Goal: Task Accomplishment & Management: Complete application form

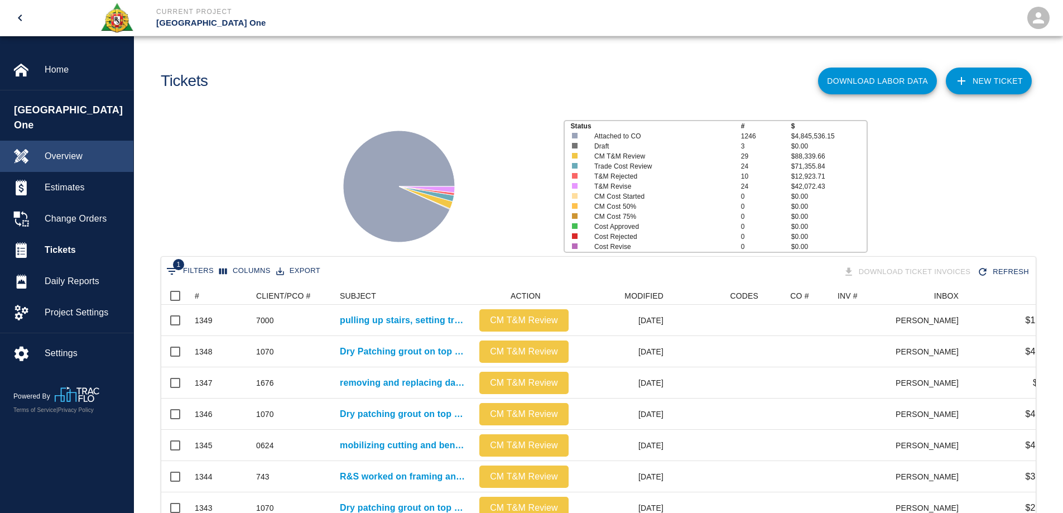
scroll to position [643, 866]
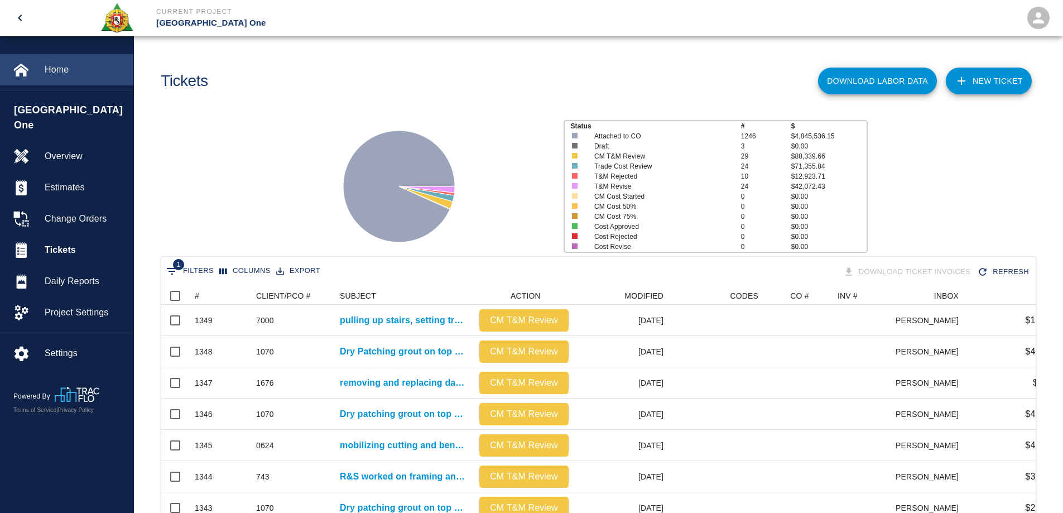
click at [55, 68] on span "Home" at bounding box center [85, 69] width 80 height 13
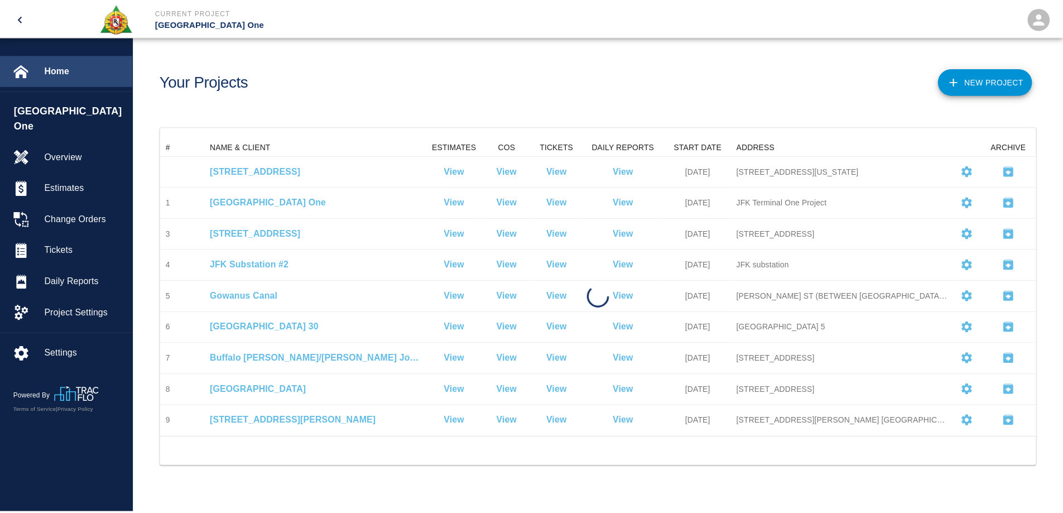
scroll to position [291, 874]
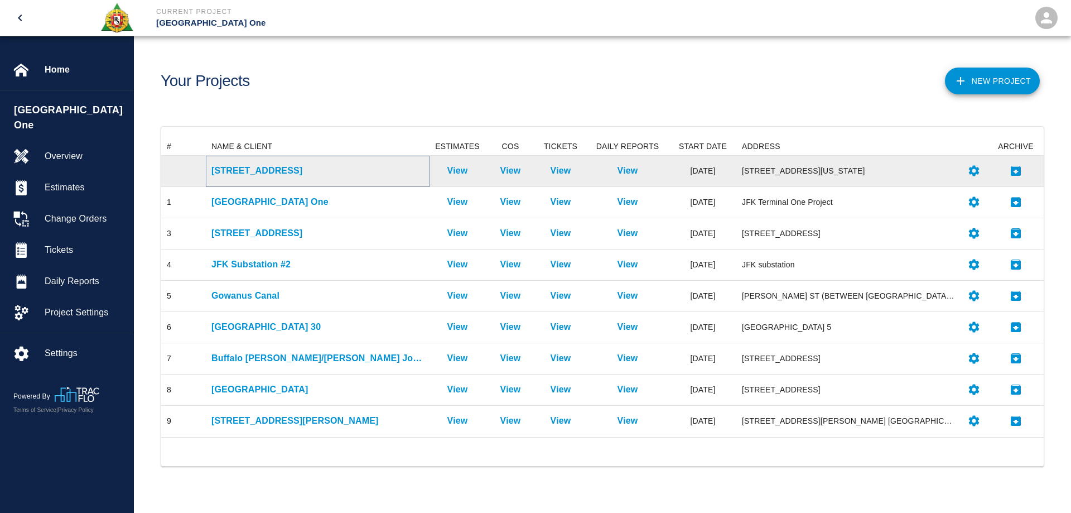
click at [249, 169] on p "[STREET_ADDRESS]" at bounding box center [317, 170] width 213 height 13
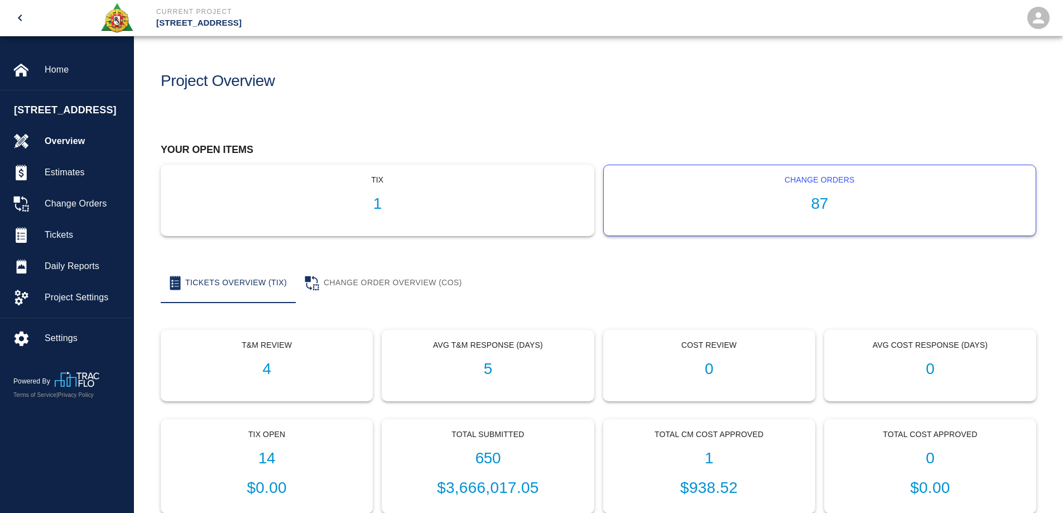
click at [811, 203] on h1 "87" at bounding box center [820, 204] width 415 height 18
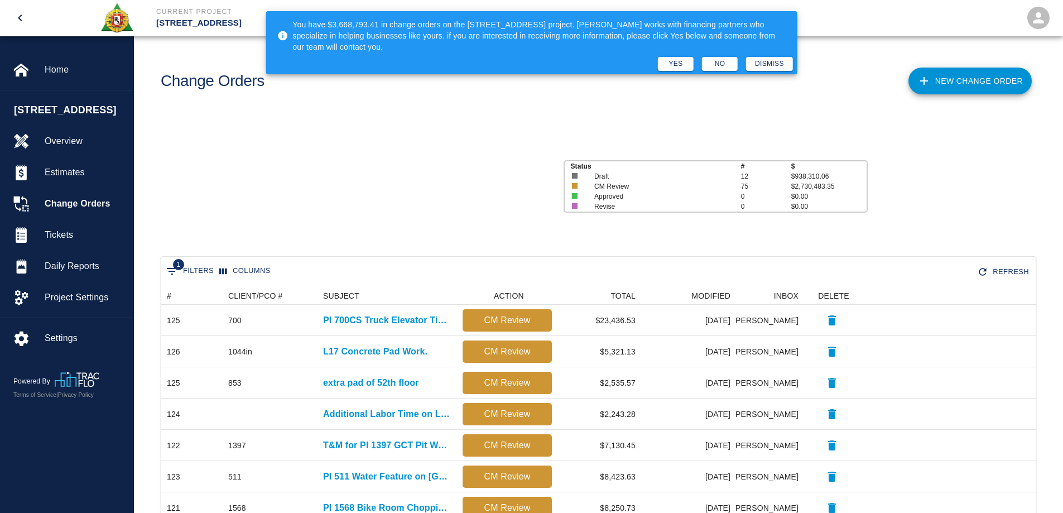
scroll to position [9, 9]
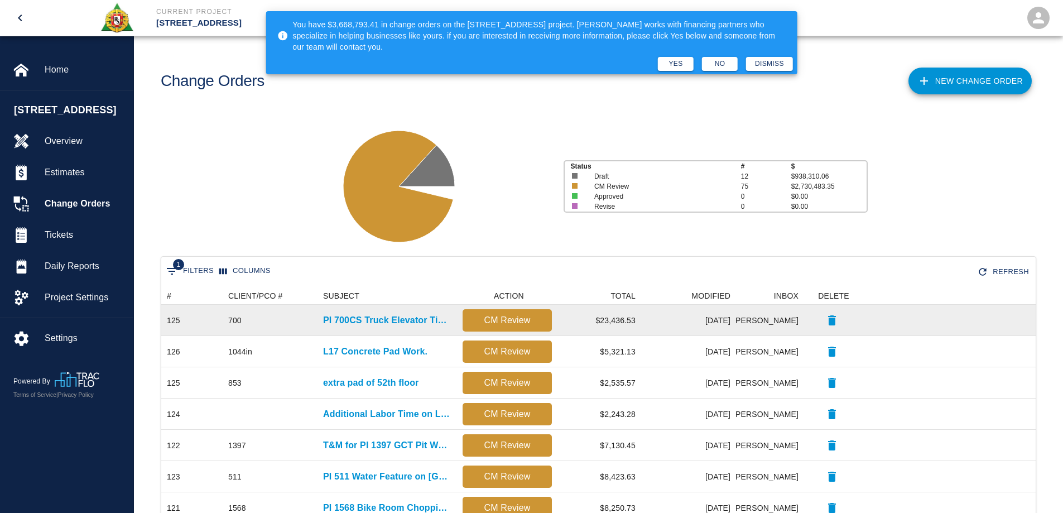
click at [426, 310] on div "PI 700CS Truck Elevator Ticket Work" at bounding box center [386, 320] width 139 height 31
click at [423, 316] on p "PI 700CS Truck Elevator Ticket Work" at bounding box center [387, 320] width 128 height 13
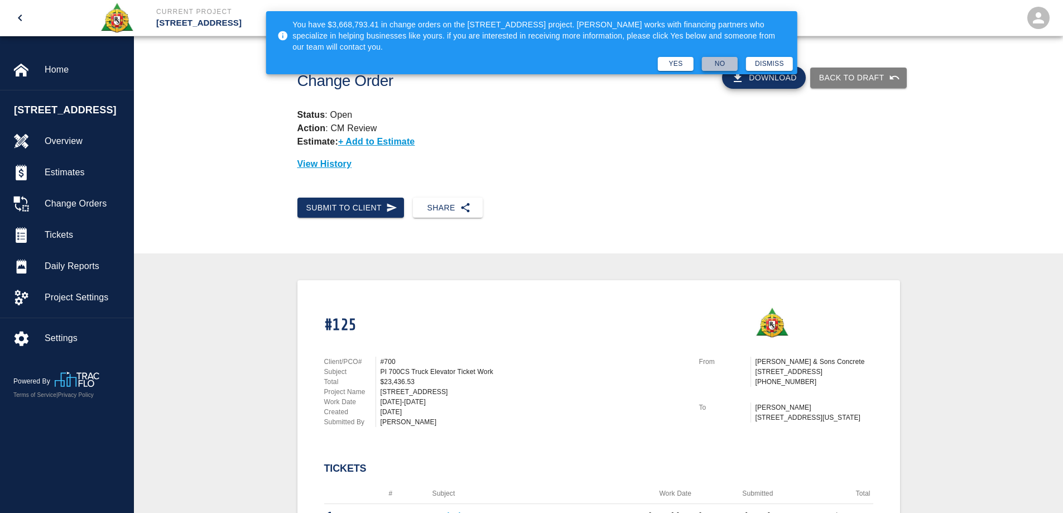
click at [728, 66] on button "No" at bounding box center [720, 64] width 36 height 14
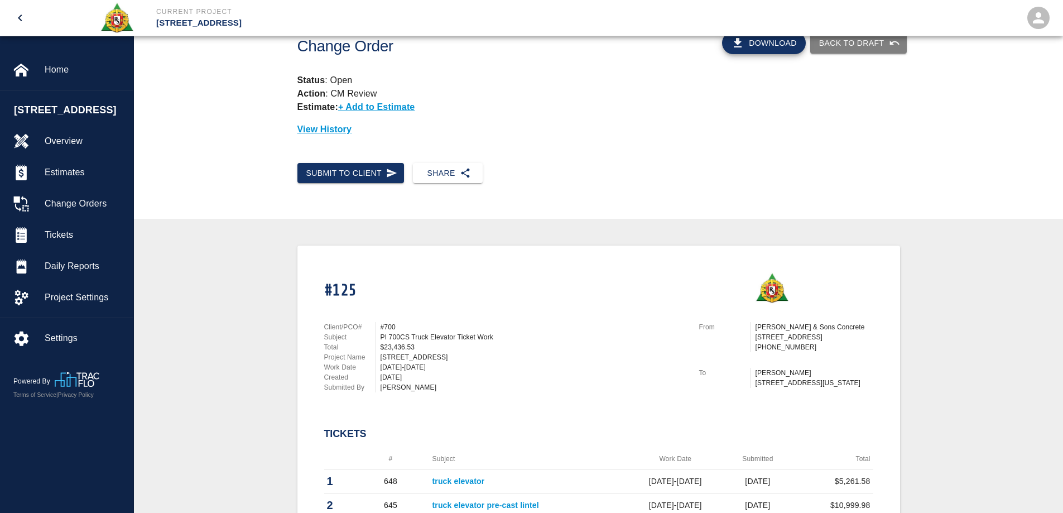
scroll to position [335, 0]
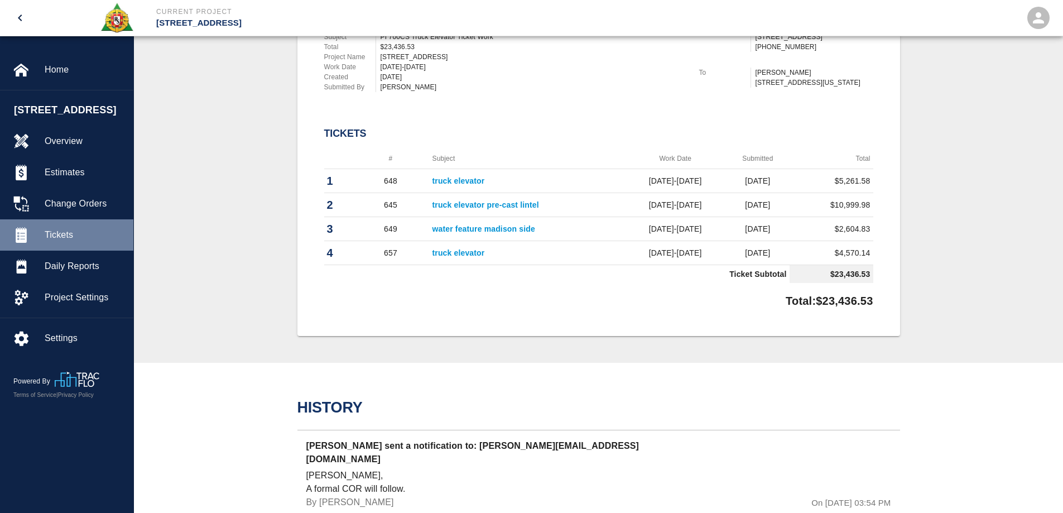
click at [43, 233] on div at bounding box center [28, 235] width 31 height 16
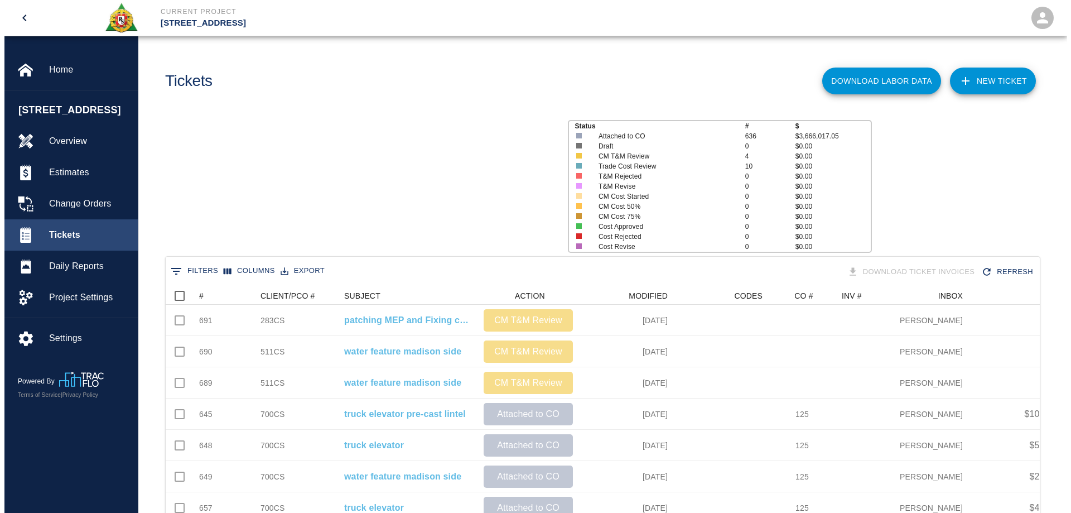
scroll to position [643, 866]
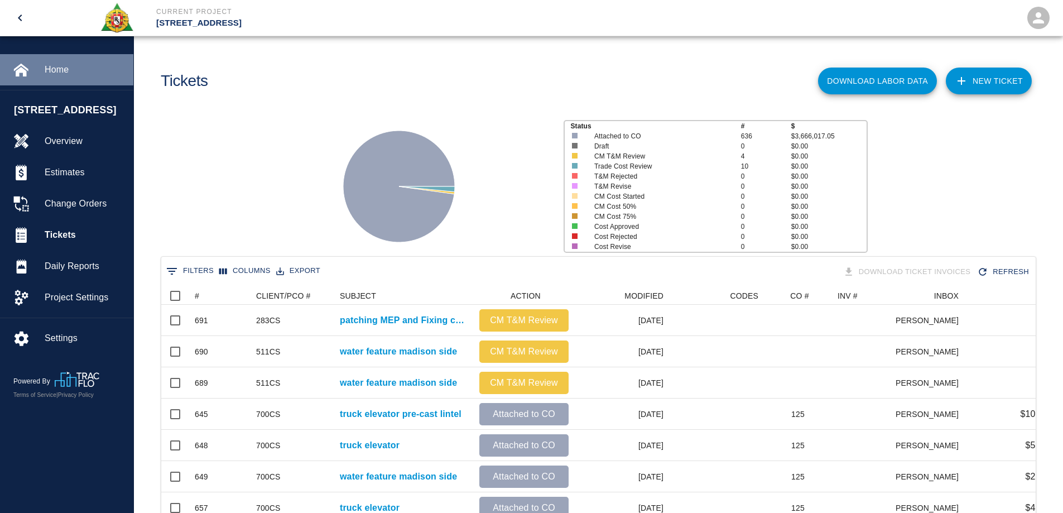
click at [49, 68] on span "Home" at bounding box center [85, 69] width 80 height 13
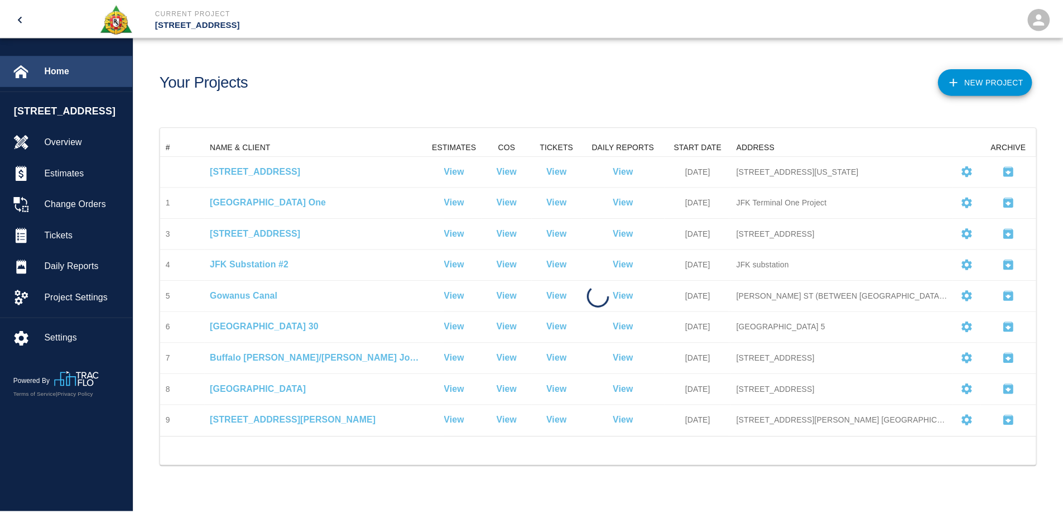
scroll to position [291, 874]
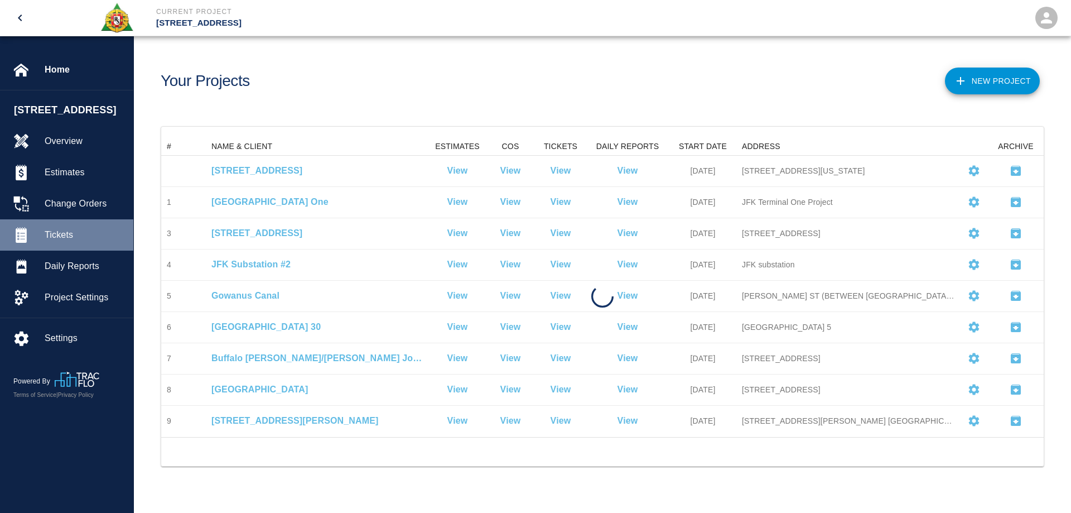
click at [57, 227] on div "Tickets" at bounding box center [66, 234] width 133 height 31
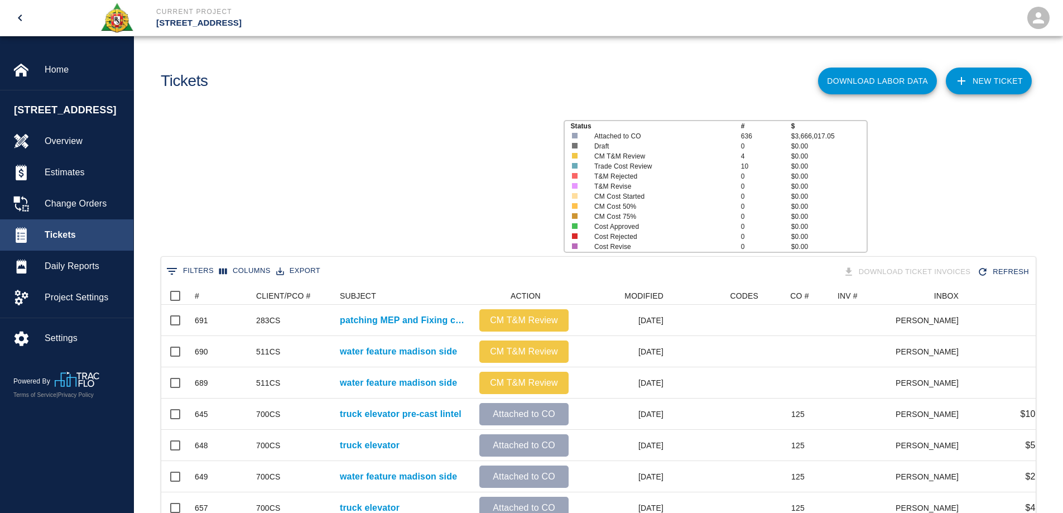
scroll to position [643, 866]
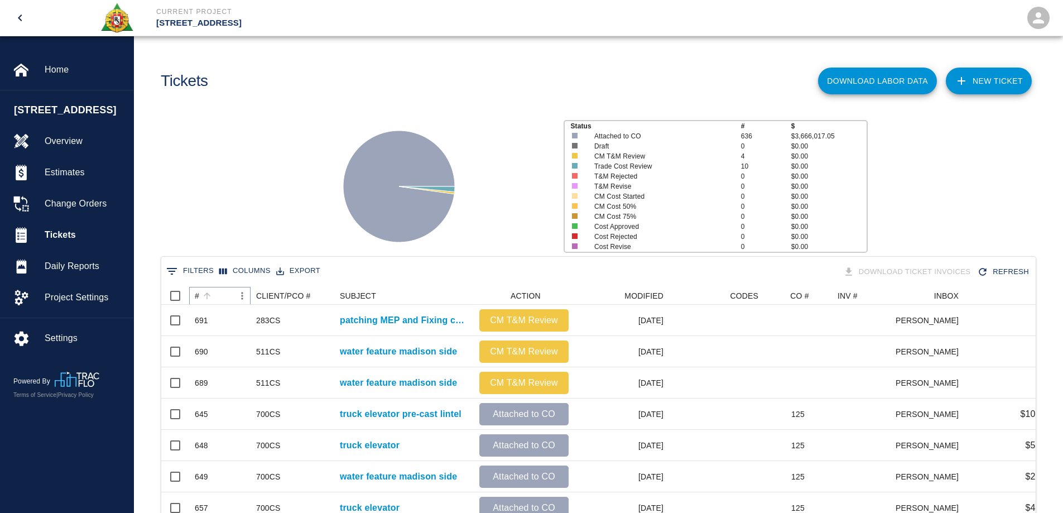
click at [200, 297] on button "Sort" at bounding box center [207, 296] width 16 height 16
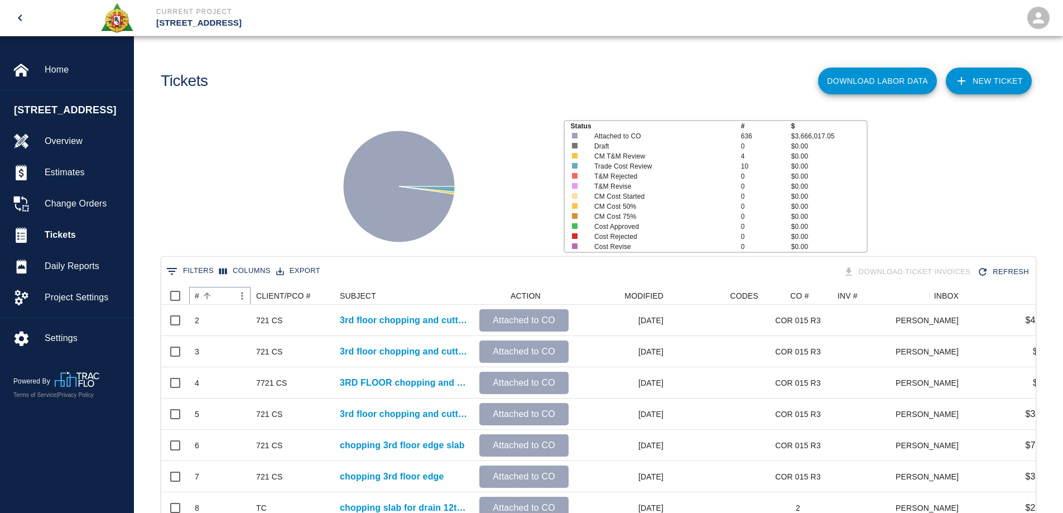
click at [200, 297] on button "Sort" at bounding box center [207, 296] width 16 height 16
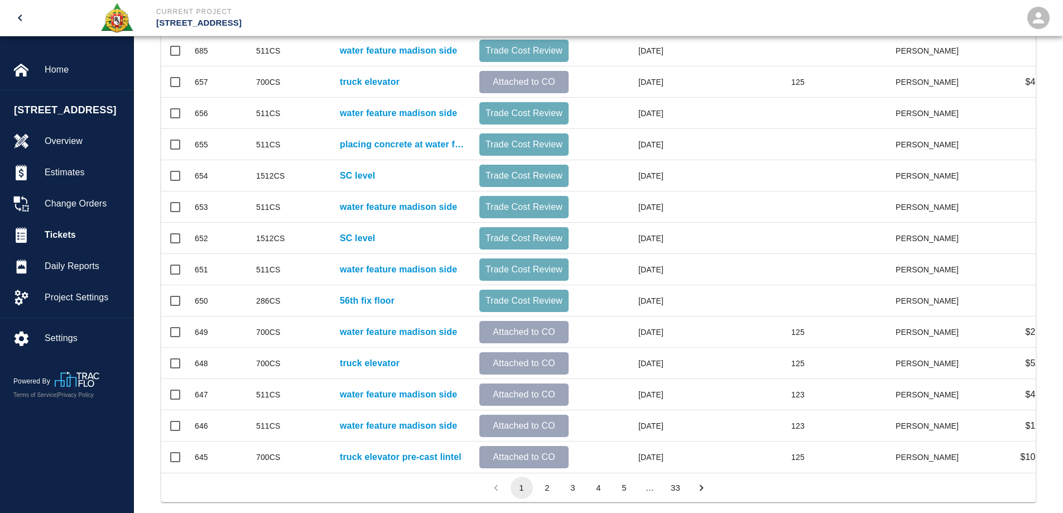
scroll to position [482, 0]
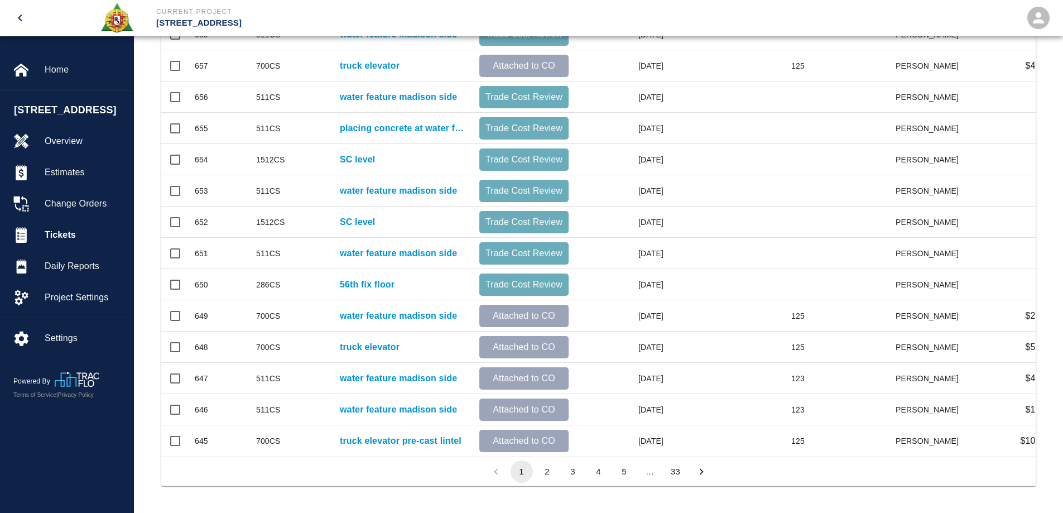
click at [543, 471] on button "2" at bounding box center [547, 471] width 22 height 22
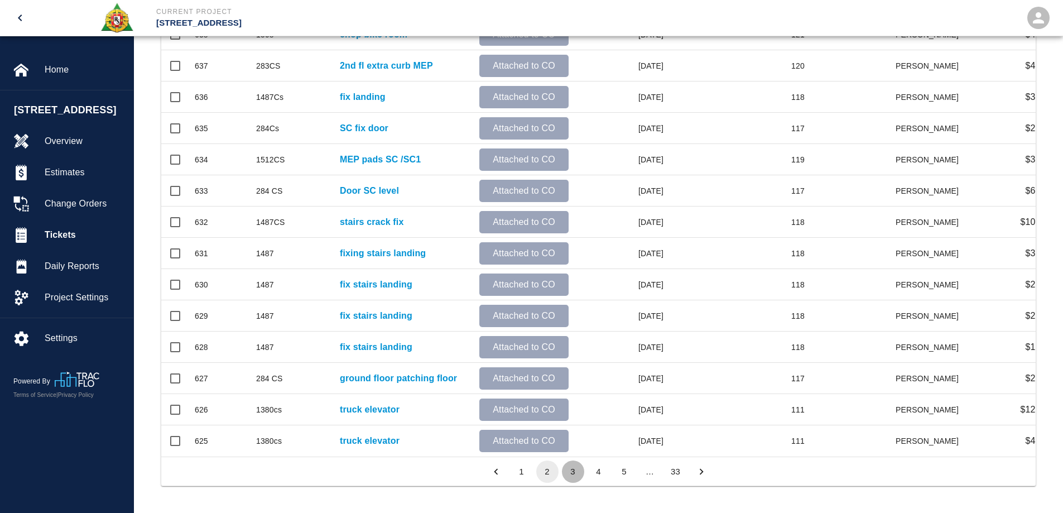
click at [574, 473] on button "3" at bounding box center [573, 471] width 22 height 22
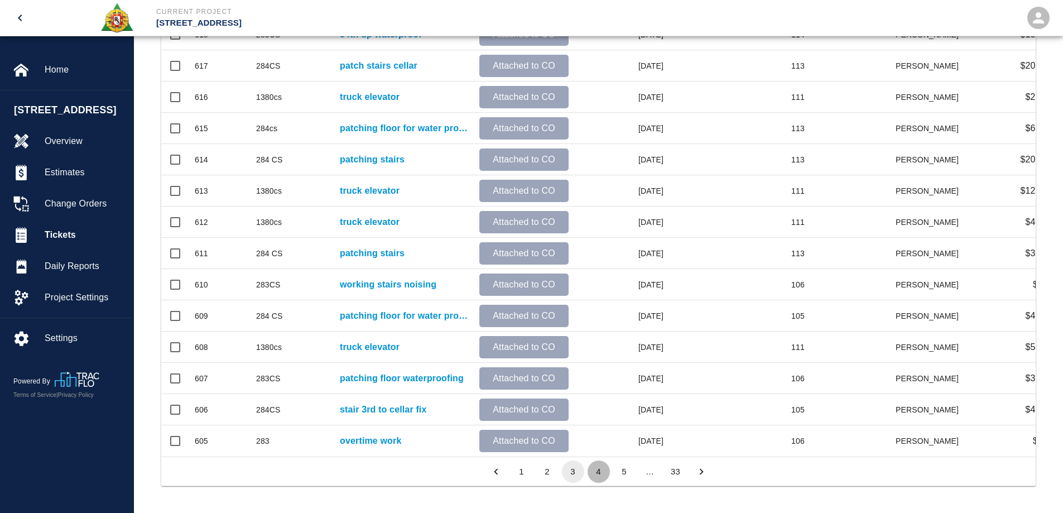
click at [594, 475] on button "4" at bounding box center [599, 471] width 22 height 22
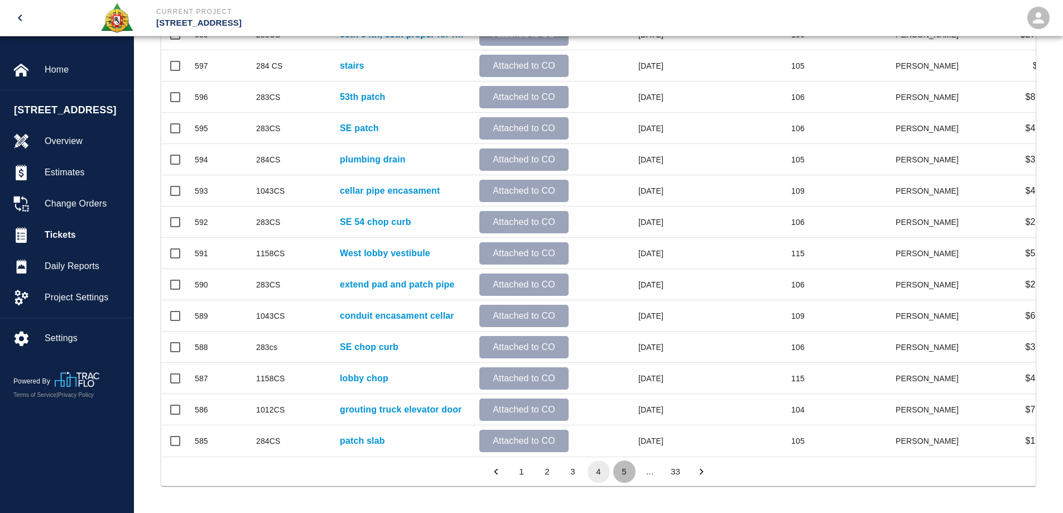
click at [628, 467] on button "5" at bounding box center [624, 471] width 22 height 22
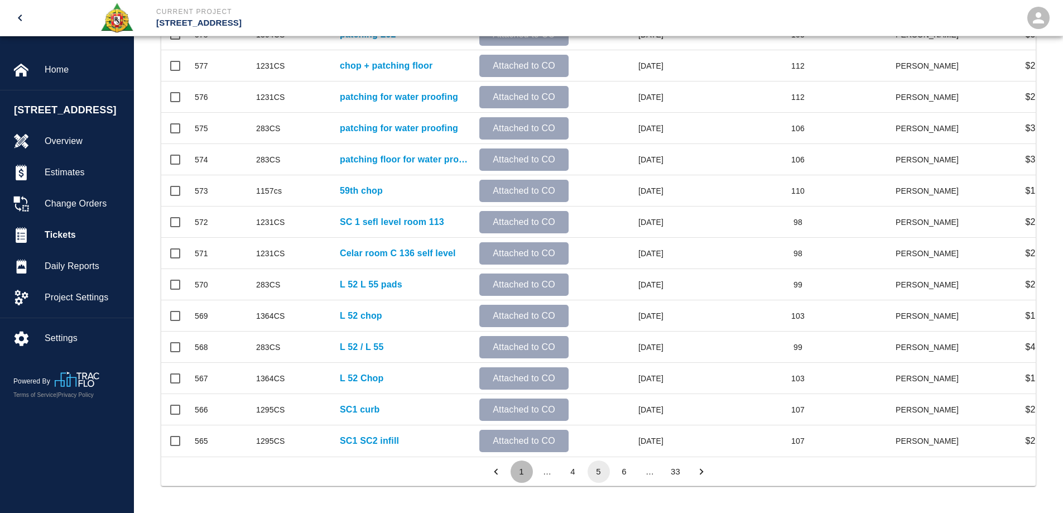
click at [529, 469] on button "1" at bounding box center [522, 471] width 22 height 22
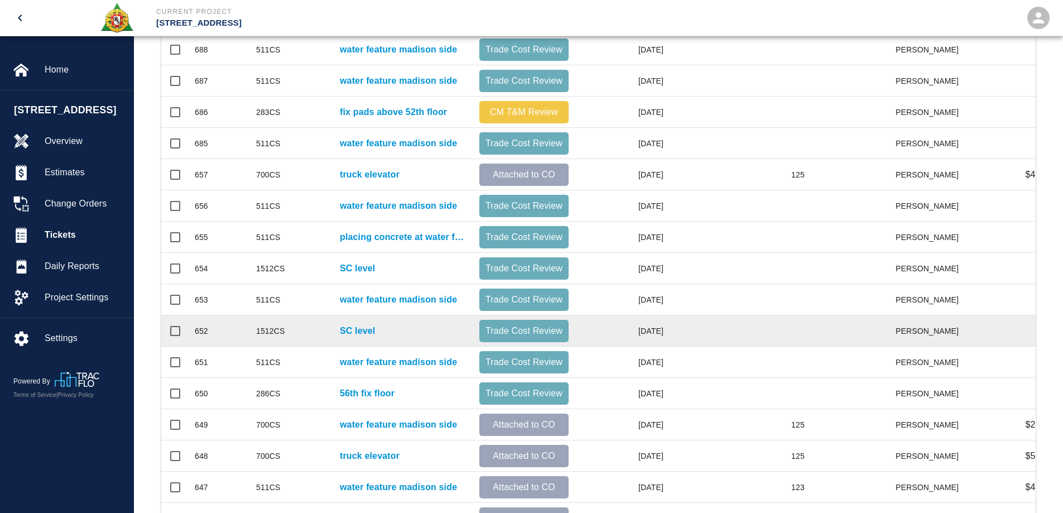
scroll to position [370, 0]
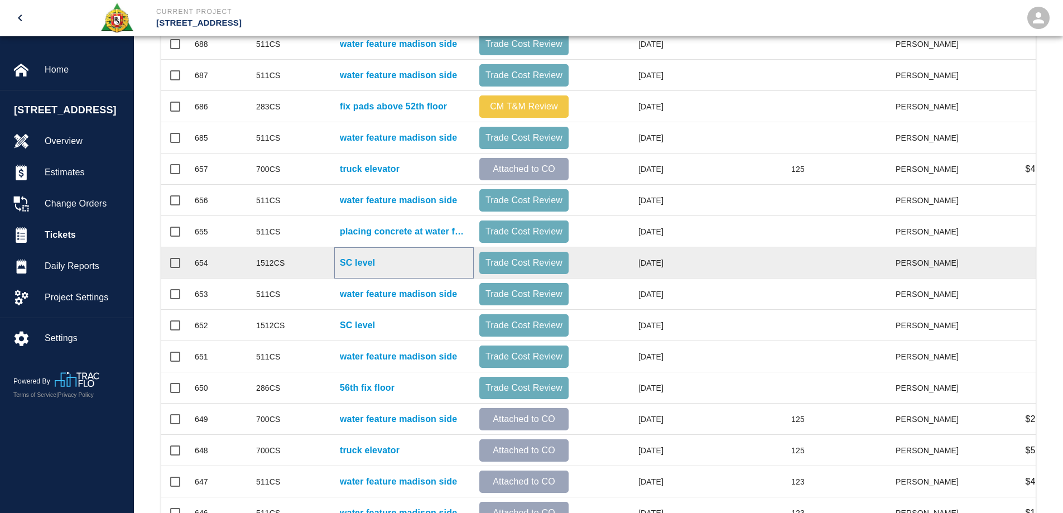
click at [362, 263] on p "SC level" at bounding box center [357, 262] width 35 height 13
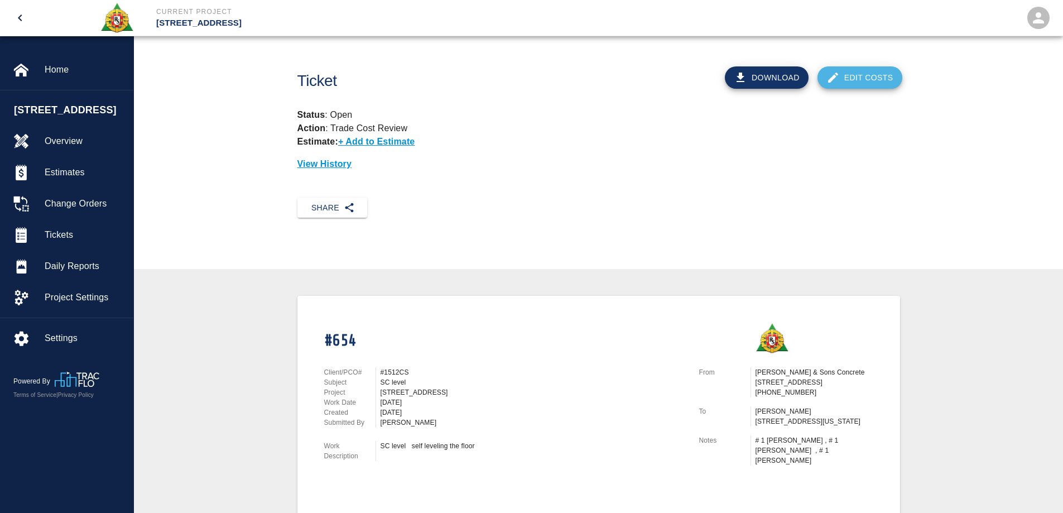
click at [844, 83] on link "Edit Costs" at bounding box center [859, 77] width 85 height 22
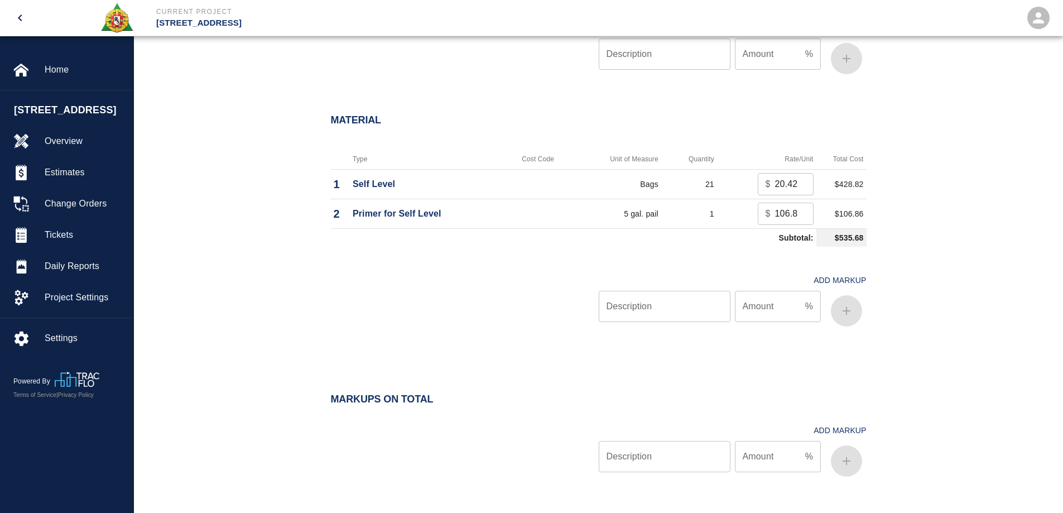
scroll to position [725, 0]
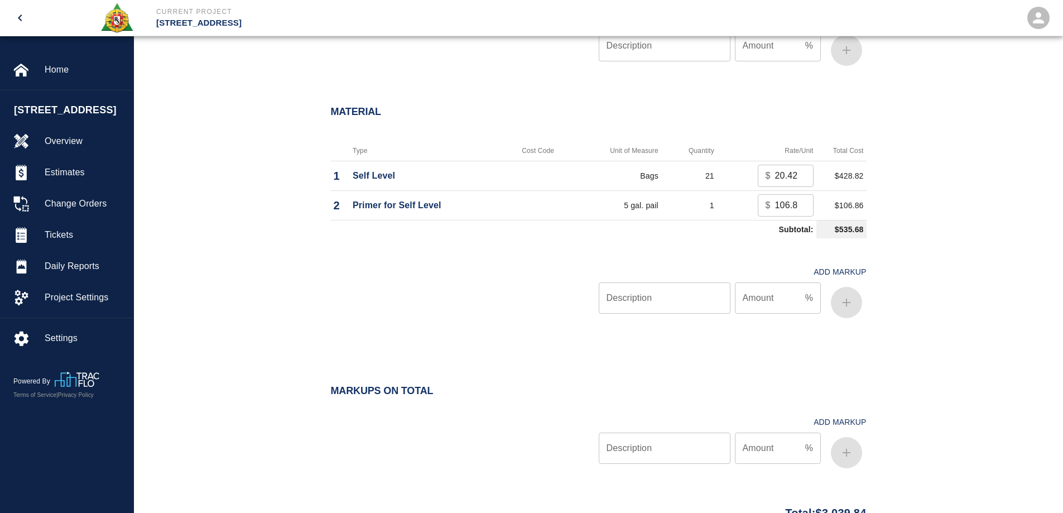
click at [658, 287] on input "Description" at bounding box center [665, 297] width 132 height 31
type input "oh/p"
type input "10"
click at [848, 296] on icon "button" at bounding box center [846, 302] width 13 height 13
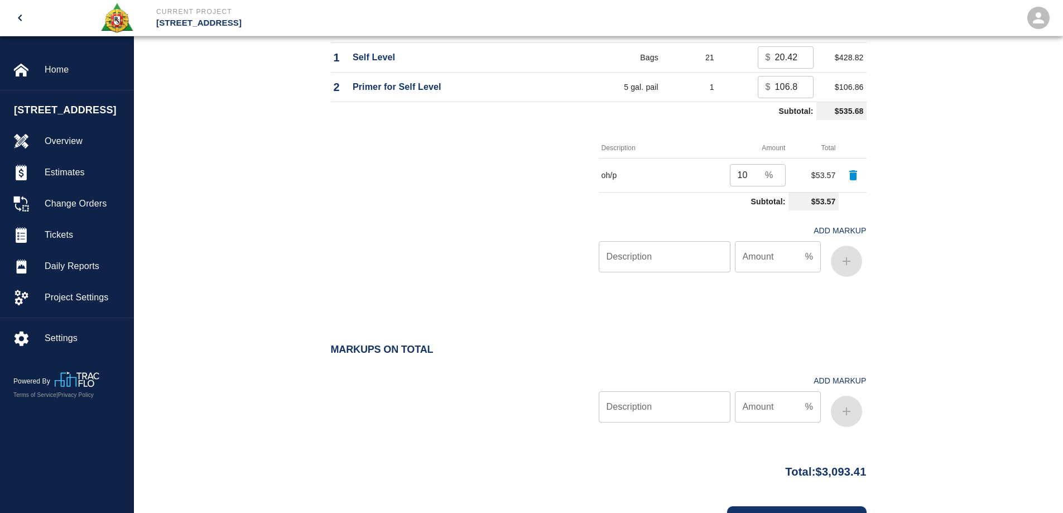
scroll to position [889, 0]
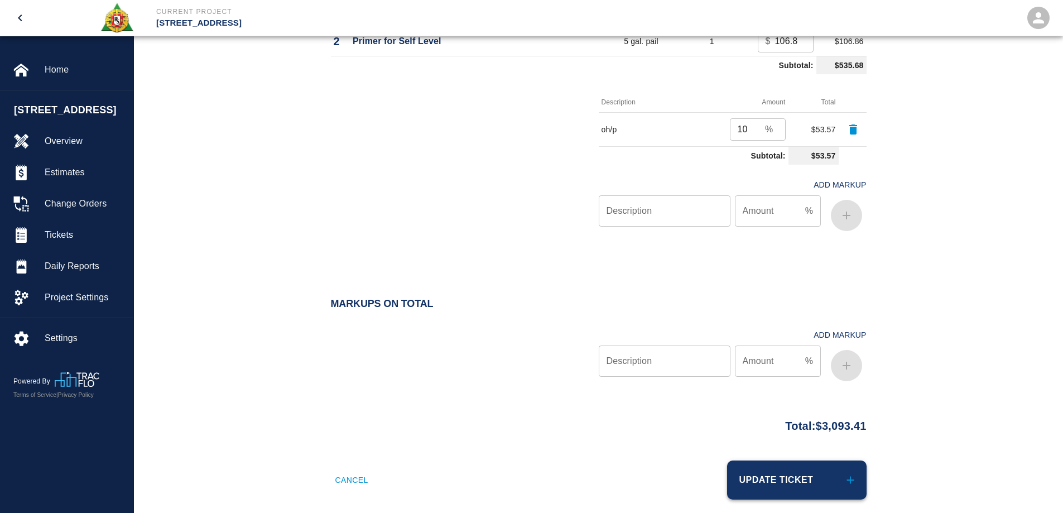
click at [809, 462] on button "Update Ticket" at bounding box center [796, 479] width 139 height 39
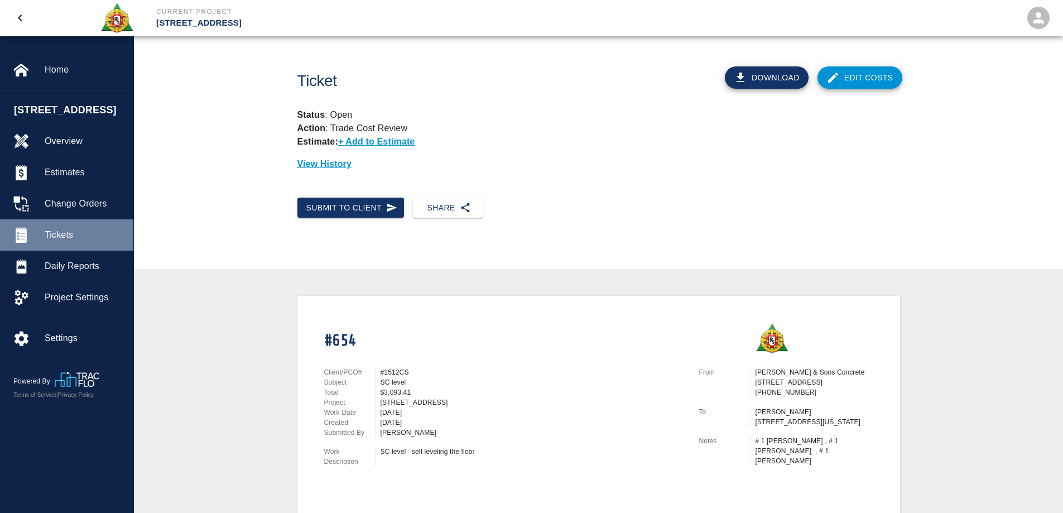
click at [69, 225] on div "Tickets" at bounding box center [66, 234] width 133 height 31
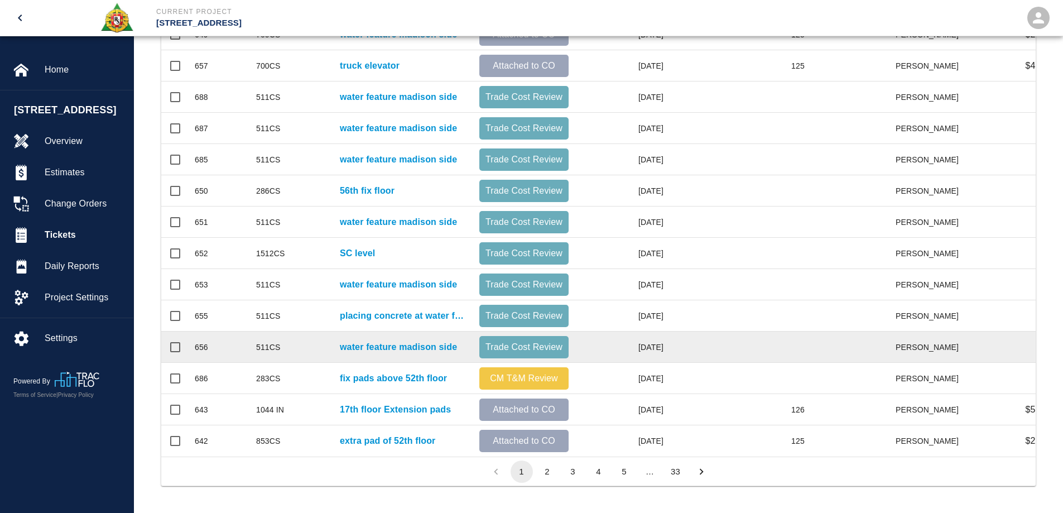
scroll to position [482, 0]
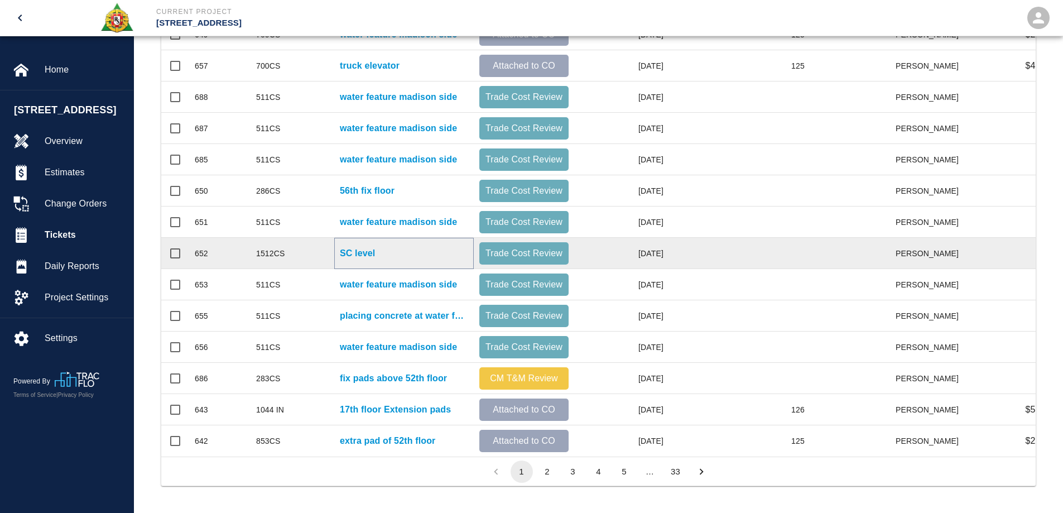
click at [375, 247] on p "SC level" at bounding box center [357, 253] width 35 height 13
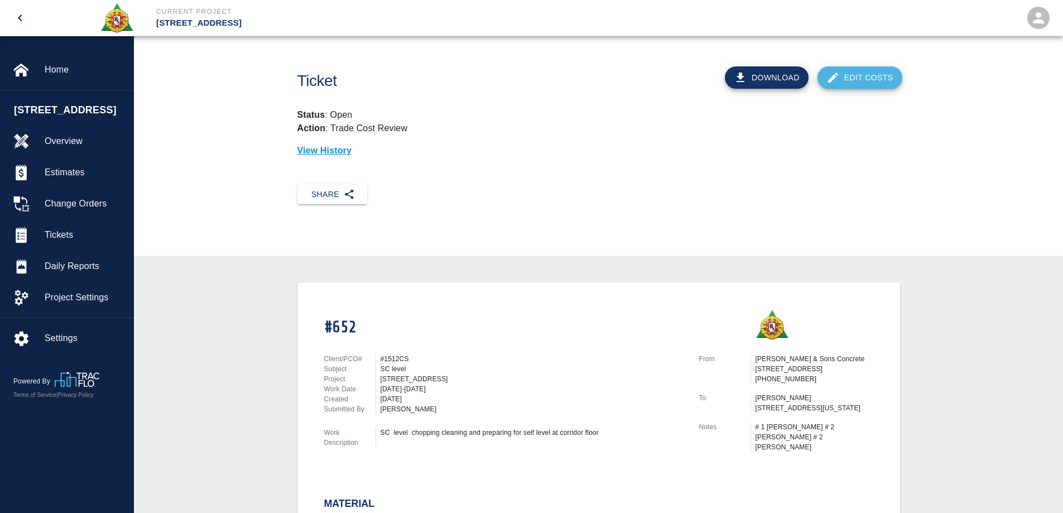
click at [857, 77] on link "Edit Costs" at bounding box center [859, 77] width 85 height 22
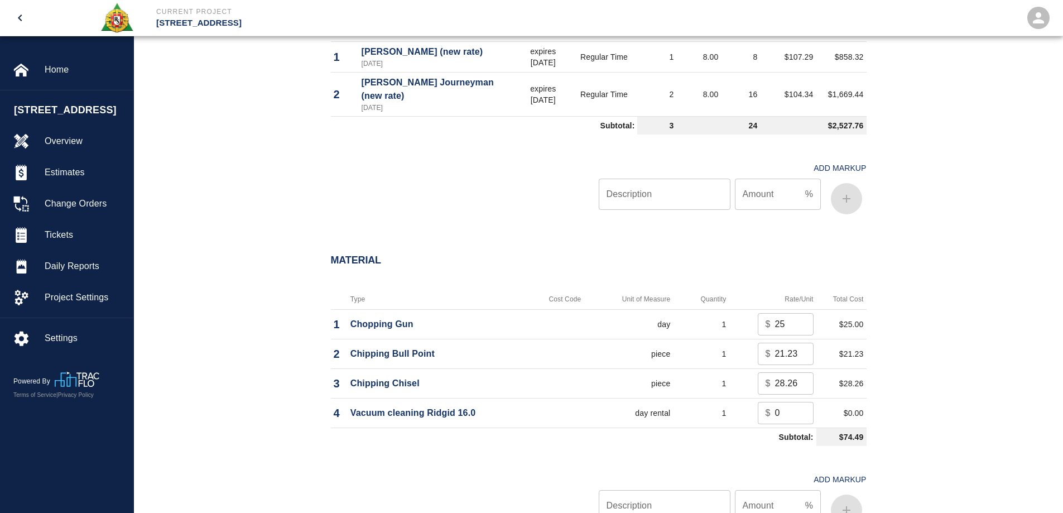
scroll to position [614, 0]
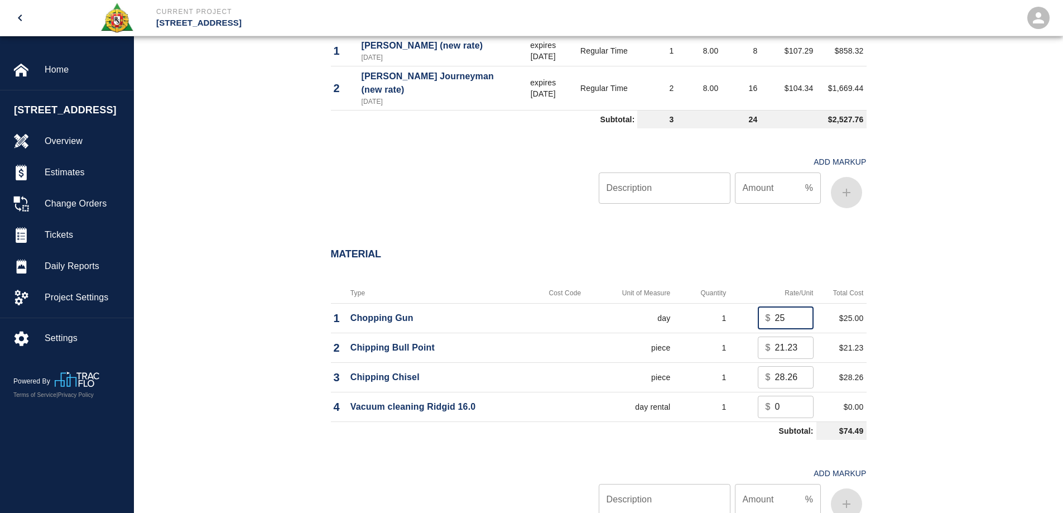
drag, startPoint x: 788, startPoint y: 303, endPoint x: 747, endPoint y: 304, distance: 40.7
click at [747, 304] on td "$ 25 ​" at bounding box center [772, 318] width 87 height 30
type input "0"
click at [907, 300] on div "Material Type Cost Code Unit of Measure Quantity Rate/Unit Total Cost 1 Choppin…" at bounding box center [598, 388] width 929 height 325
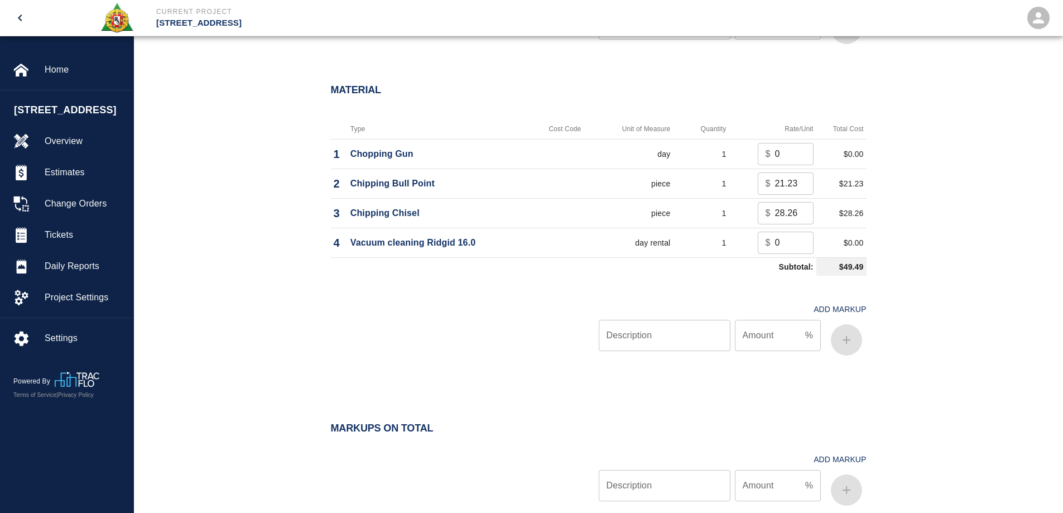
scroll to position [781, 0]
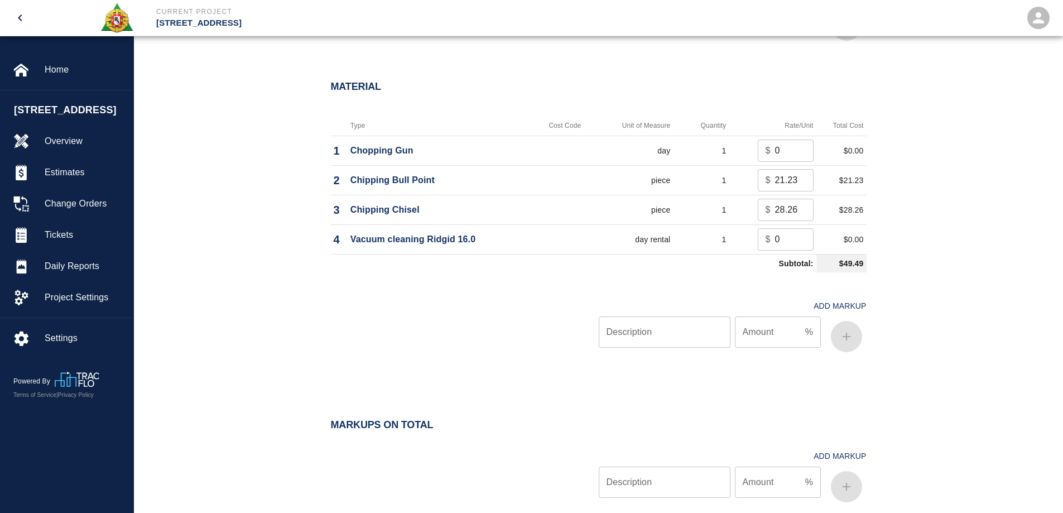
click at [694, 316] on input "Description" at bounding box center [665, 331] width 132 height 31
type input "oh/p"
type input "10"
click at [849, 330] on icon "button" at bounding box center [846, 336] width 13 height 13
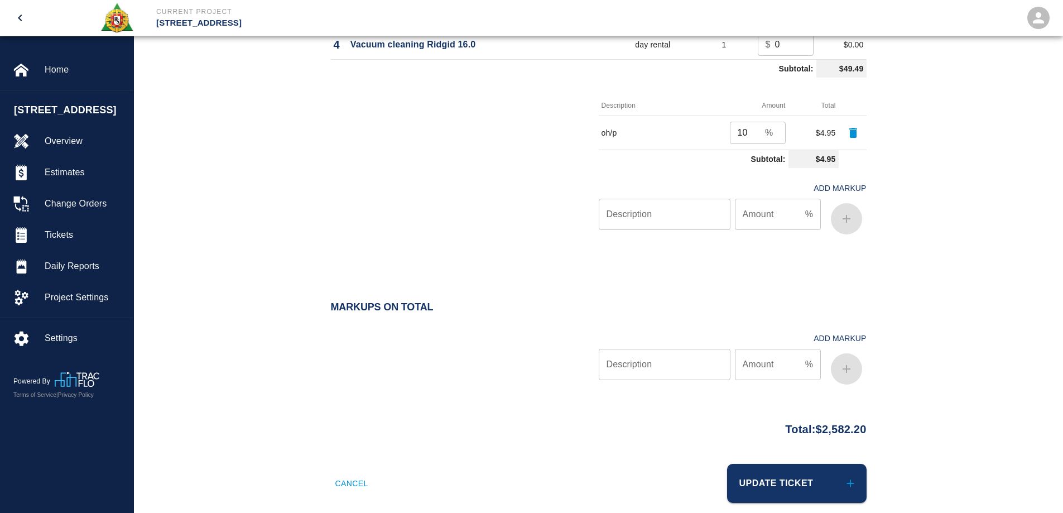
scroll to position [979, 0]
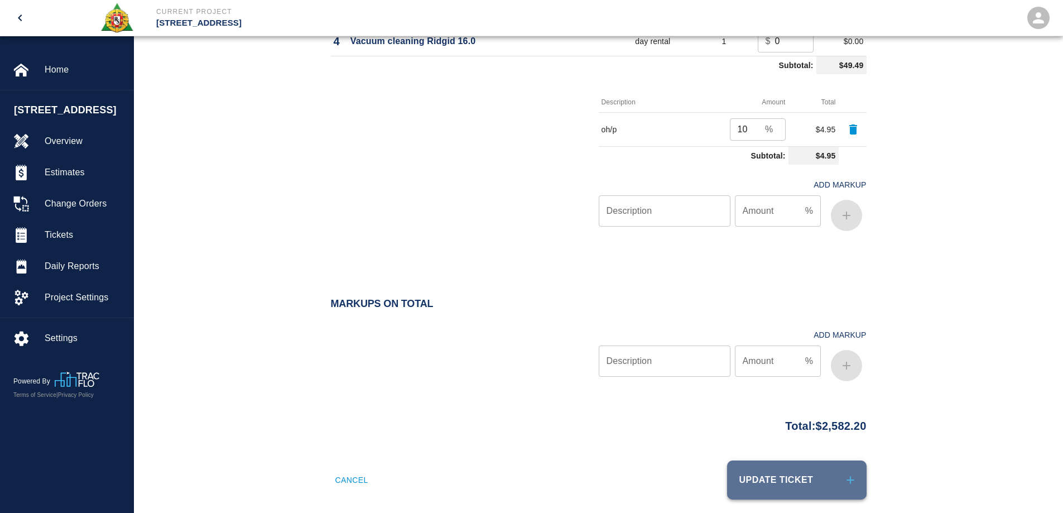
click at [829, 463] on button "Update Ticket" at bounding box center [796, 479] width 139 height 39
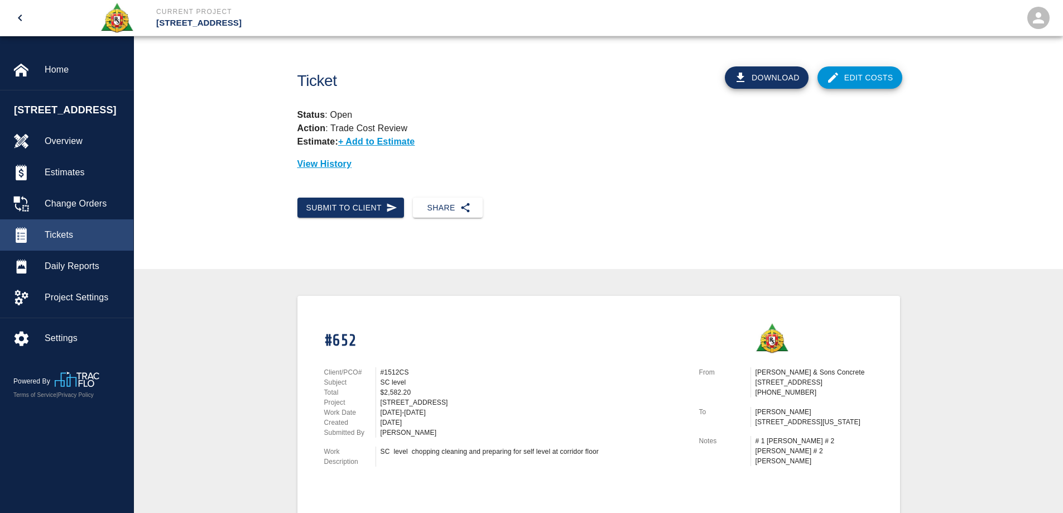
click at [66, 232] on span "Tickets" at bounding box center [85, 234] width 80 height 13
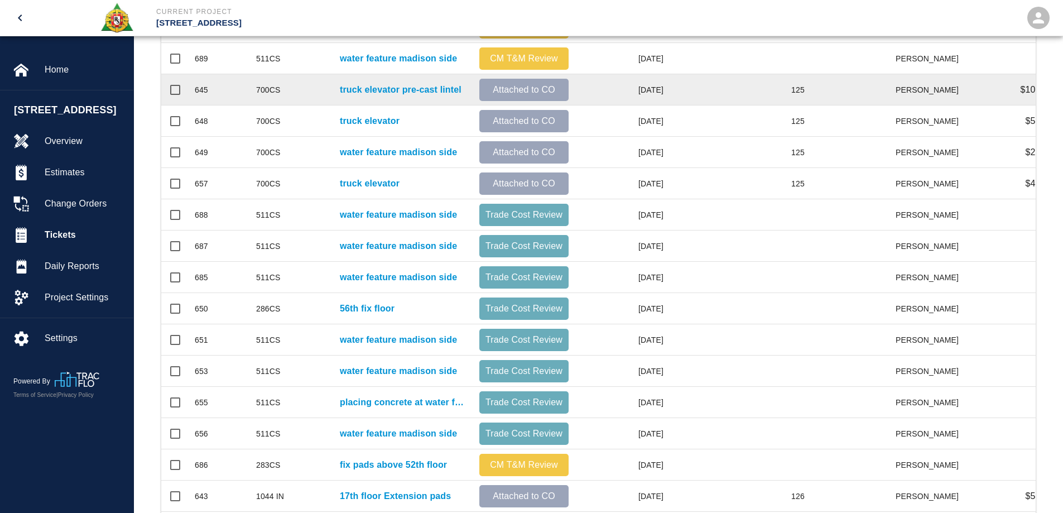
scroll to position [391, 0]
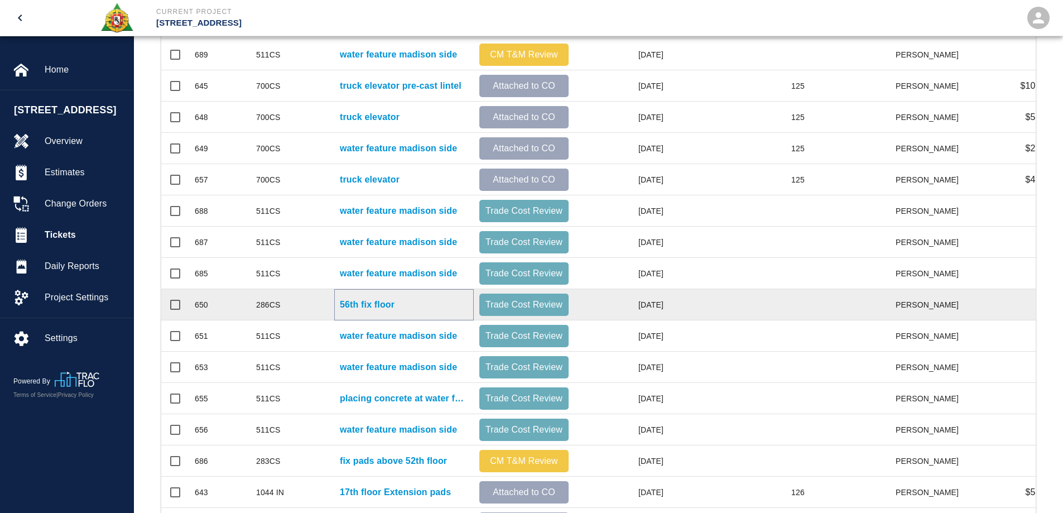
click at [351, 305] on p "56th fix floor" at bounding box center [367, 304] width 55 height 13
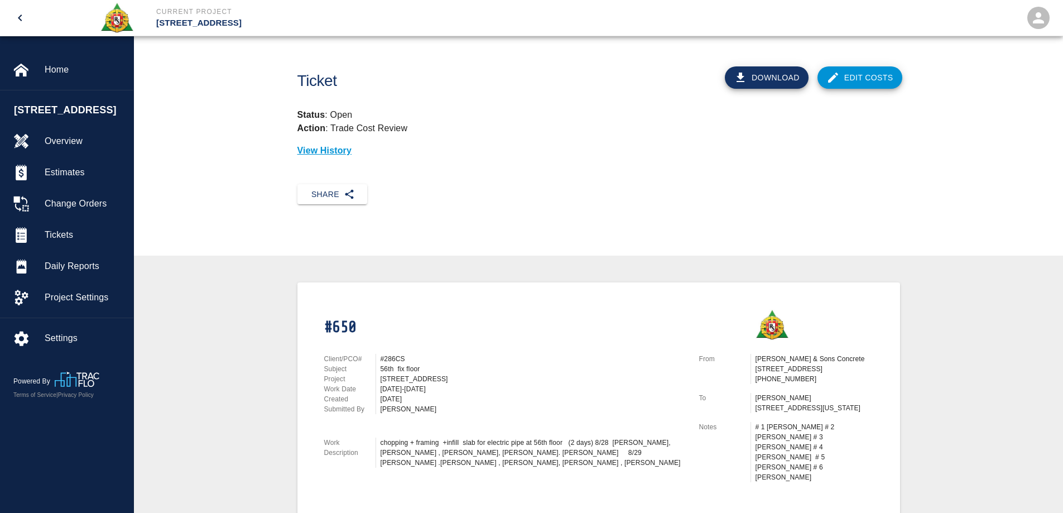
click at [870, 73] on link "Edit Costs" at bounding box center [859, 77] width 85 height 22
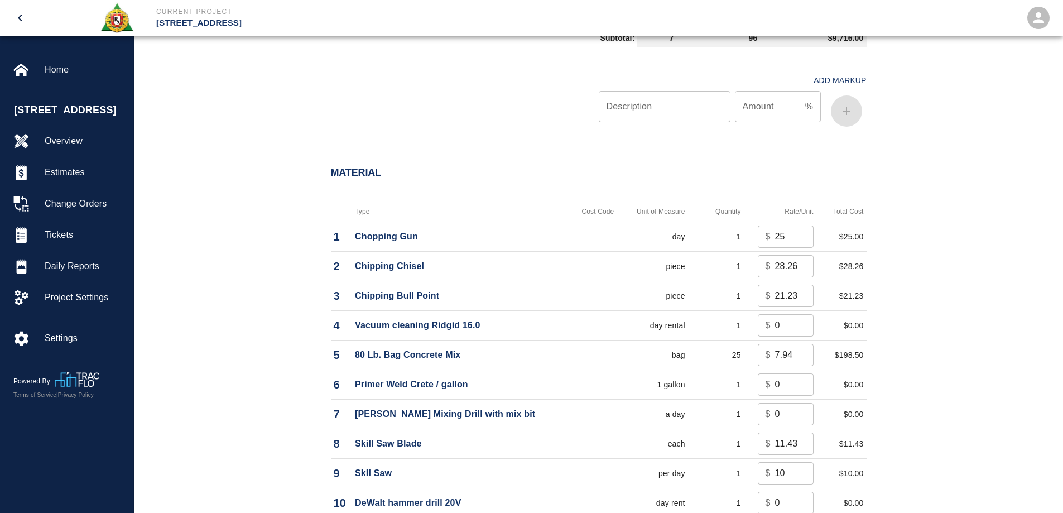
scroll to position [893, 0]
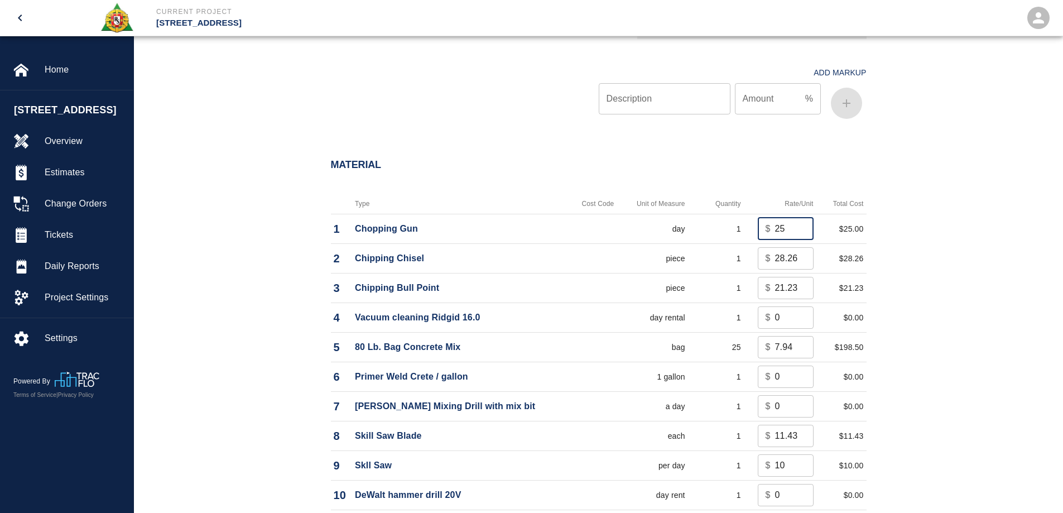
drag, startPoint x: 788, startPoint y: 230, endPoint x: 758, endPoint y: 235, distance: 31.0
click at [758, 235] on div "$ 25 ​" at bounding box center [786, 229] width 56 height 22
type input "0"
click at [935, 299] on div "Material Type Cost Code Unit of Measure Quantity Rate/Unit Total Cost 1 Choppin…" at bounding box center [598, 403] width 929 height 532
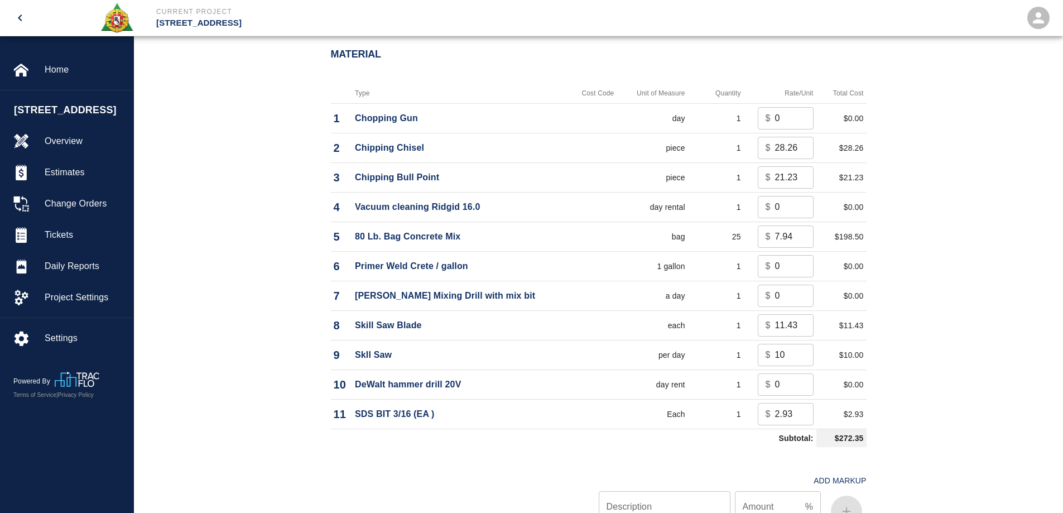
scroll to position [1004, 0]
drag, startPoint x: 788, startPoint y: 353, endPoint x: 751, endPoint y: 353, distance: 37.4
click at [751, 353] on td "$ 10 ​" at bounding box center [780, 354] width 73 height 30
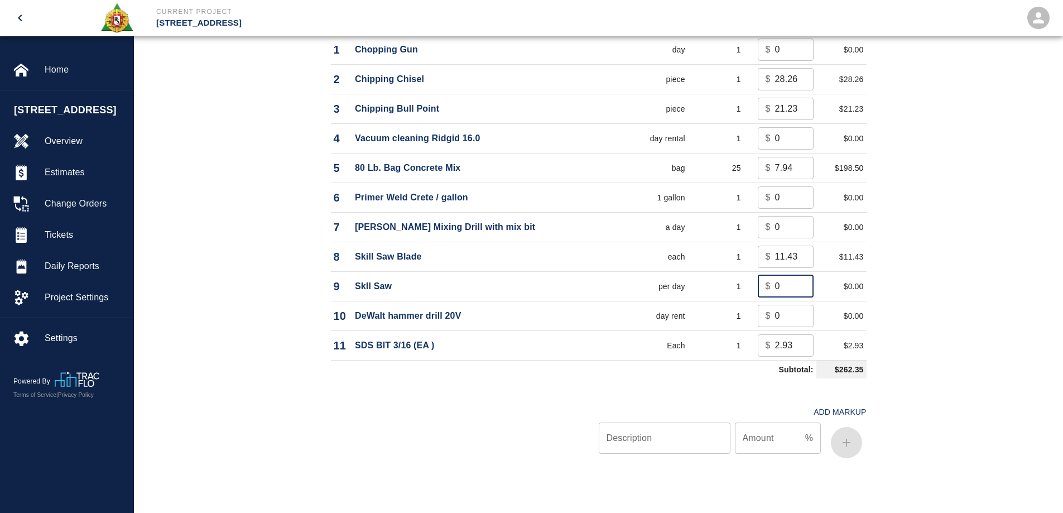
scroll to position [1116, 0]
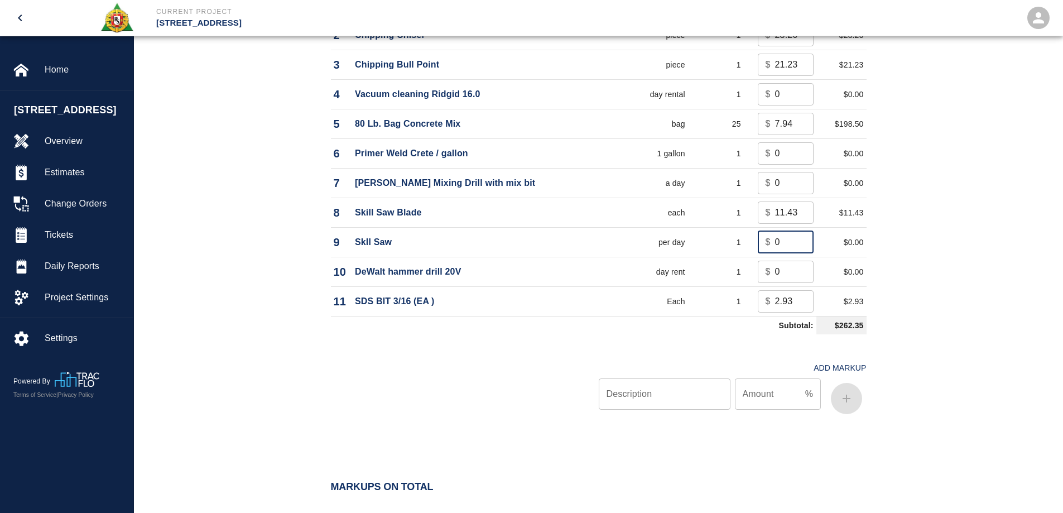
type input "0"
click at [657, 400] on input "Description" at bounding box center [665, 393] width 132 height 31
type input "oh/p"
type input "10"
click at [836, 405] on button "button" at bounding box center [846, 398] width 31 height 31
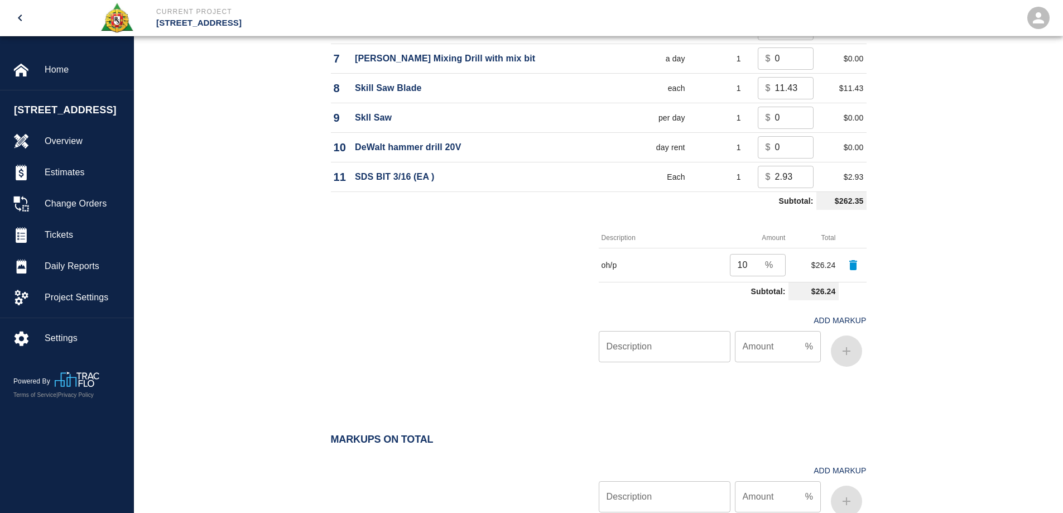
scroll to position [1389, 0]
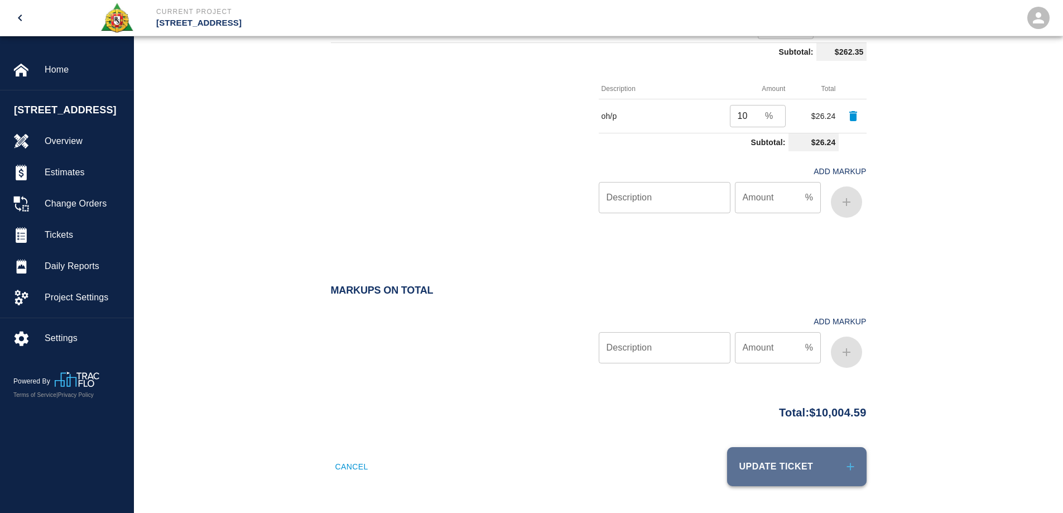
click at [826, 471] on button "Update Ticket" at bounding box center [796, 466] width 139 height 39
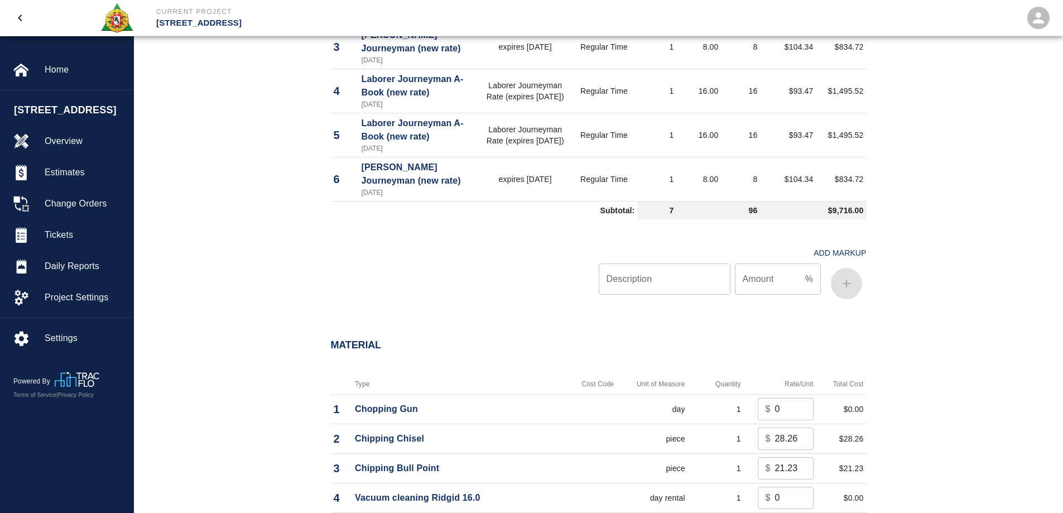
scroll to position [497, 0]
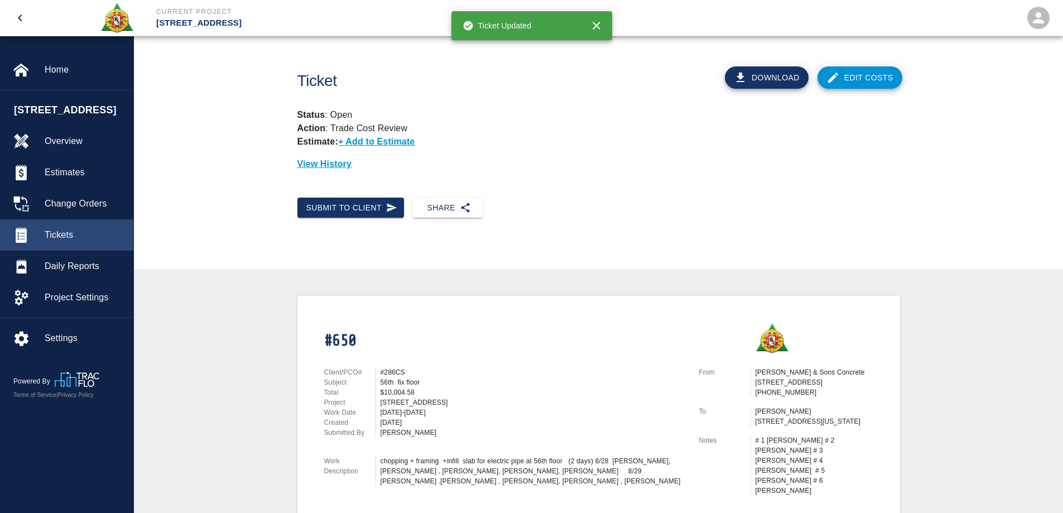
click at [68, 232] on span "Tickets" at bounding box center [85, 234] width 80 height 13
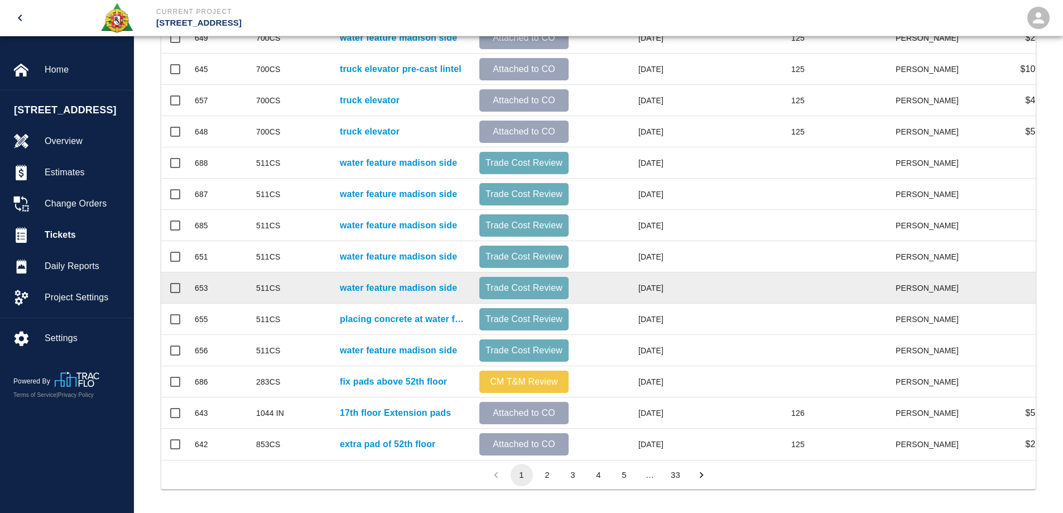
scroll to position [482, 0]
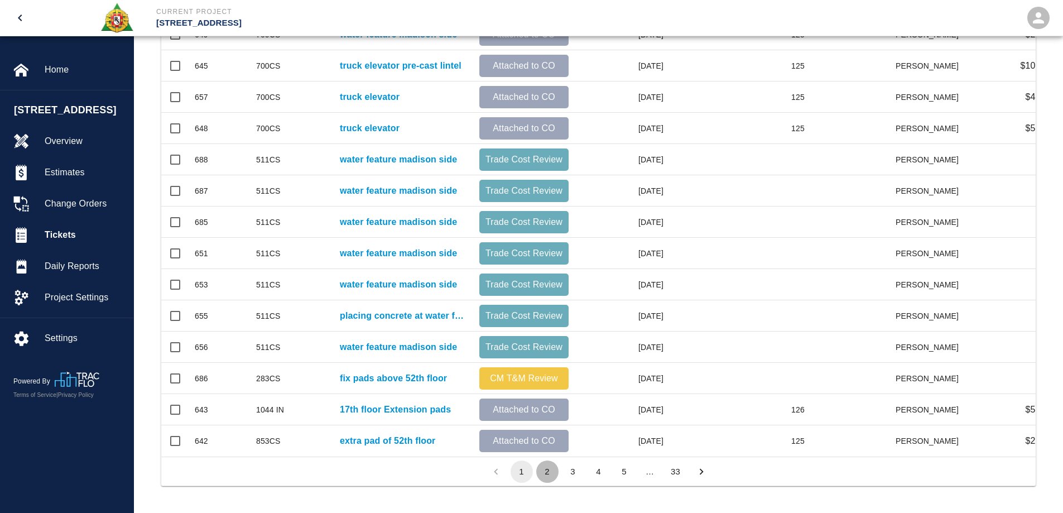
click at [551, 479] on button "2" at bounding box center [547, 471] width 22 height 22
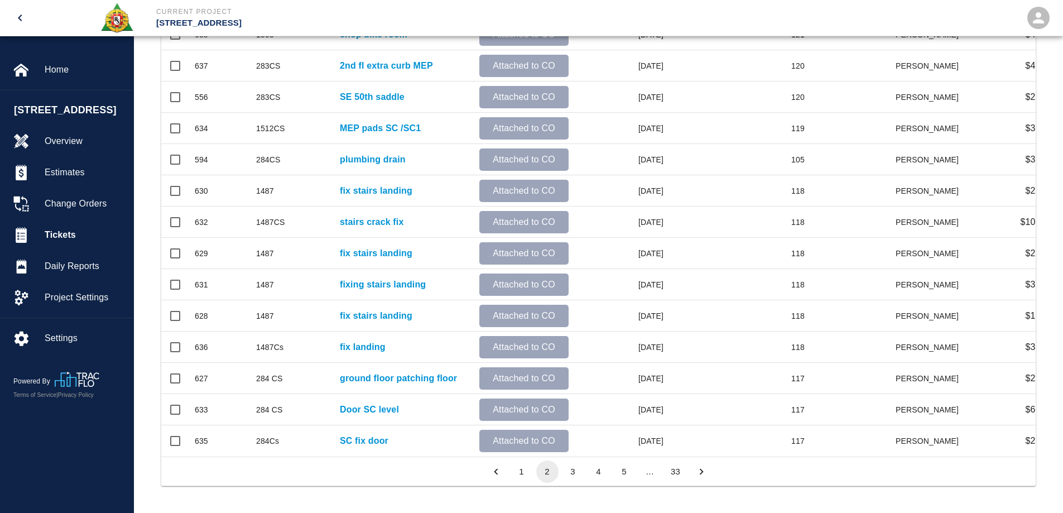
click at [576, 477] on button "3" at bounding box center [573, 471] width 22 height 22
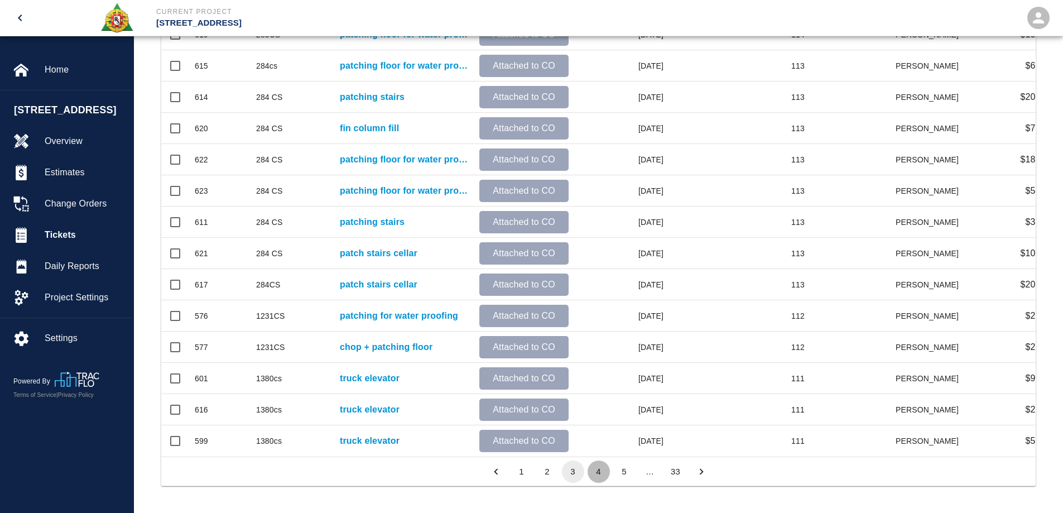
click at [601, 470] on button "4" at bounding box center [599, 471] width 22 height 22
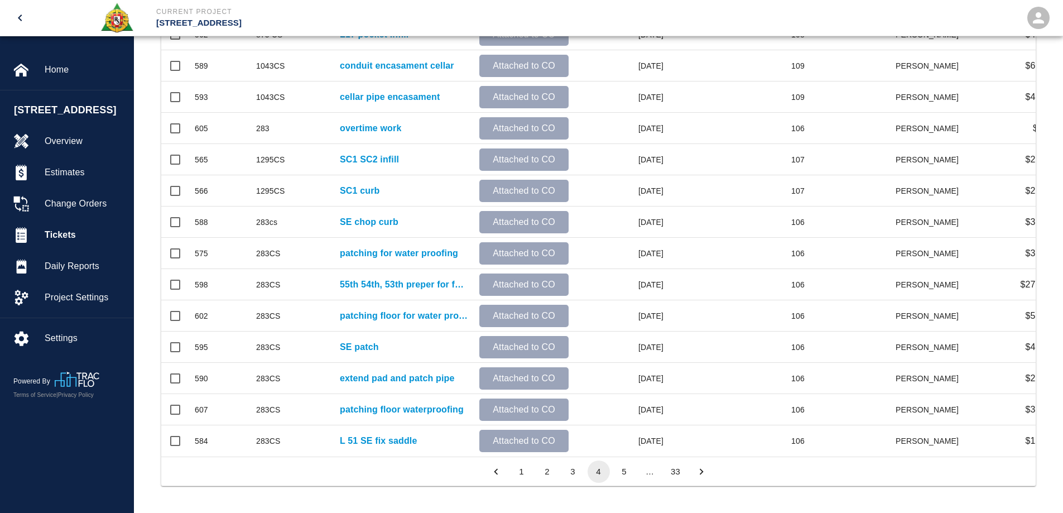
click at [617, 469] on button "5" at bounding box center [624, 471] width 22 height 22
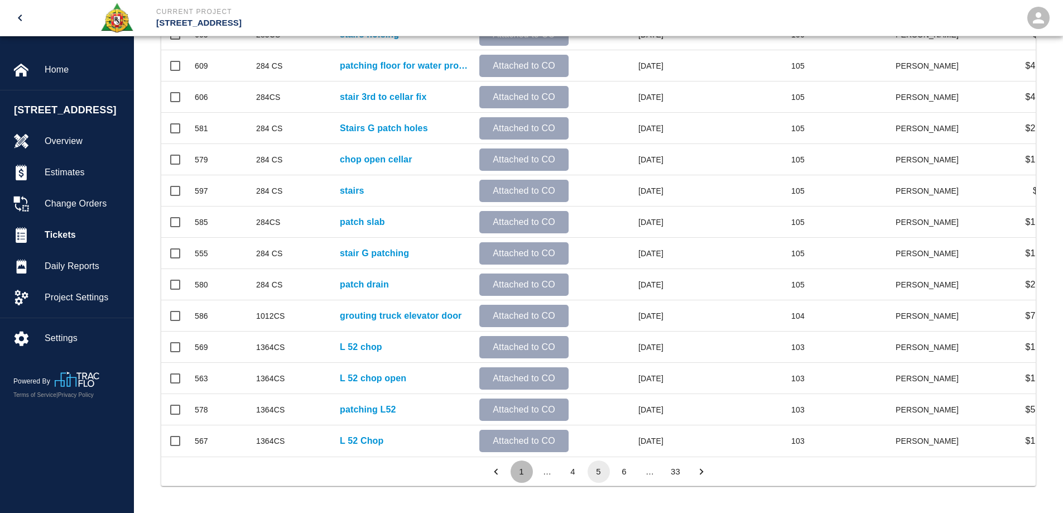
click at [521, 469] on button "1" at bounding box center [522, 471] width 22 height 22
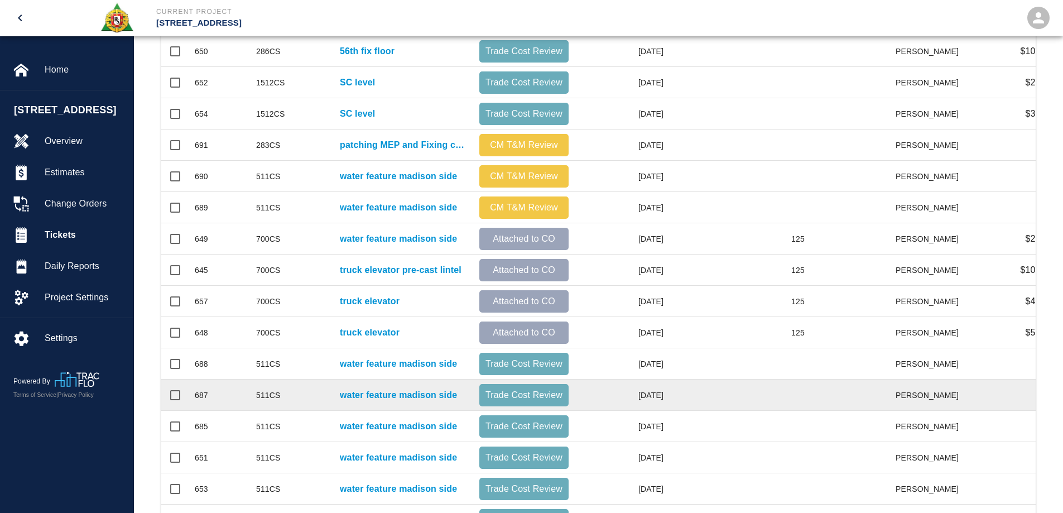
scroll to position [370, 0]
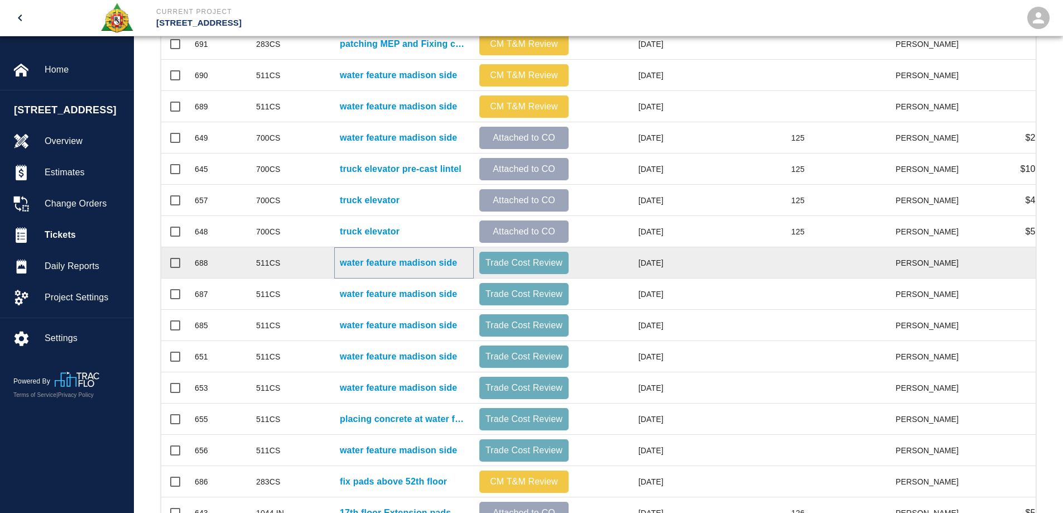
click at [433, 263] on p "water feature madison side" at bounding box center [398, 262] width 117 height 13
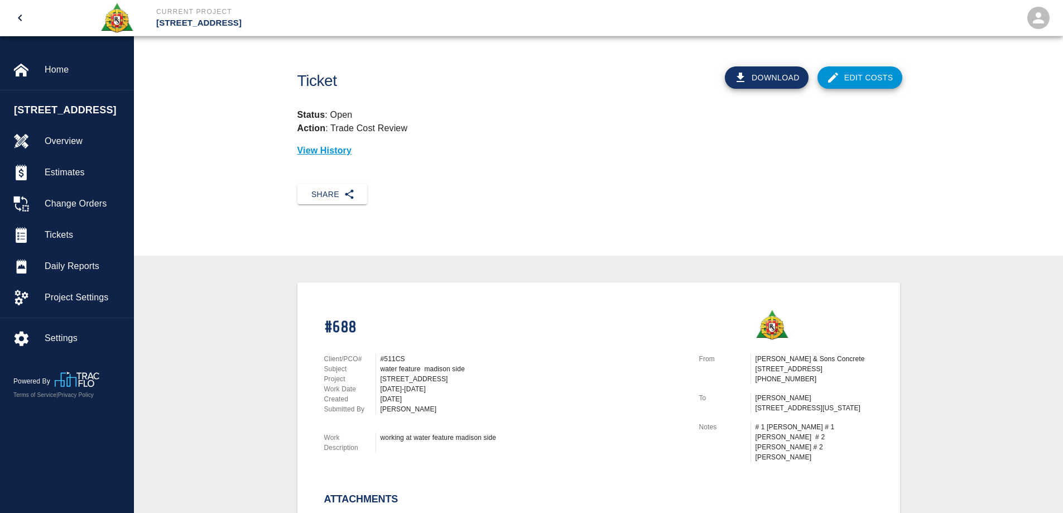
click at [843, 80] on link "Edit Costs" at bounding box center [859, 77] width 85 height 22
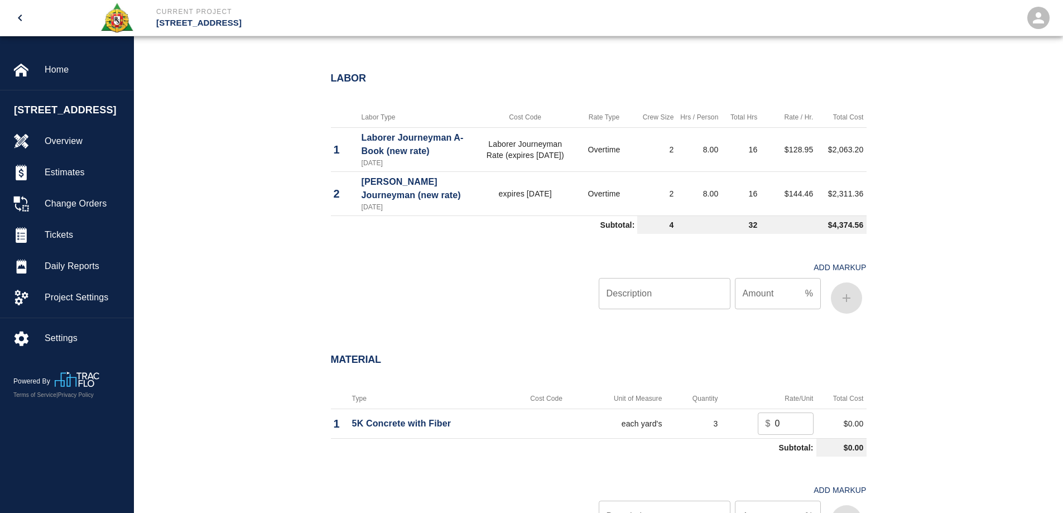
scroll to position [558, 0]
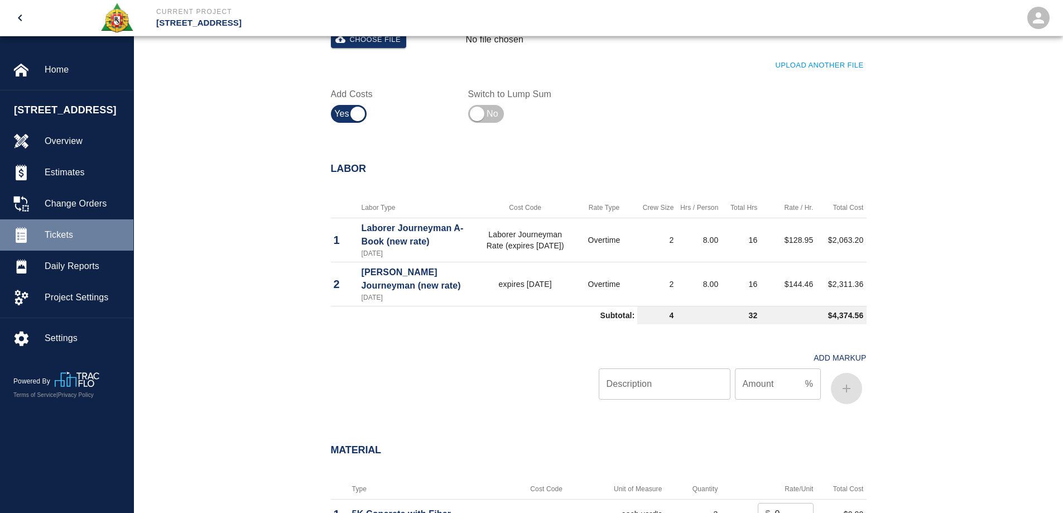
click at [79, 230] on span "Tickets" at bounding box center [85, 234] width 80 height 13
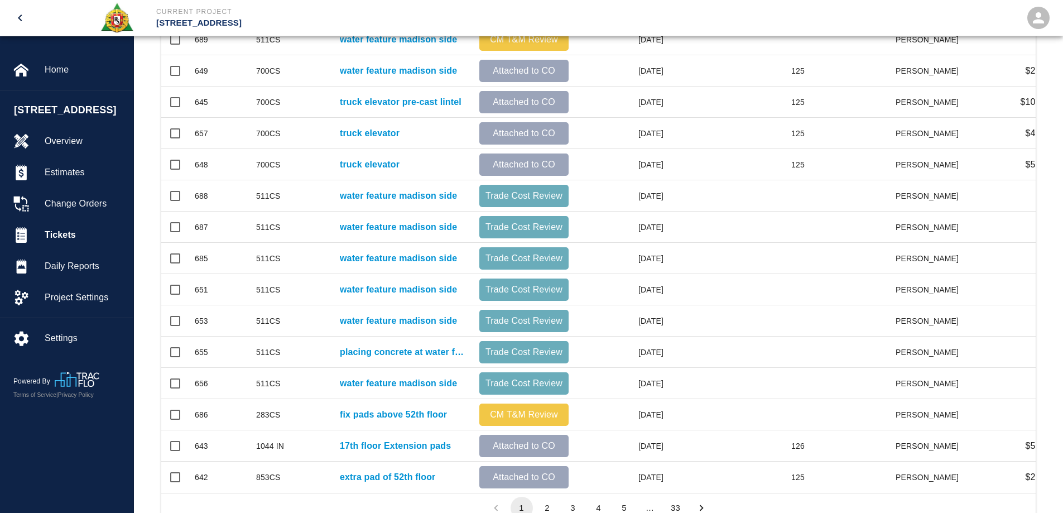
scroll to position [482, 0]
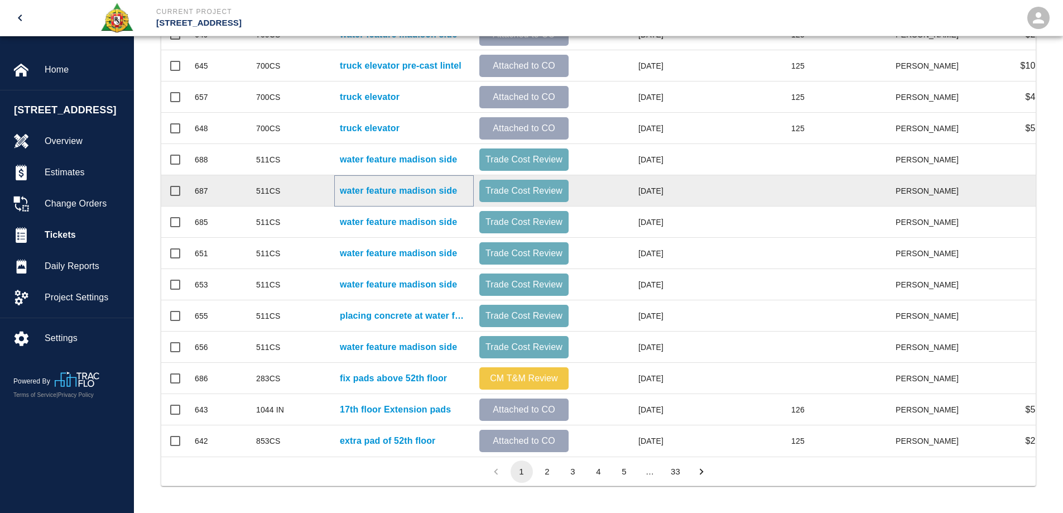
click at [426, 184] on p "water feature madison side" at bounding box center [398, 190] width 117 height 13
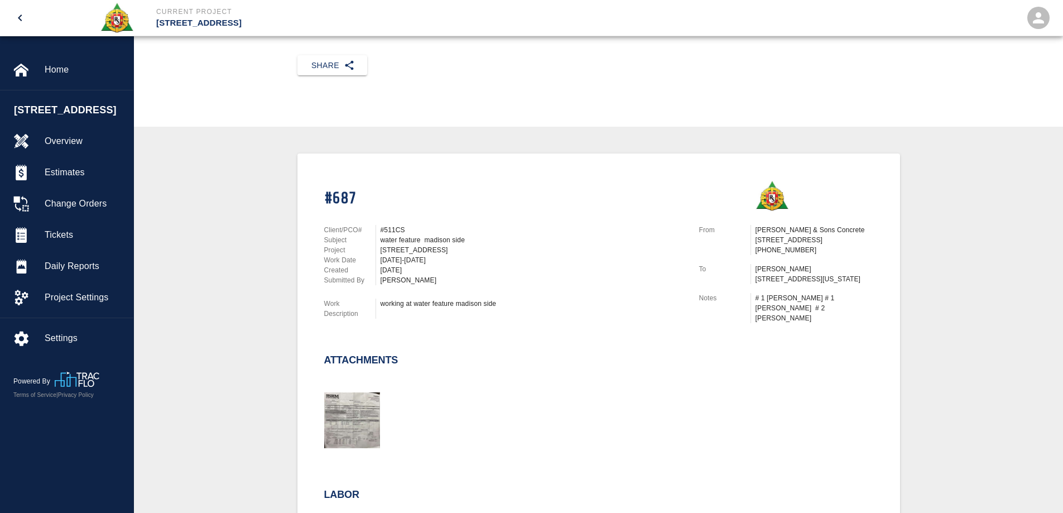
scroll to position [335, 0]
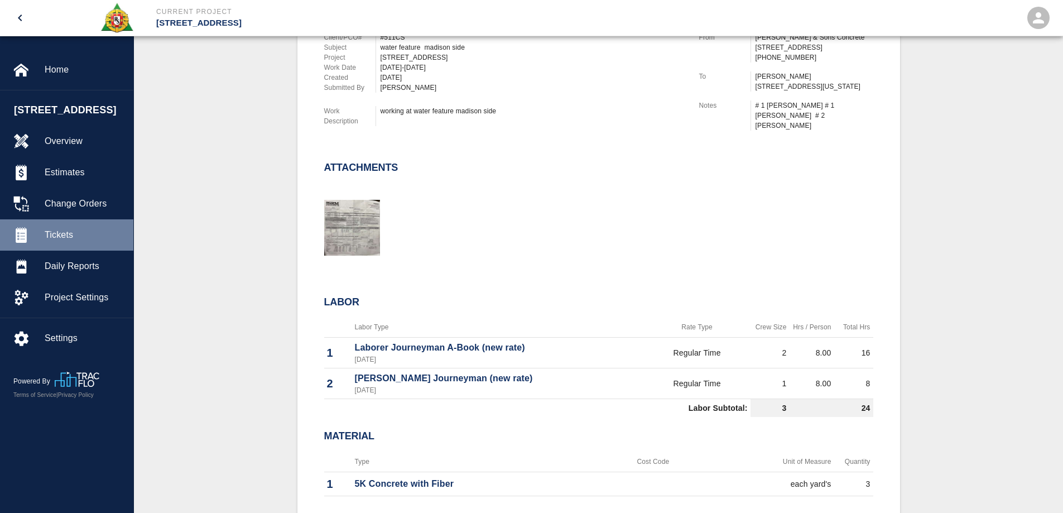
click at [63, 234] on span "Tickets" at bounding box center [85, 234] width 80 height 13
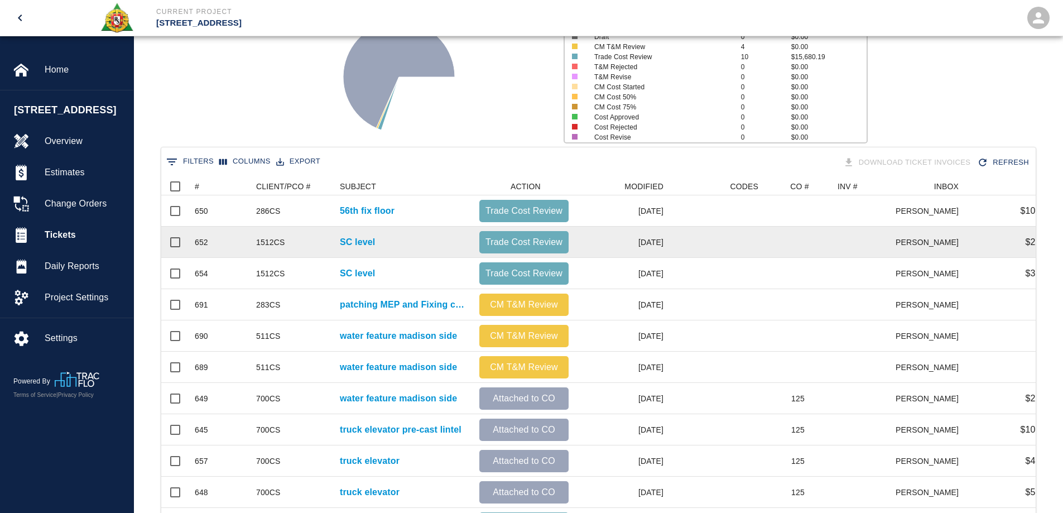
scroll to position [335, 0]
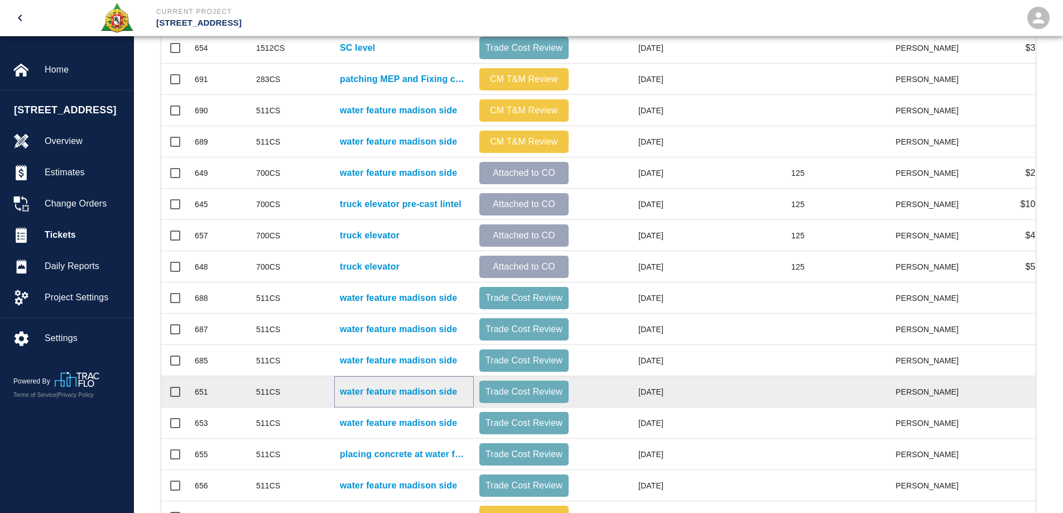
click at [403, 388] on p "water feature madison side" at bounding box center [398, 391] width 117 height 13
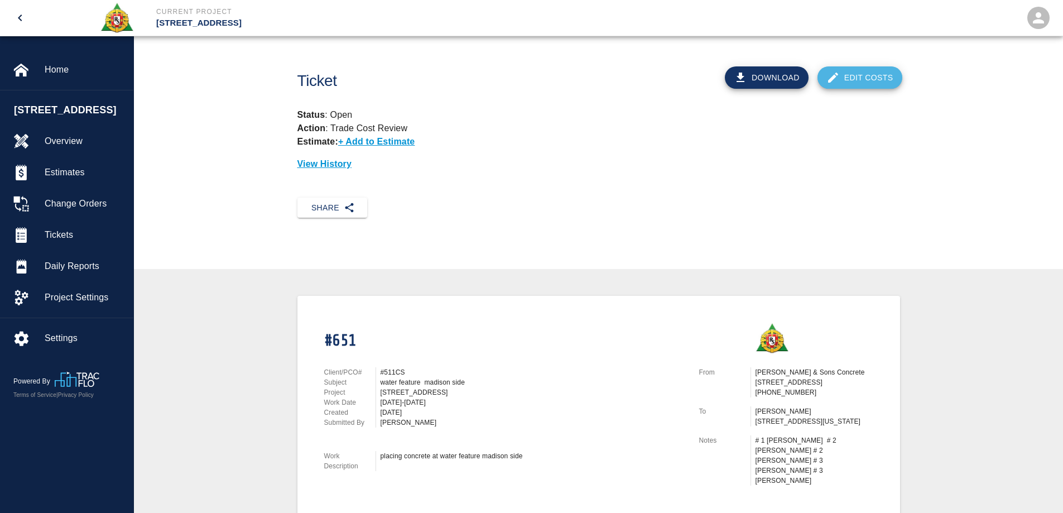
click at [883, 73] on link "Edit Costs" at bounding box center [859, 77] width 85 height 22
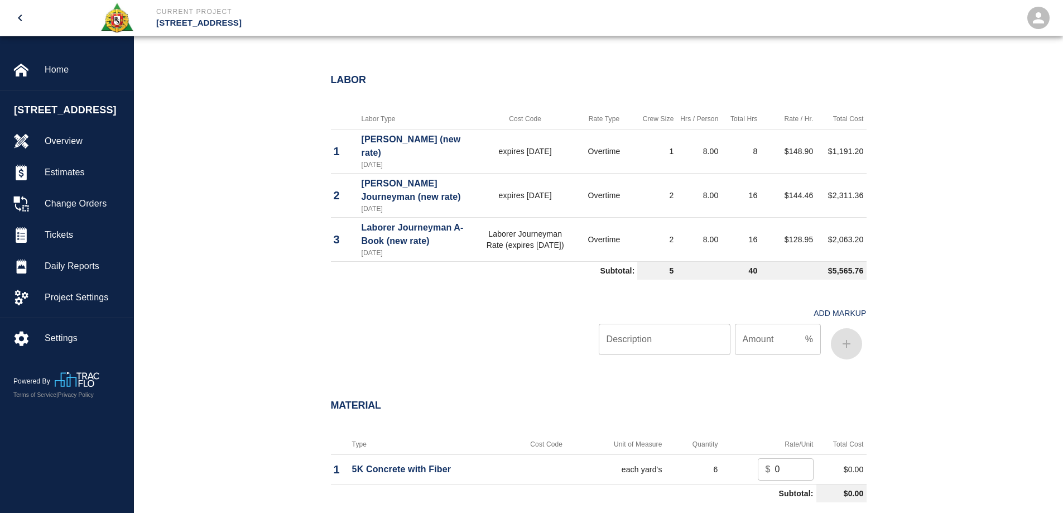
scroll to position [670, 0]
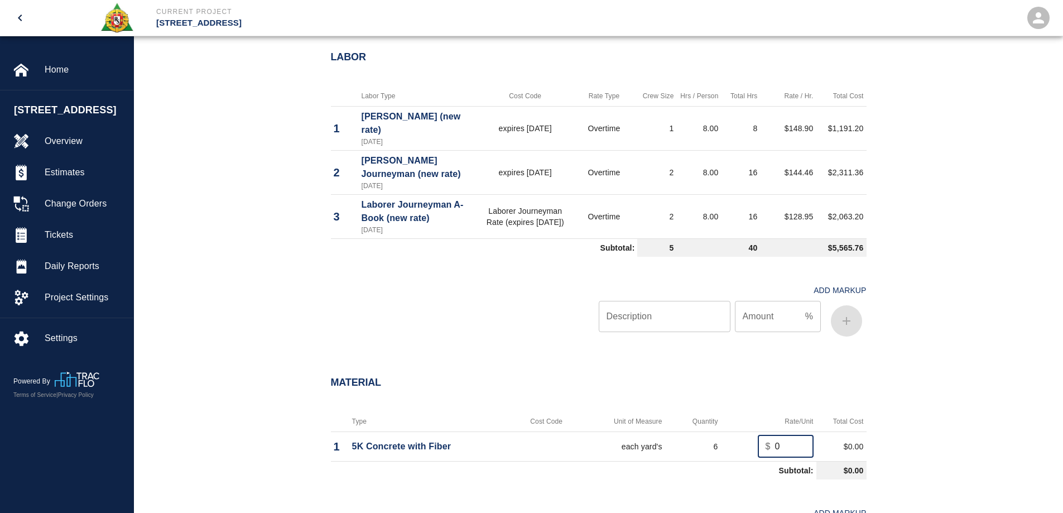
drag, startPoint x: 795, startPoint y: 444, endPoint x: 762, endPoint y: 450, distance: 33.5
click at [762, 450] on div "$ 0 ​" at bounding box center [786, 446] width 56 height 22
type input "24025"
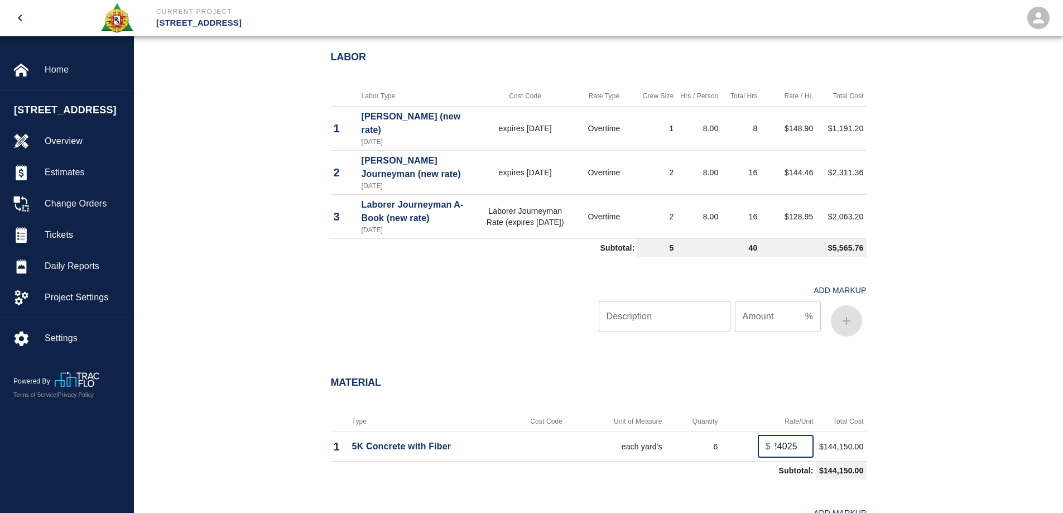
scroll to position [0, 3]
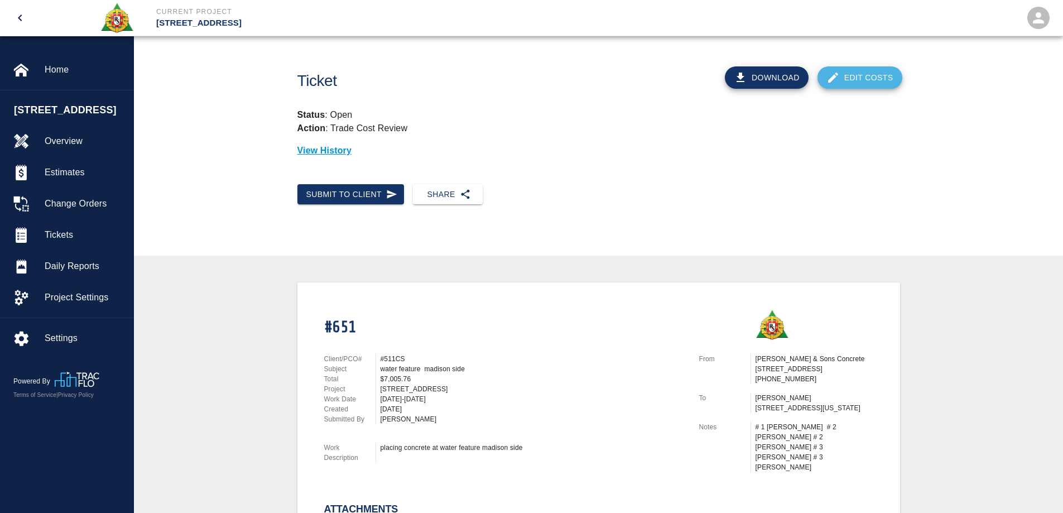
click at [868, 84] on link "Edit Costs" at bounding box center [859, 77] width 85 height 22
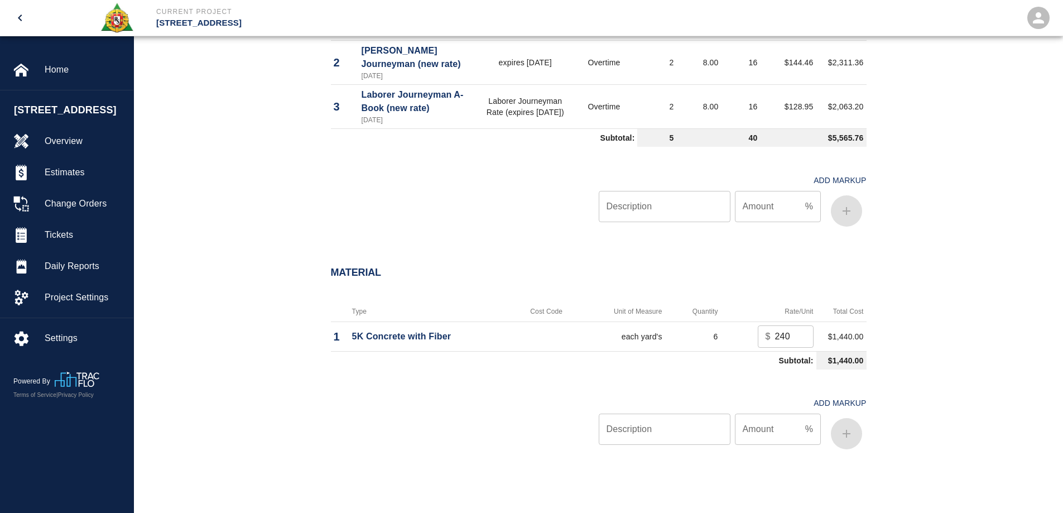
scroll to position [781, 0]
drag, startPoint x: 792, startPoint y: 335, endPoint x: 767, endPoint y: 333, distance: 25.8
click at [767, 333] on div "$ 240 ​" at bounding box center [786, 335] width 56 height 22
type input "240.251"
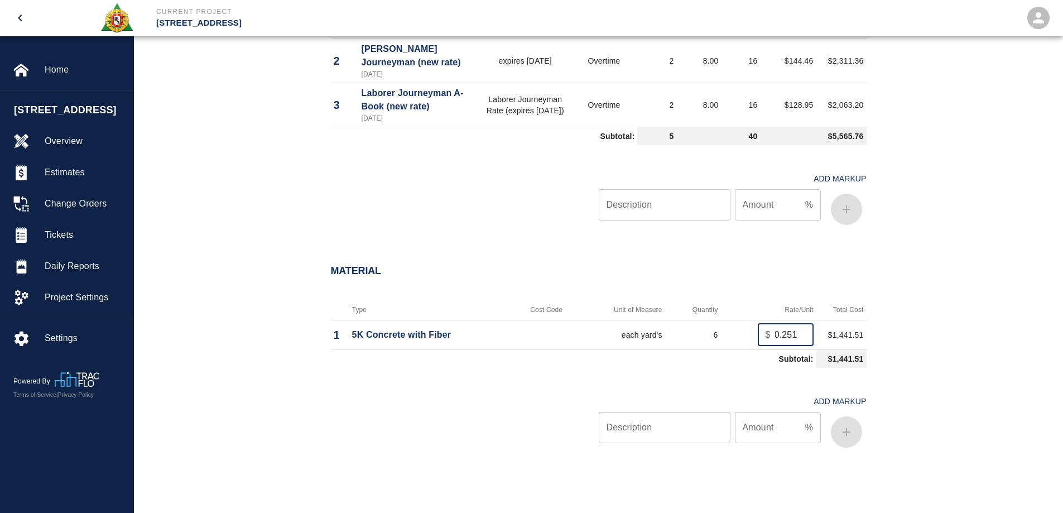
scroll to position [0, 0]
click at [969, 287] on div "Material Type Cost Code Unit of Measure Quantity Rate/Unit Total Cost 1 5K Conc…" at bounding box center [598, 361] width 929 height 236
click at [687, 423] on input "Description" at bounding box center [665, 427] width 132 height 31
type input "oh/p"
type input "10"
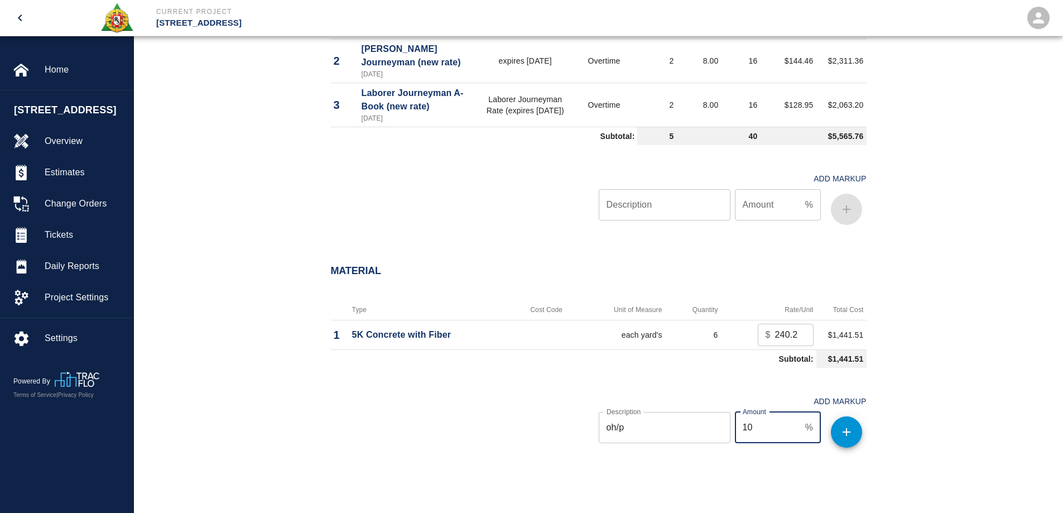
click at [844, 423] on button "button" at bounding box center [846, 431] width 31 height 31
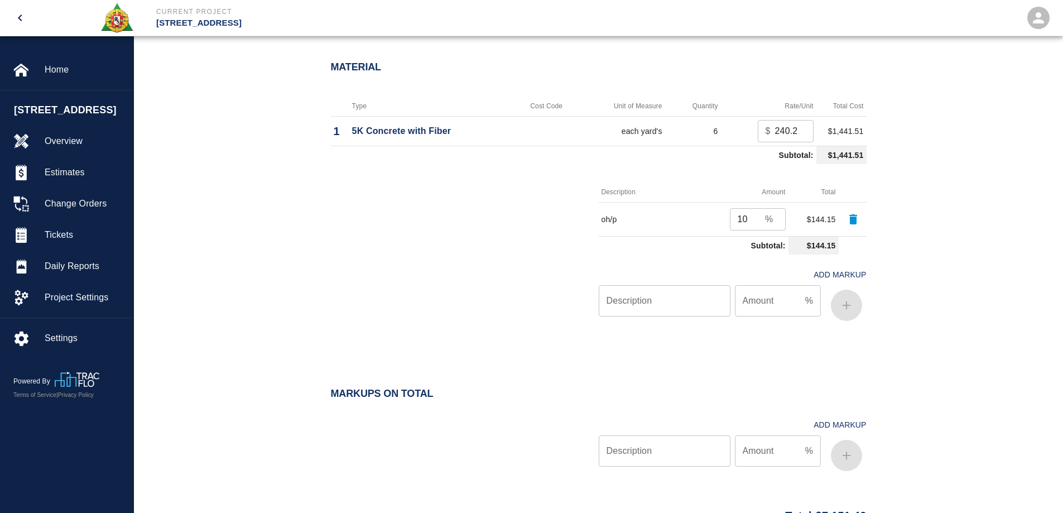
scroll to position [1088, 0]
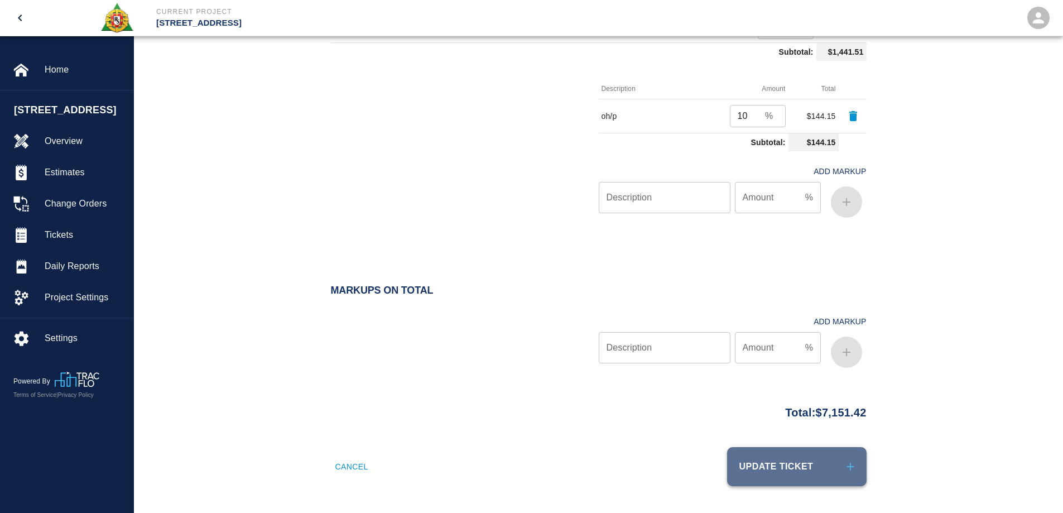
click at [829, 470] on button "Update Ticket" at bounding box center [796, 466] width 139 height 39
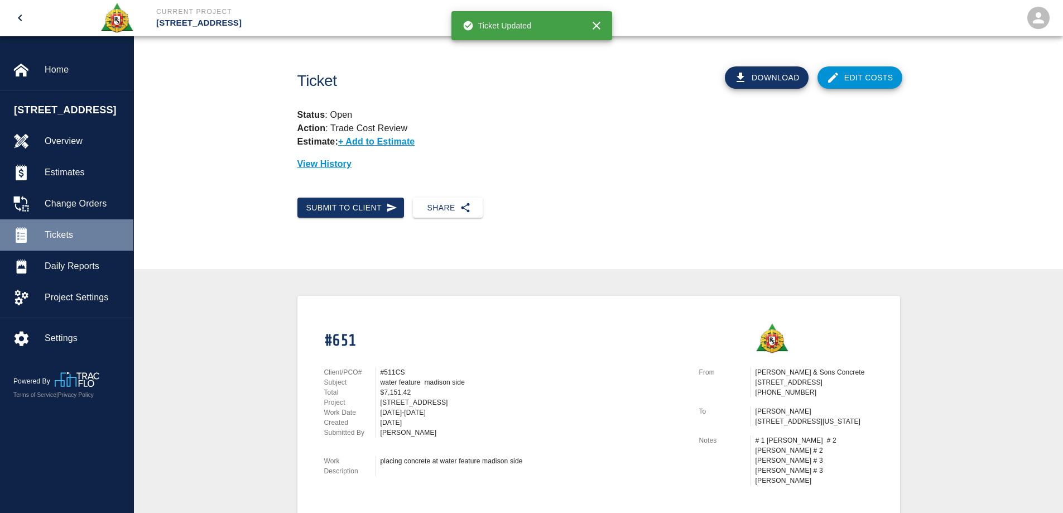
click at [78, 240] on span "Tickets" at bounding box center [85, 234] width 80 height 13
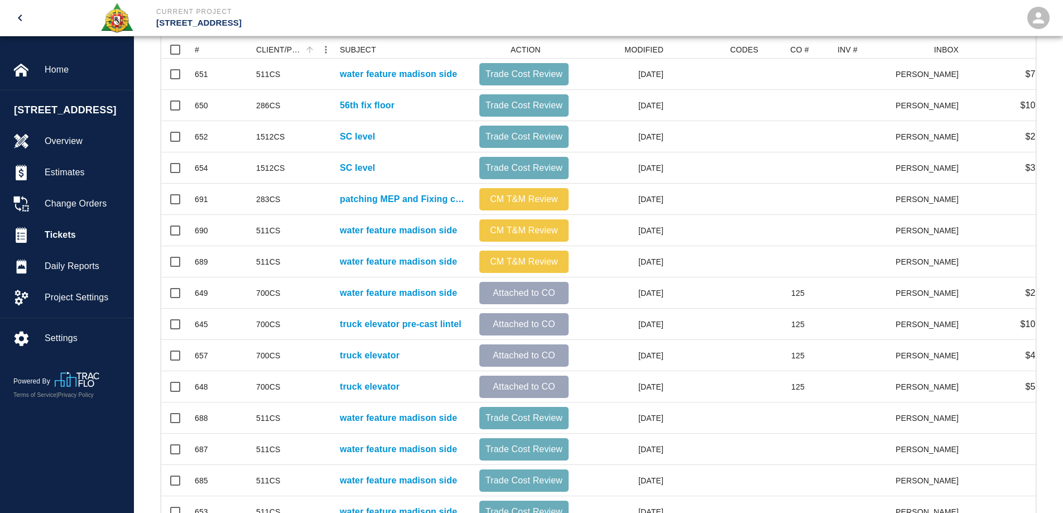
scroll to position [279, 0]
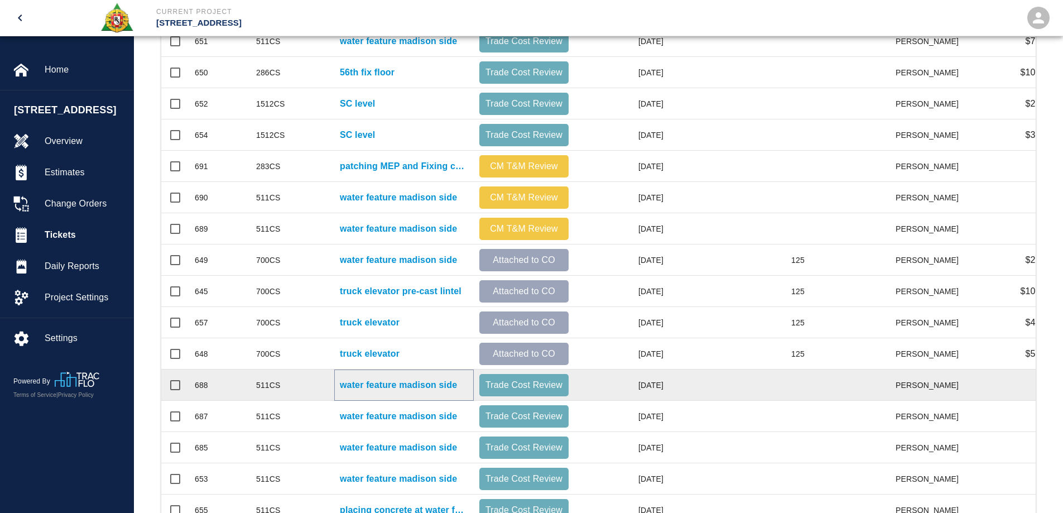
click at [391, 383] on p "water feature madison side" at bounding box center [398, 384] width 117 height 13
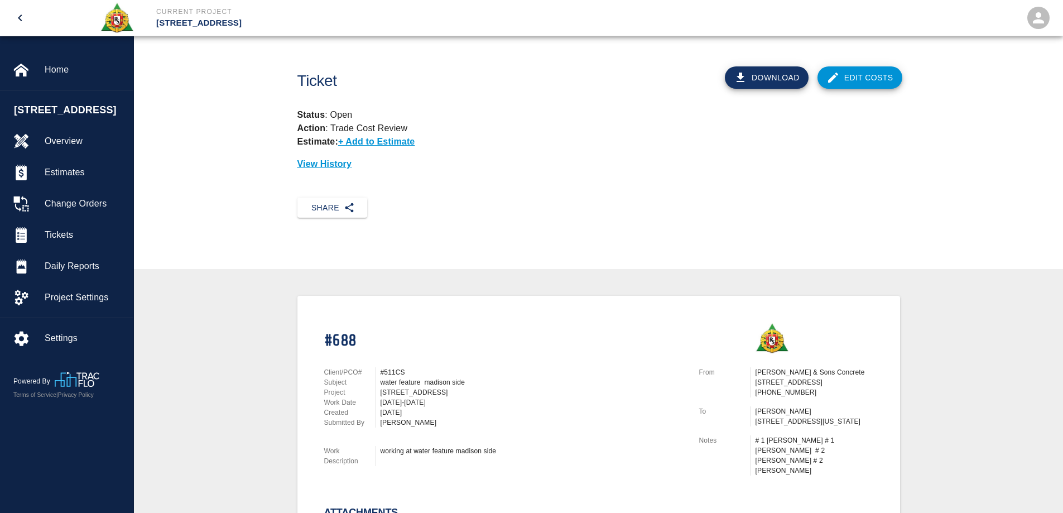
click at [872, 73] on link "Edit Costs" at bounding box center [859, 77] width 85 height 22
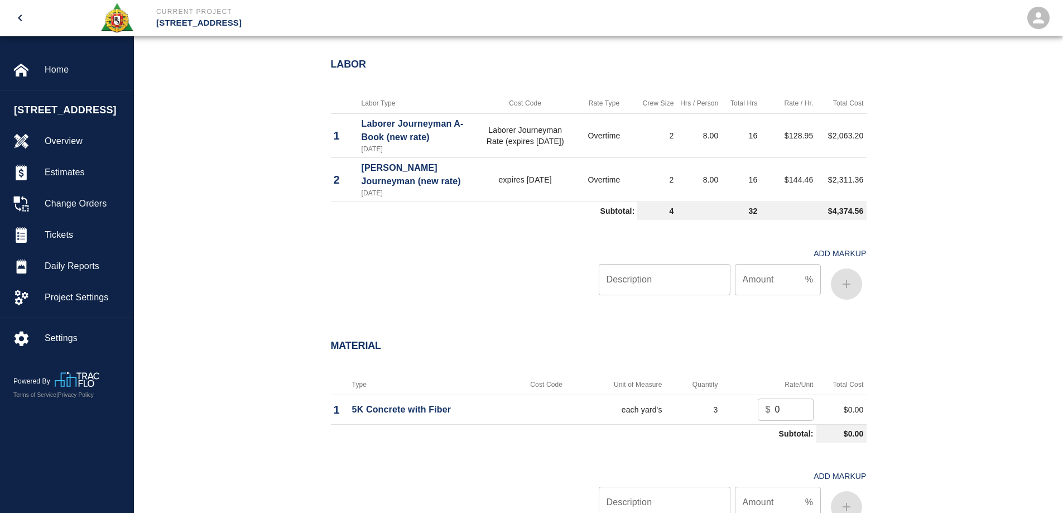
scroll to position [670, 0]
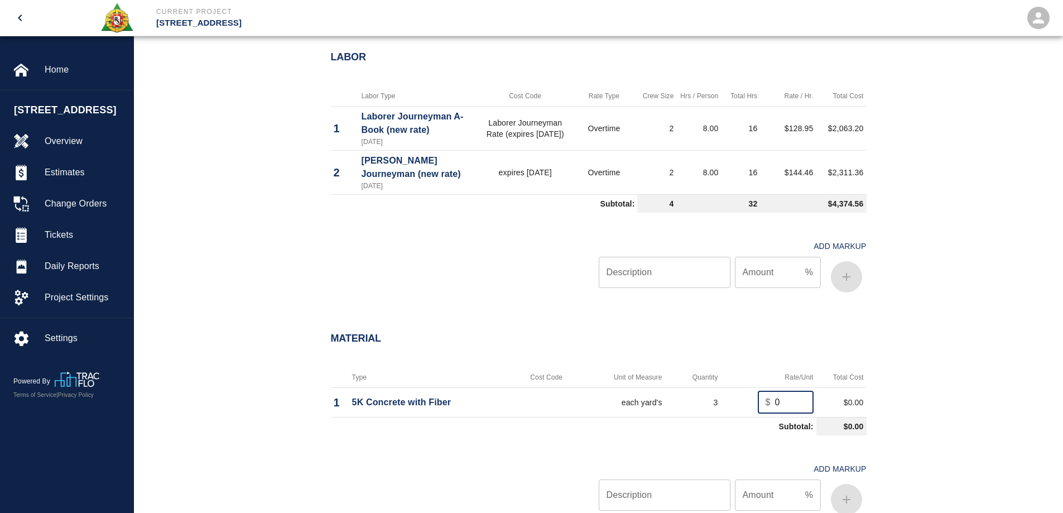
drag, startPoint x: 784, startPoint y: 403, endPoint x: 758, endPoint y: 403, distance: 25.7
click at [758, 403] on div "$ 0 ​" at bounding box center [786, 402] width 56 height 22
type input "283.80"
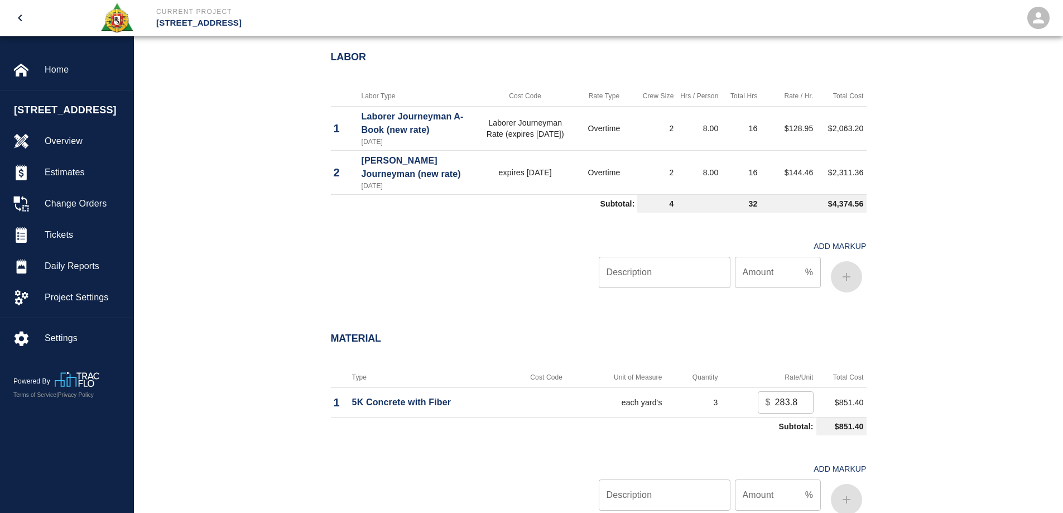
drag, startPoint x: 998, startPoint y: 380, endPoint x: 992, endPoint y: 381, distance: 5.7
click at [997, 380] on div "Material Type Cost Code Unit of Measure Quantity Rate/Unit Total Cost 1 5K Conc…" at bounding box center [598, 428] width 929 height 236
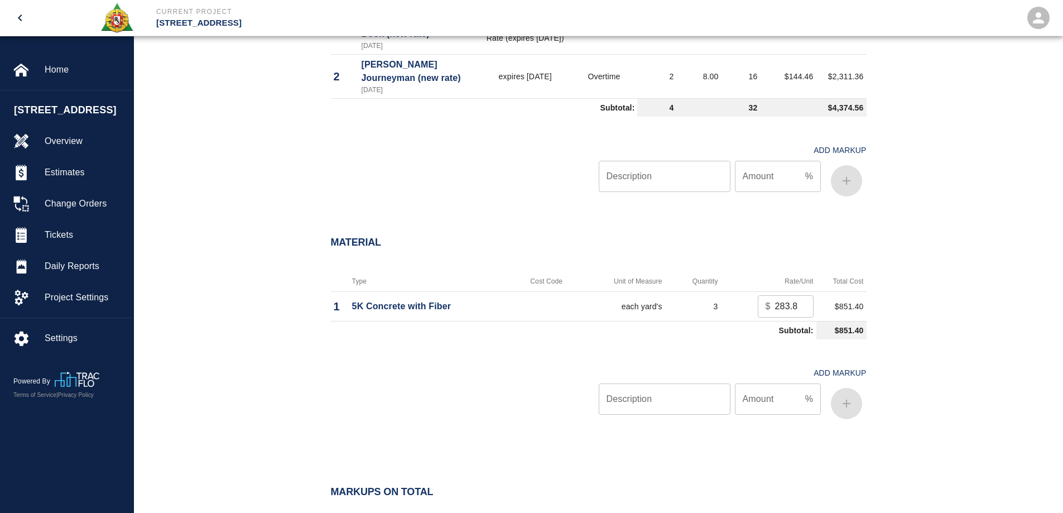
scroll to position [781, 0]
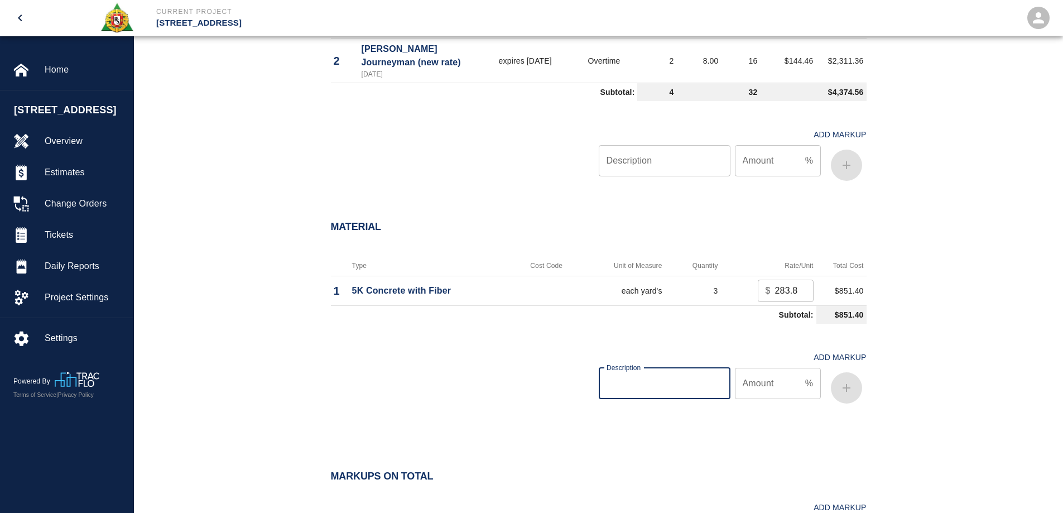
click at [692, 381] on input "Description" at bounding box center [665, 383] width 132 height 31
type input "oh/p"
type input "10"
click at [839, 383] on button "button" at bounding box center [846, 387] width 31 height 31
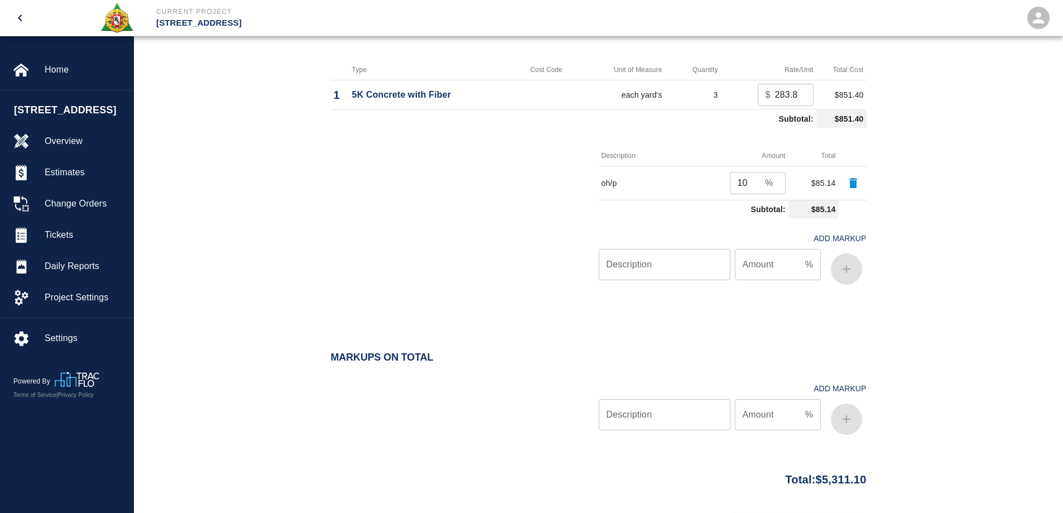
scroll to position [1044, 0]
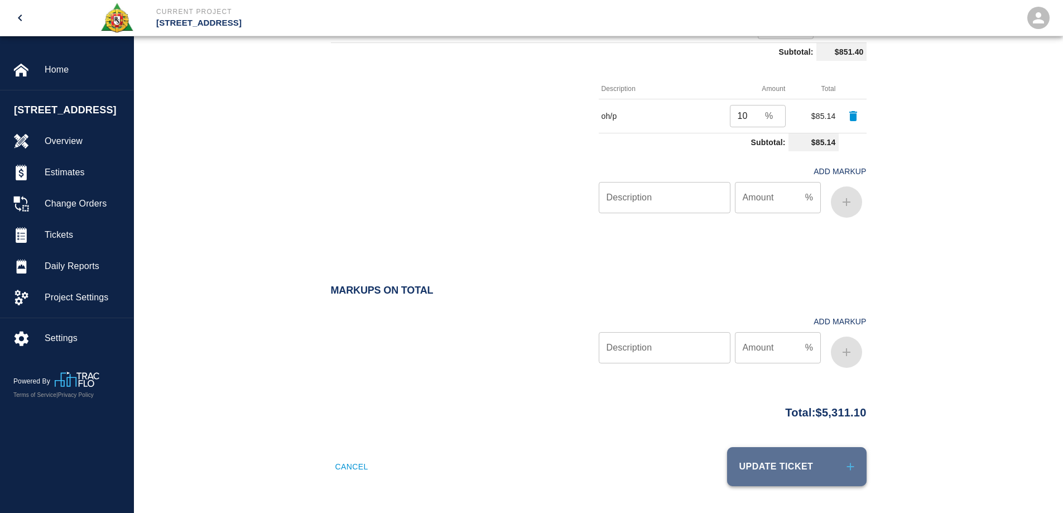
click at [826, 469] on button "Update Ticket" at bounding box center [796, 466] width 139 height 39
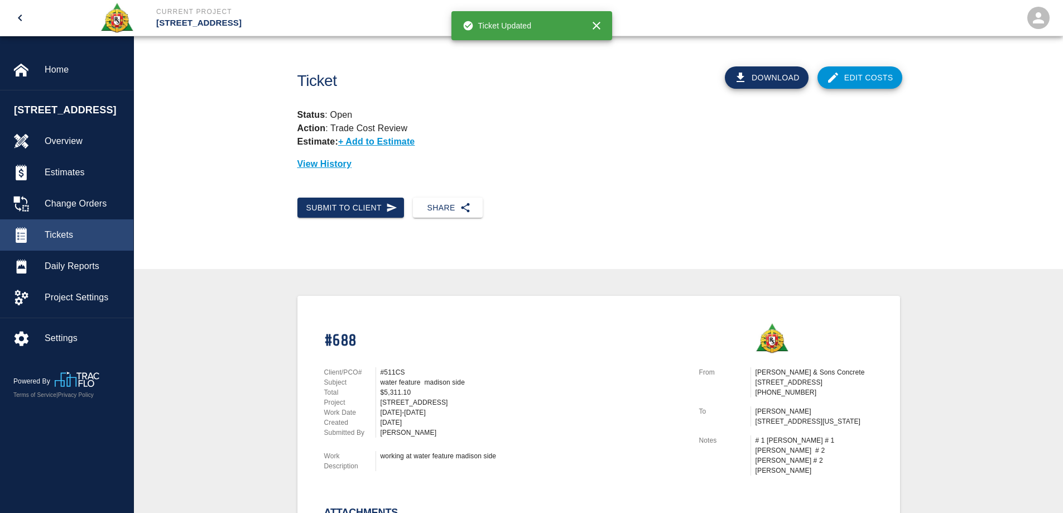
click at [74, 236] on span "Tickets" at bounding box center [85, 234] width 80 height 13
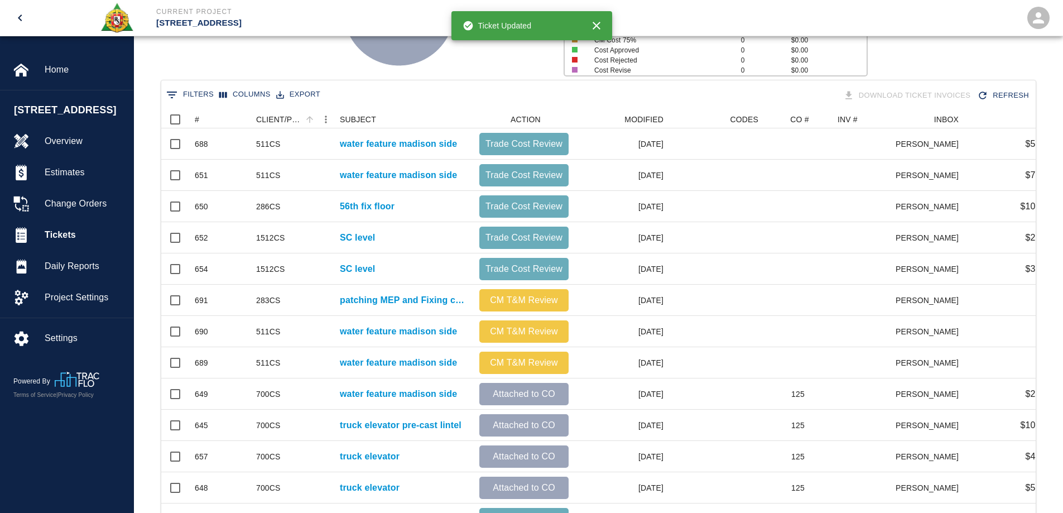
scroll to position [279, 0]
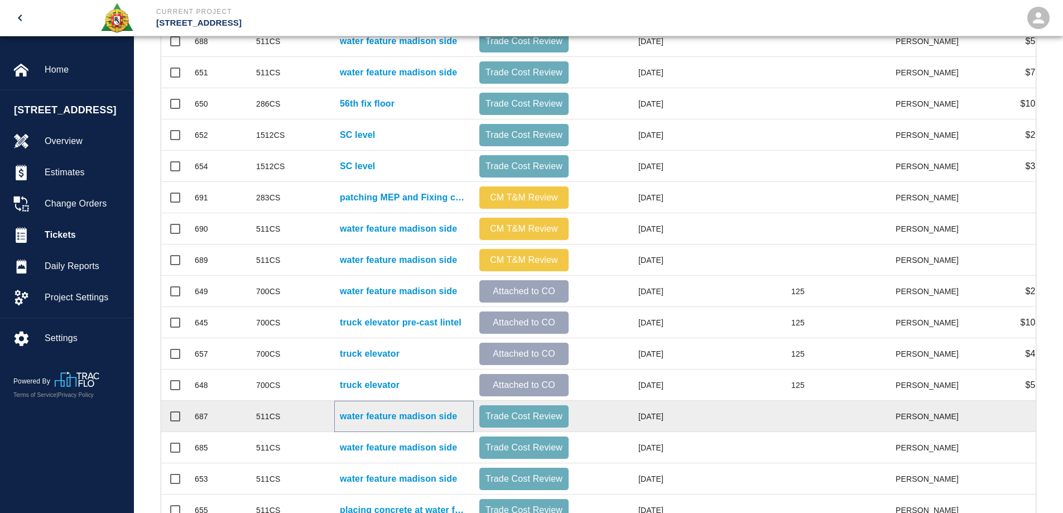
click at [405, 417] on p "water feature madison side" at bounding box center [398, 416] width 117 height 13
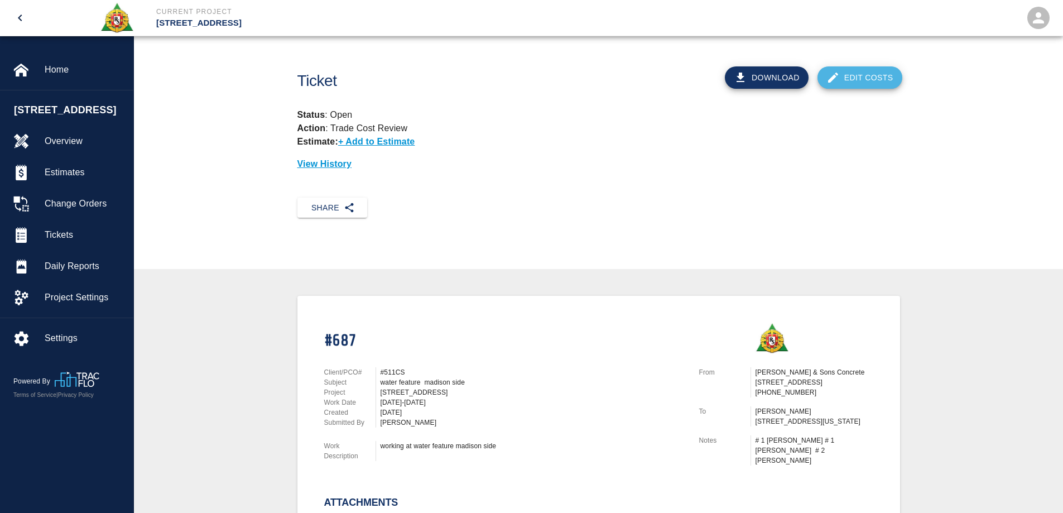
click at [850, 78] on link "Edit Costs" at bounding box center [859, 77] width 85 height 22
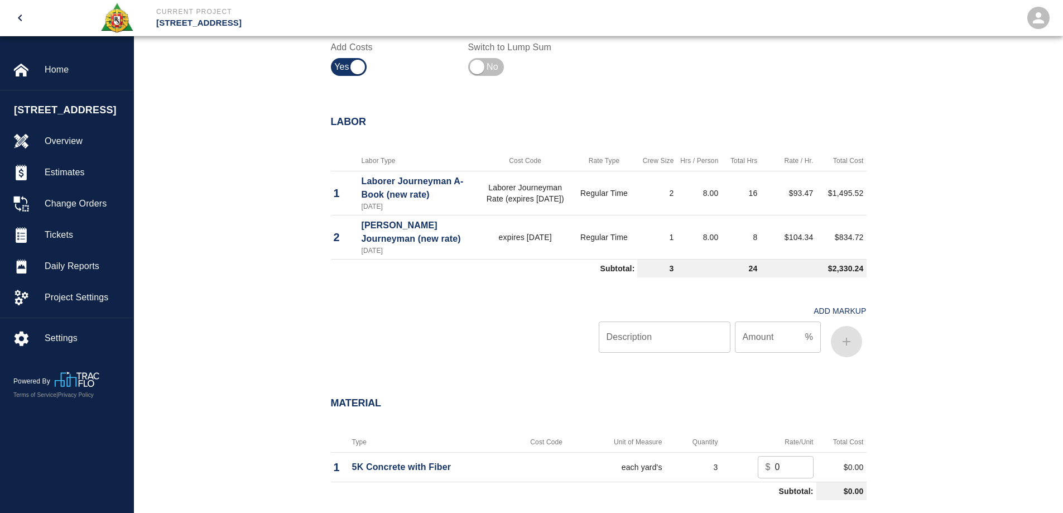
scroll to position [614, 0]
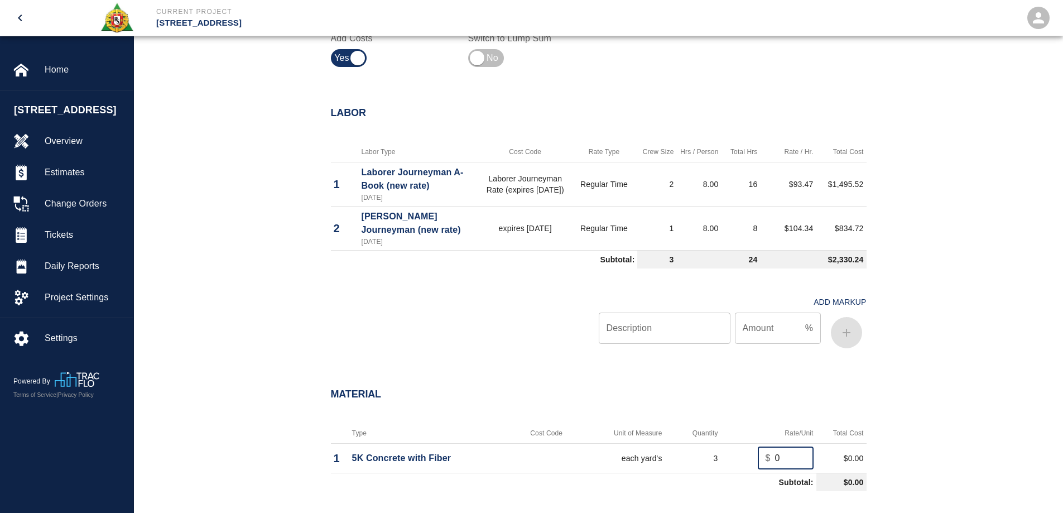
drag, startPoint x: 779, startPoint y: 457, endPoint x: 734, endPoint y: 460, distance: 45.8
click at [734, 460] on td "$ 0 ​" at bounding box center [768, 458] width 95 height 30
click at [948, 379] on div "Material Type Cost Code Unit of Measure Quantity Rate/Unit Total Cost 1 5K Conc…" at bounding box center [598, 484] width 929 height 236
click at [793, 459] on input "283.40" at bounding box center [794, 458] width 38 height 22
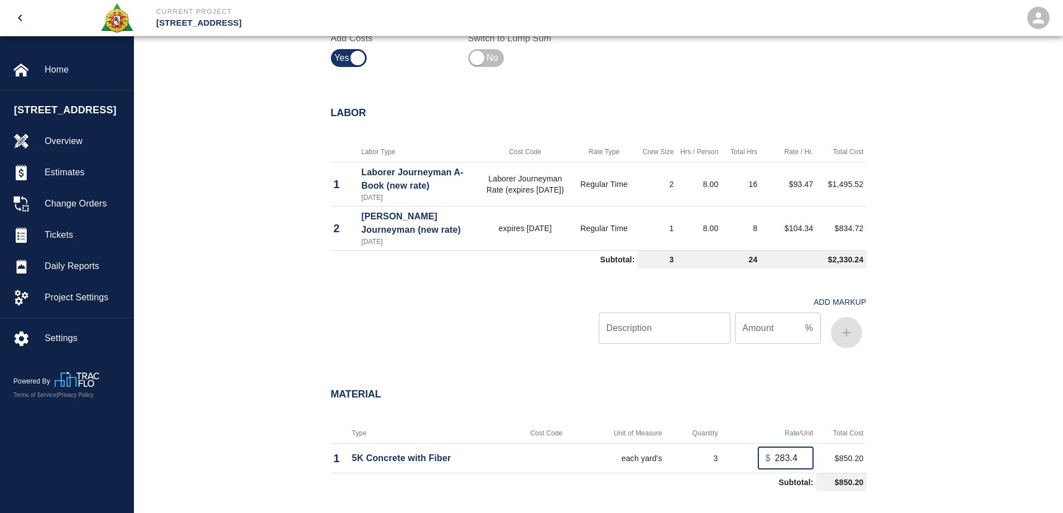
click at [796, 456] on input "283.40" at bounding box center [794, 458] width 38 height 22
click at [797, 456] on input "284.4" at bounding box center [794, 458] width 38 height 22
drag, startPoint x: 790, startPoint y: 456, endPoint x: 766, endPoint y: 456, distance: 23.4
click at [766, 456] on div "$ 284.4 ​" at bounding box center [786, 458] width 56 height 22
type input ".4"
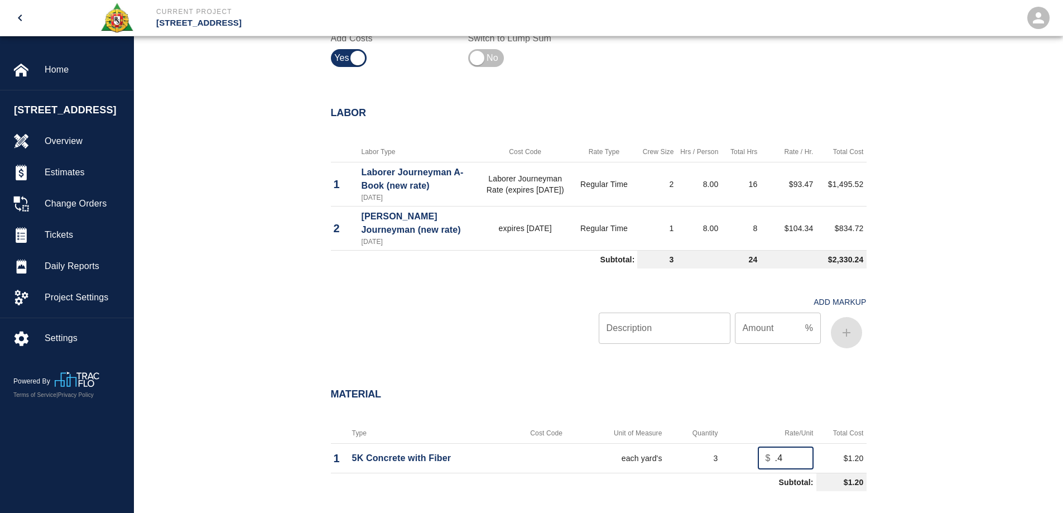
drag, startPoint x: 792, startPoint y: 454, endPoint x: 758, endPoint y: 456, distance: 33.6
click at [758, 456] on div "$ .4 ​" at bounding box center [786, 458] width 56 height 22
type input "283.40"
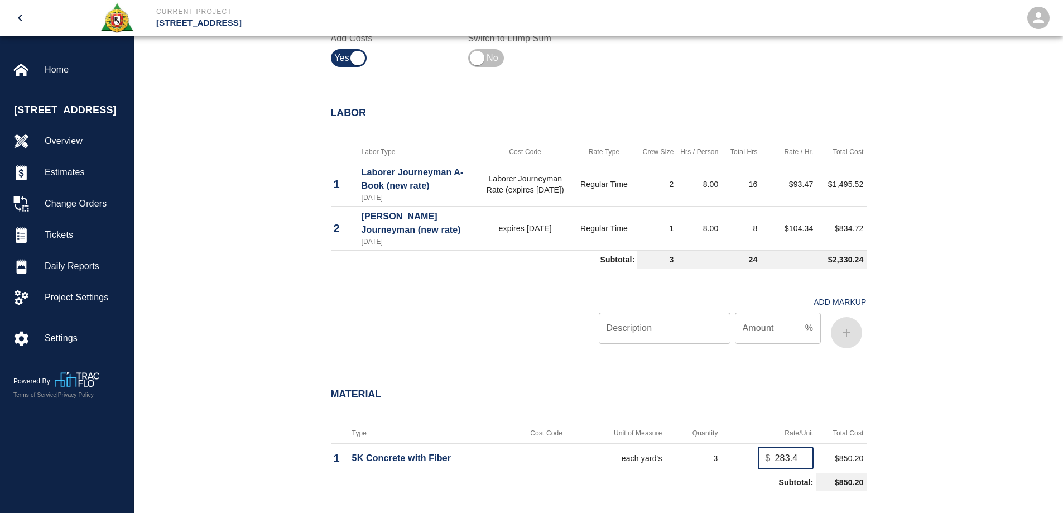
click at [916, 409] on div "Material Type Cost Code Unit of Measure Quantity Rate/Unit Total Cost 1 5K Conc…" at bounding box center [598, 484] width 929 height 236
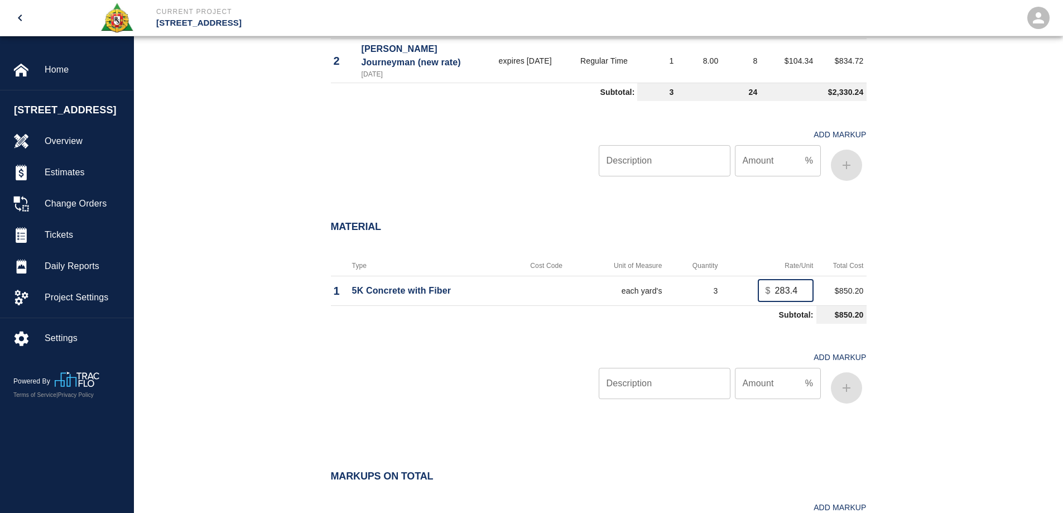
scroll to position [0, 6]
drag, startPoint x: 776, startPoint y: 292, endPoint x: 840, endPoint y: 292, distance: 63.6
click at [840, 292] on tr "1 5K Concrete with Fiber each yard's 3 $ 283.40 ​ $850.20" at bounding box center [599, 291] width 536 height 30
click at [899, 294] on div "Material Type Cost Code Unit of Measure Quantity Rate/Unit Total Cost 1 5K Conc…" at bounding box center [598, 303] width 603 height 209
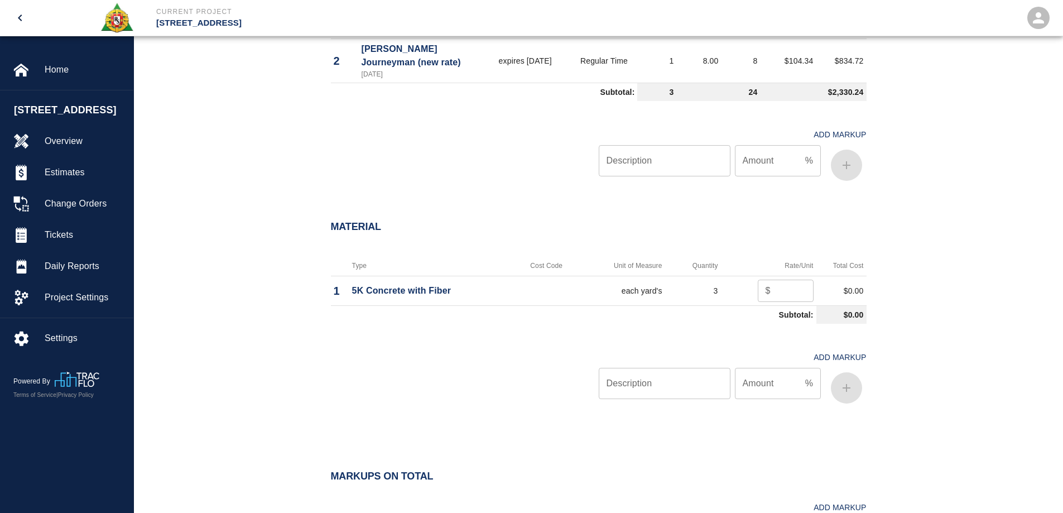
click at [778, 295] on input "number" at bounding box center [794, 291] width 38 height 22
type input "283.8"
click at [914, 288] on div "Material Type Cost Code Unit of Measure Quantity Rate/Unit Total Cost 1 5K Conc…" at bounding box center [598, 317] width 929 height 236
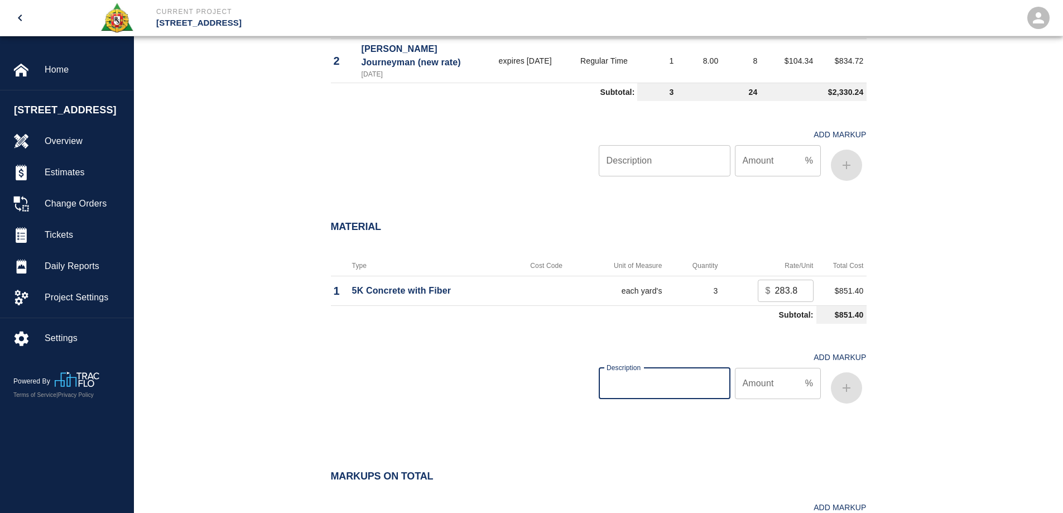
click at [670, 389] on input "Description" at bounding box center [665, 383] width 132 height 31
type input "oh/p"
type input "10"
click at [849, 389] on icon "button" at bounding box center [846, 387] width 13 height 13
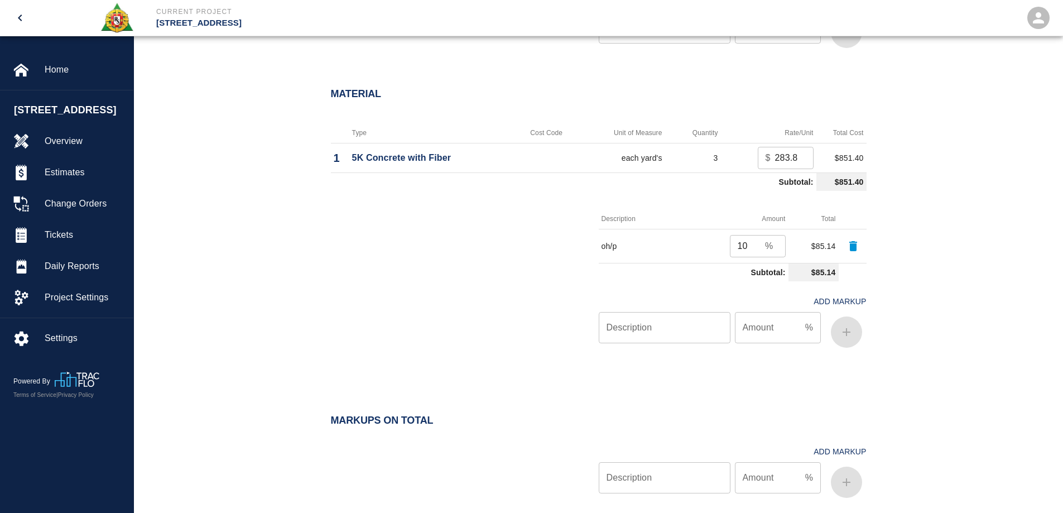
scroll to position [1044, 0]
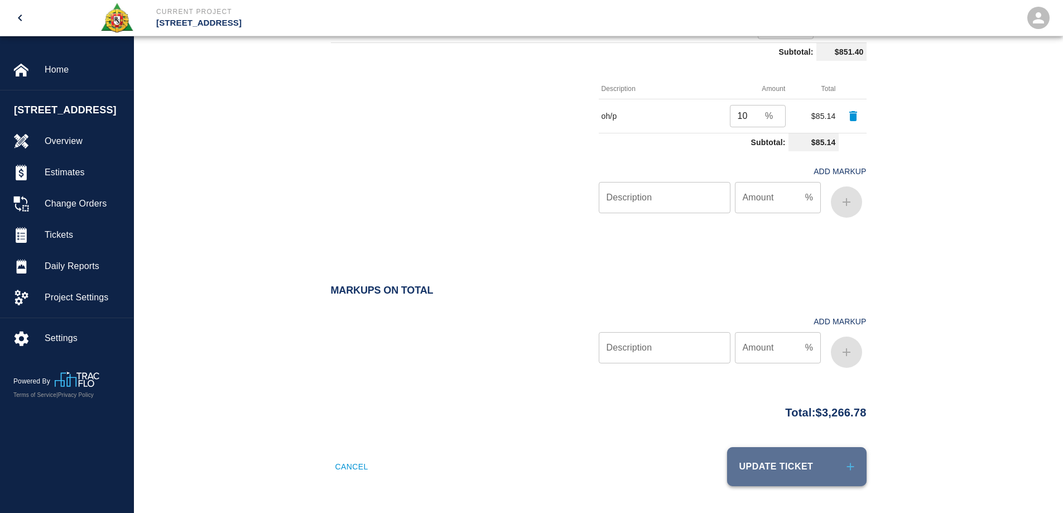
click at [837, 468] on button "Update Ticket" at bounding box center [796, 466] width 139 height 39
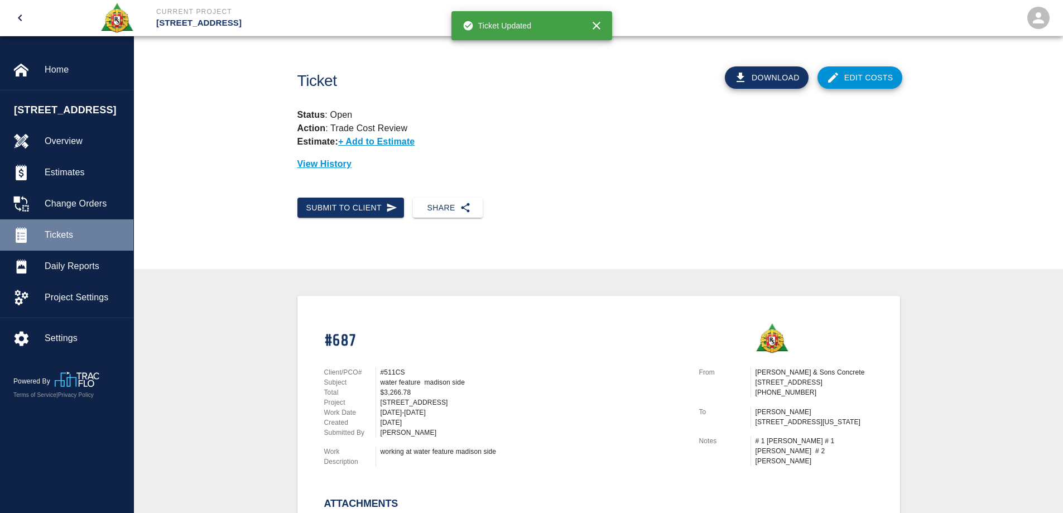
click at [60, 233] on span "Tickets" at bounding box center [85, 234] width 80 height 13
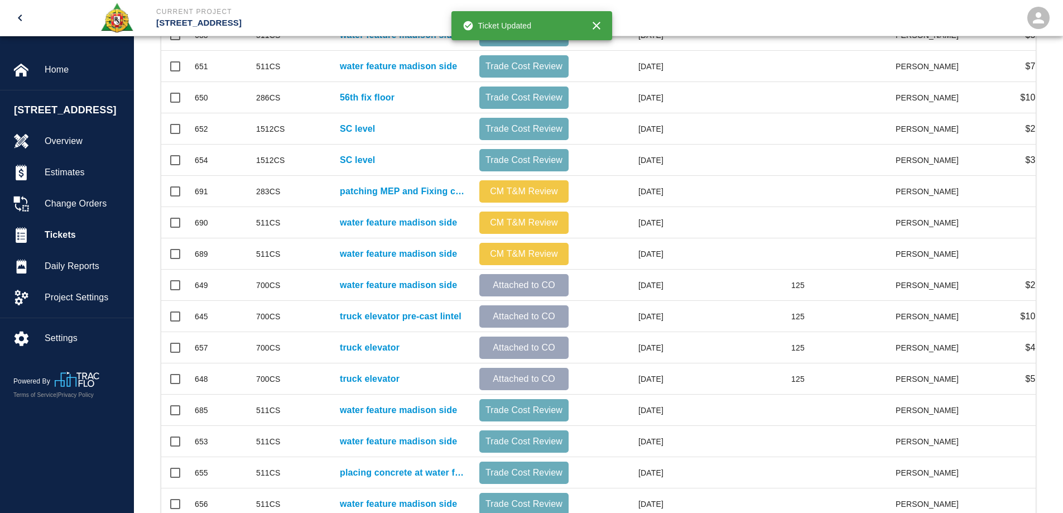
scroll to position [335, 0]
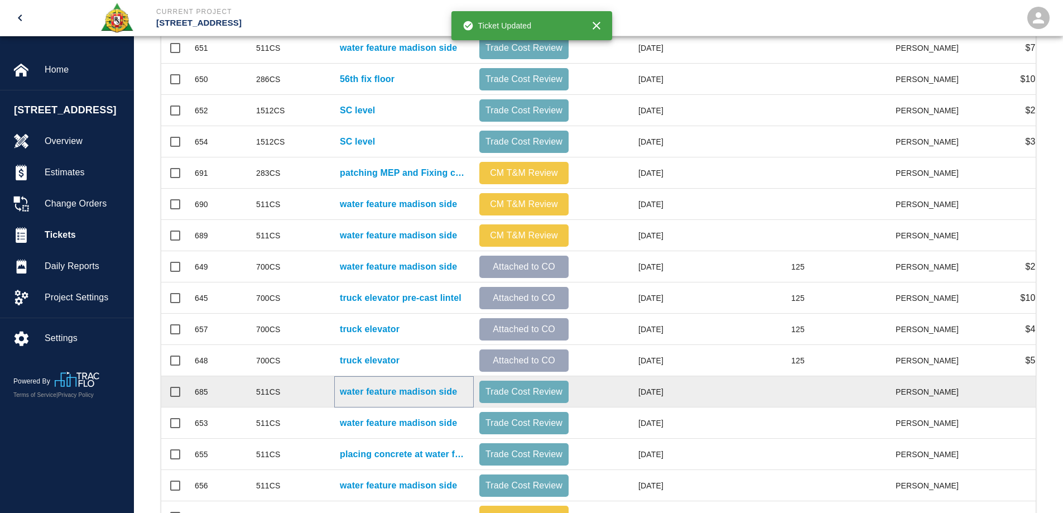
click at [410, 386] on p "water feature madison side" at bounding box center [398, 391] width 117 height 13
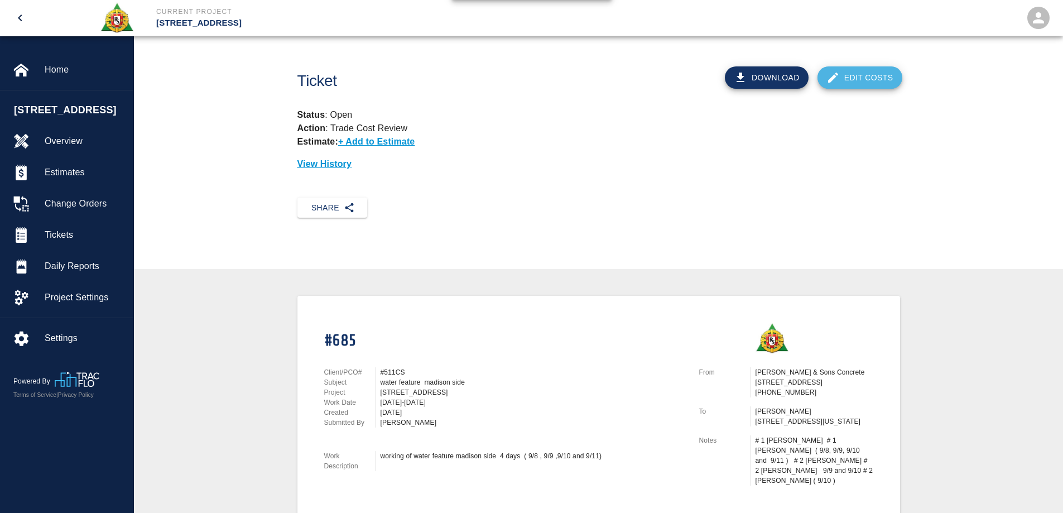
click at [854, 81] on link "Edit Costs" at bounding box center [859, 77] width 85 height 22
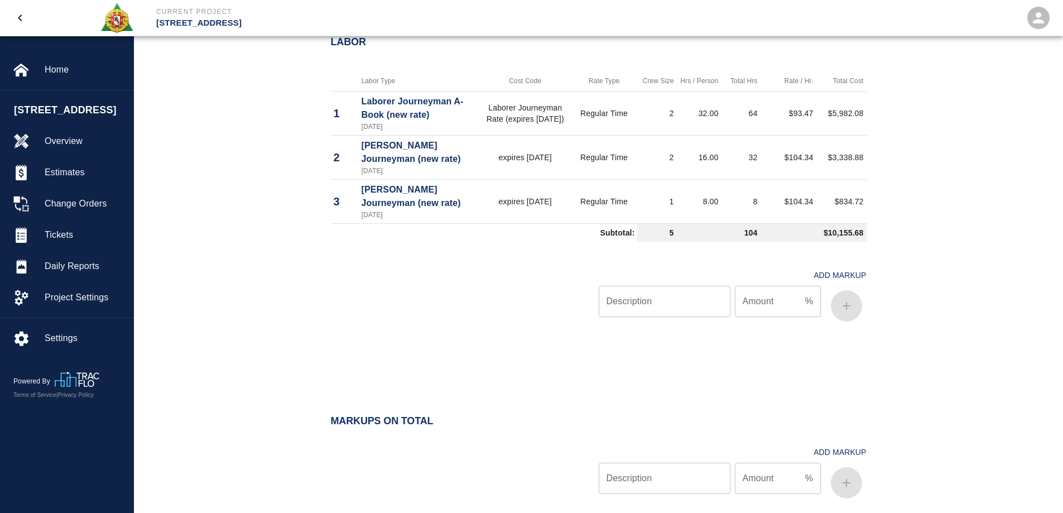
scroll to position [689, 0]
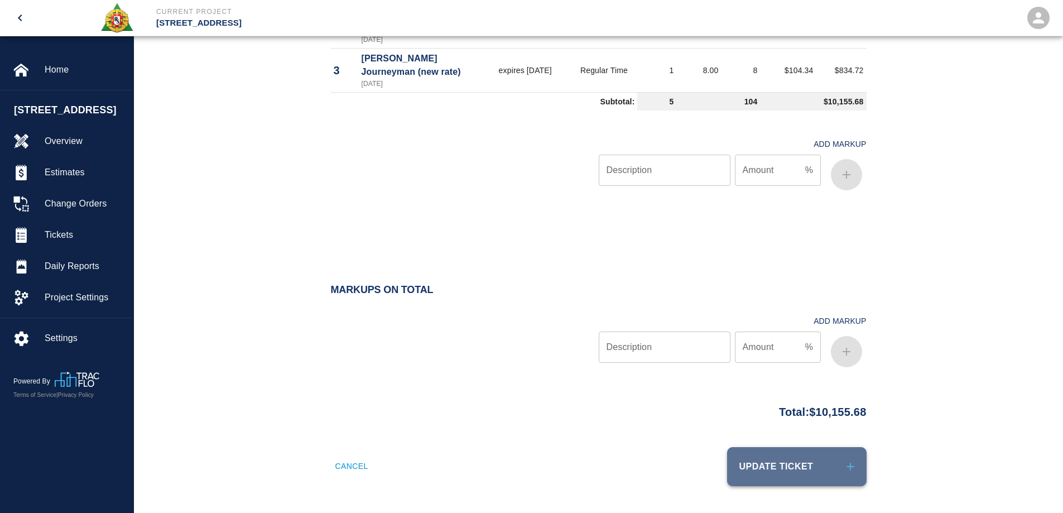
click at [814, 468] on button "Update Ticket" at bounding box center [796, 466] width 139 height 39
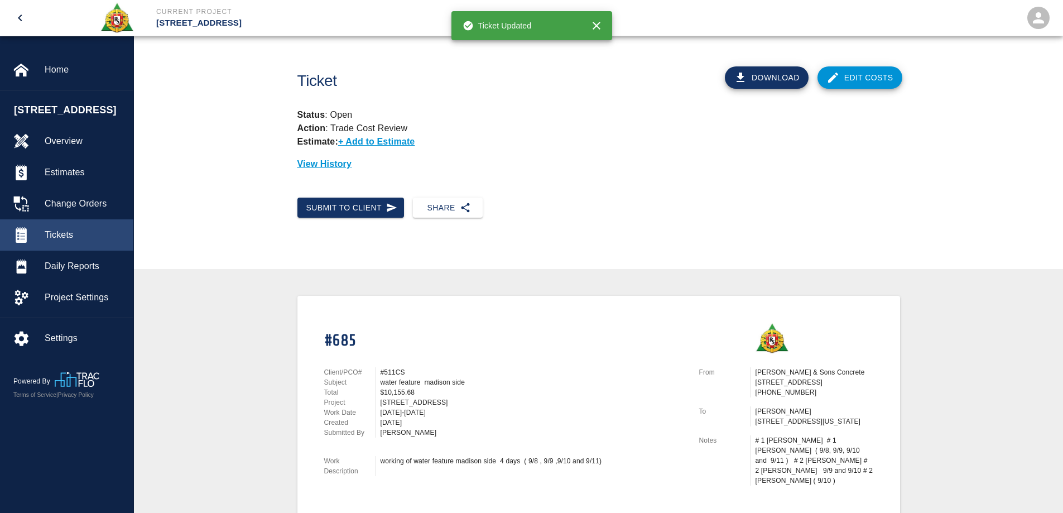
click at [71, 233] on span "Tickets" at bounding box center [85, 234] width 80 height 13
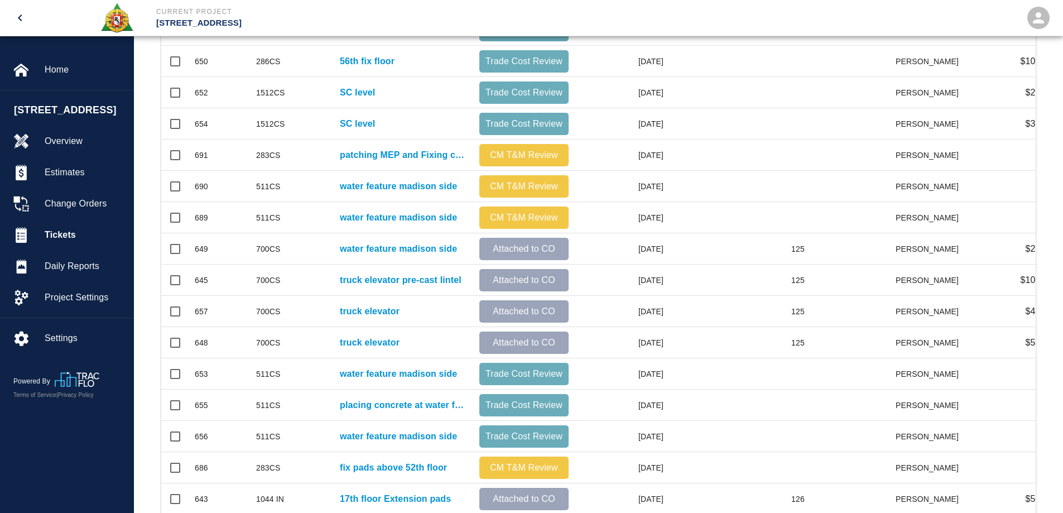
scroll to position [482, 0]
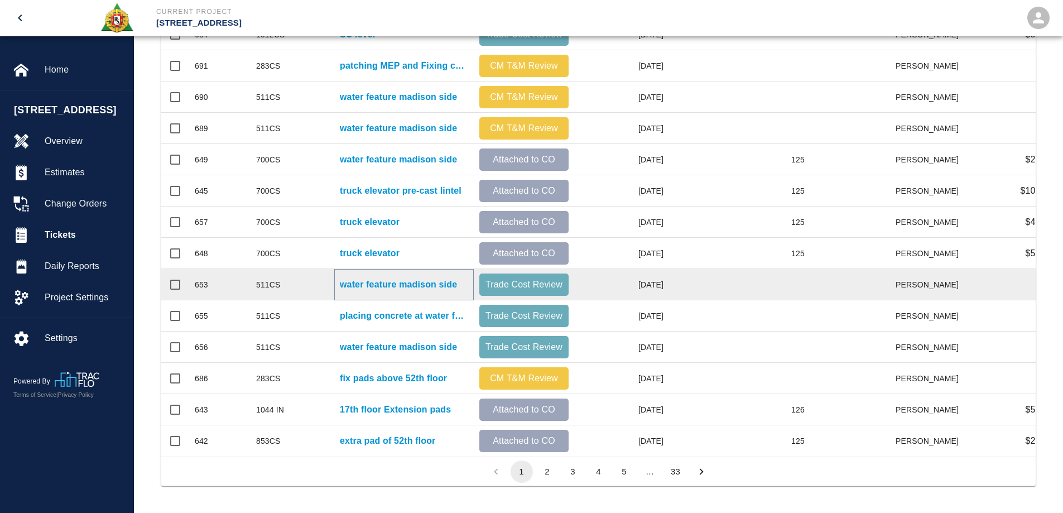
click at [378, 278] on p "water feature madison side" at bounding box center [398, 284] width 117 height 13
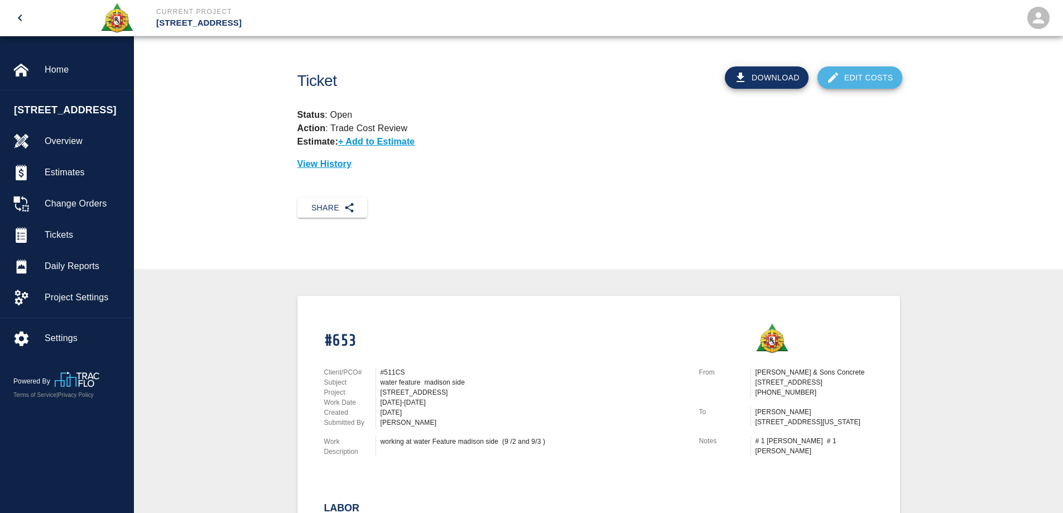
click at [870, 80] on link "Edit Costs" at bounding box center [859, 77] width 85 height 22
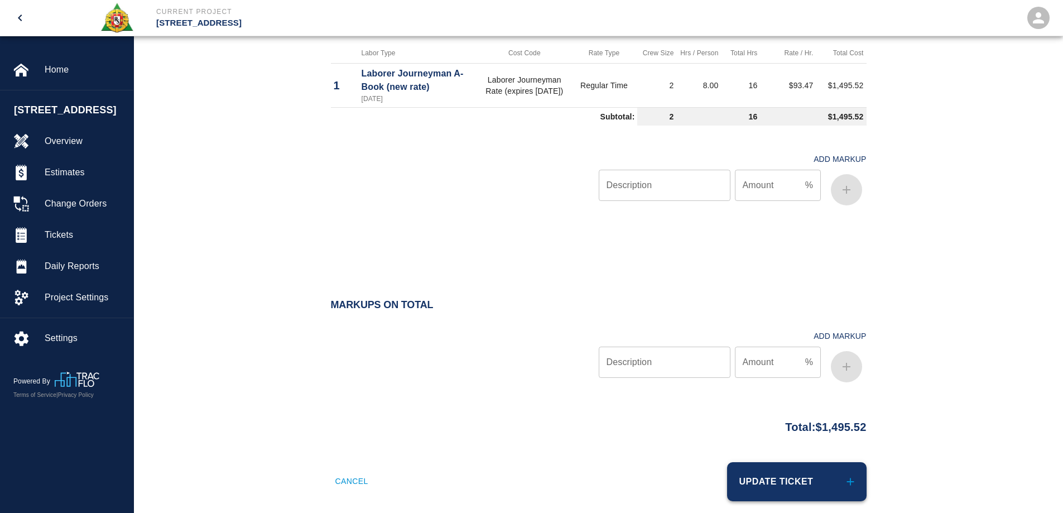
scroll to position [601, 0]
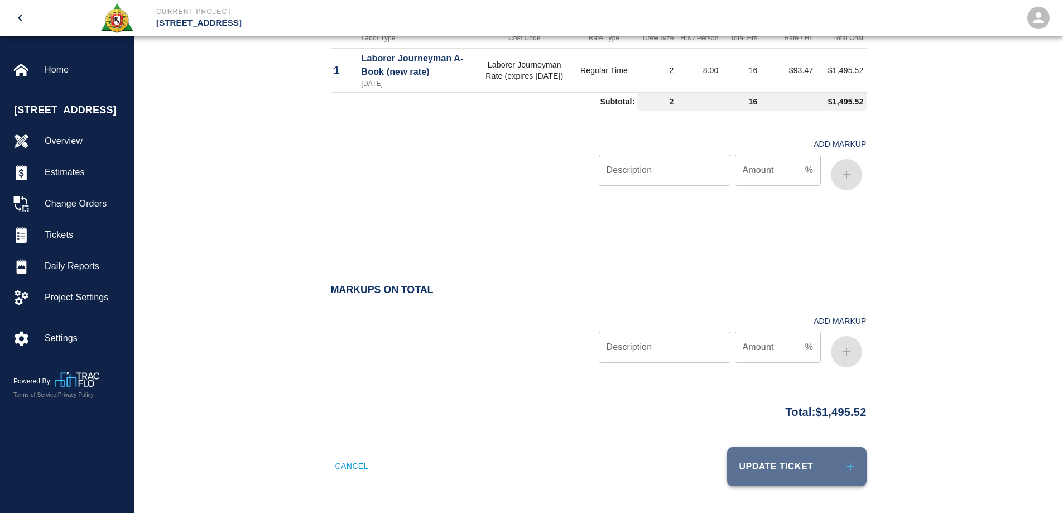
click at [814, 477] on button "Update Ticket" at bounding box center [796, 466] width 139 height 39
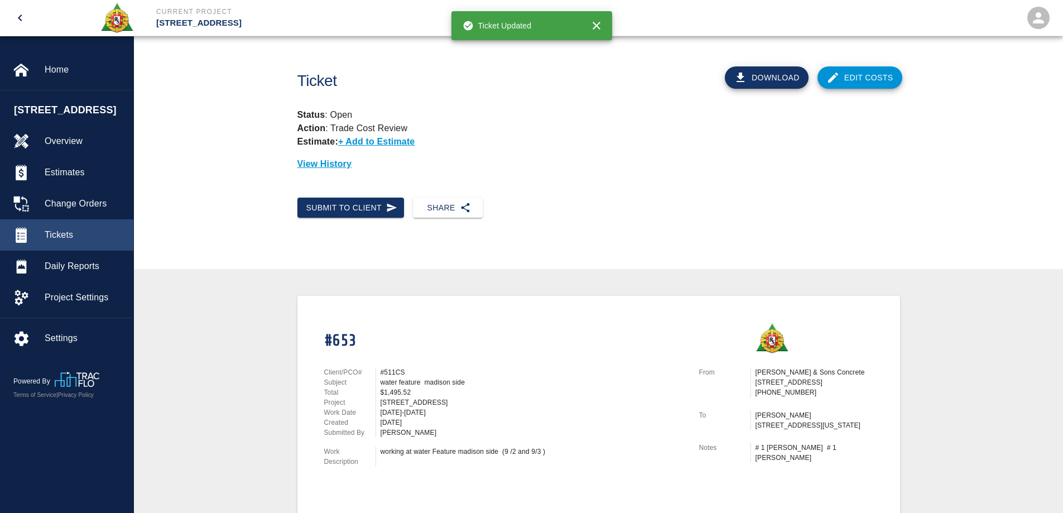
click at [71, 228] on div "Tickets" at bounding box center [66, 234] width 133 height 31
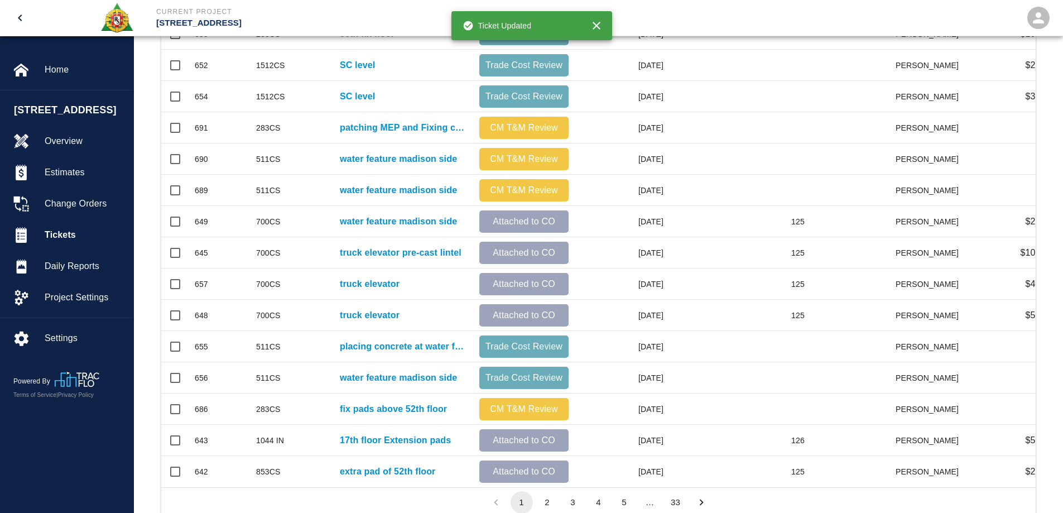
scroll to position [446, 0]
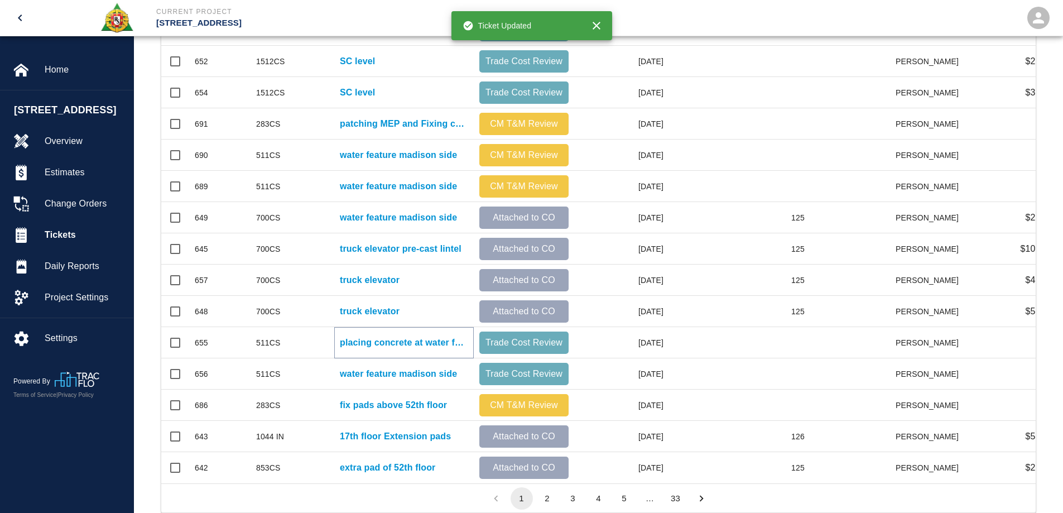
click at [410, 343] on p "placing concrete at water feature madison side" at bounding box center [404, 342] width 128 height 13
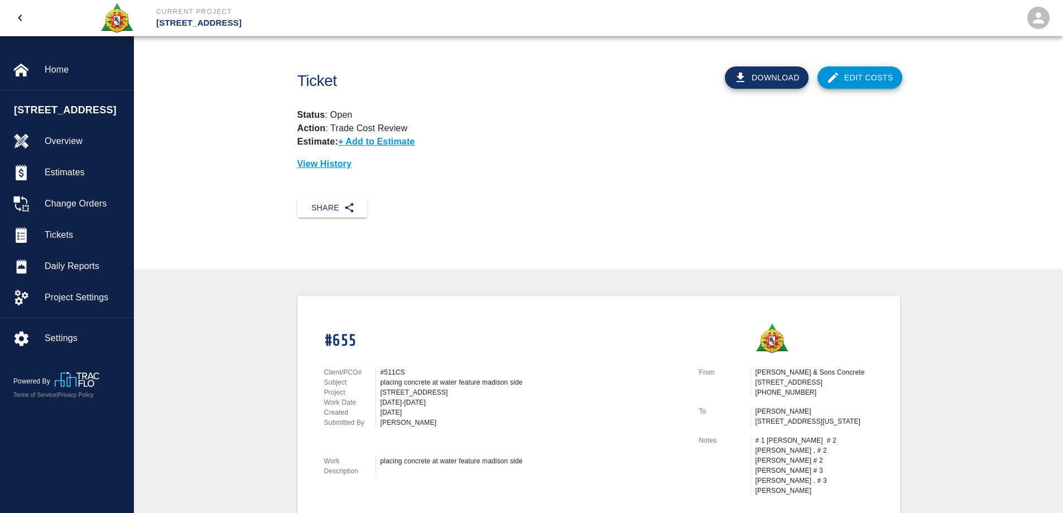
click at [863, 74] on link "Edit Costs" at bounding box center [859, 77] width 85 height 22
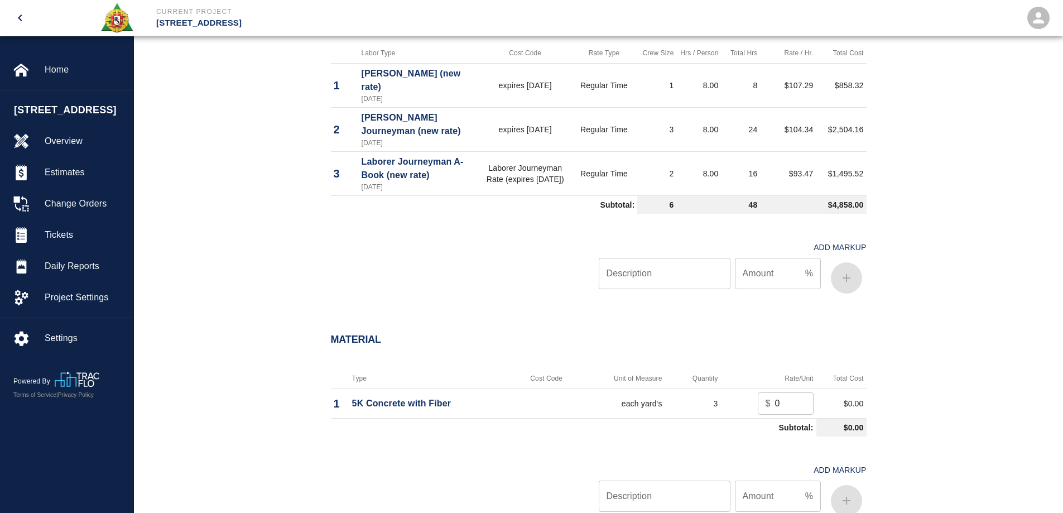
scroll to position [781, 0]
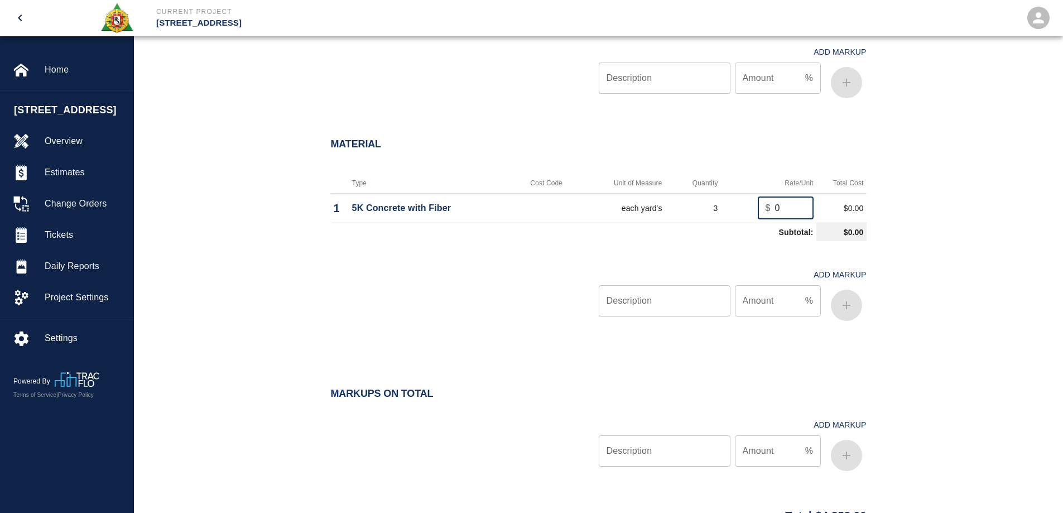
drag, startPoint x: 761, startPoint y: 211, endPoint x: 750, endPoint y: 212, distance: 10.1
click at [750, 212] on td "$ 0 ​" at bounding box center [768, 208] width 95 height 30
type input "283.80"
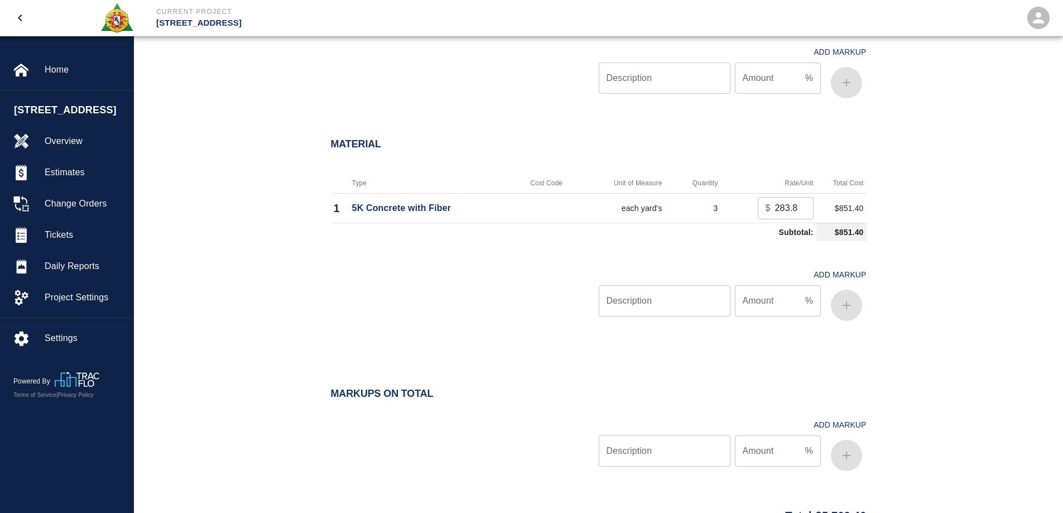
click at [950, 256] on div "Material Type Cost Code Unit of Measure Quantity Rate/Unit Total Cost 1 5K Conc…" at bounding box center [598, 234] width 929 height 236
click at [681, 304] on input "Description" at bounding box center [665, 300] width 132 height 31
type input "oh/p"
type input "10"
click at [848, 311] on icon "button" at bounding box center [846, 305] width 13 height 13
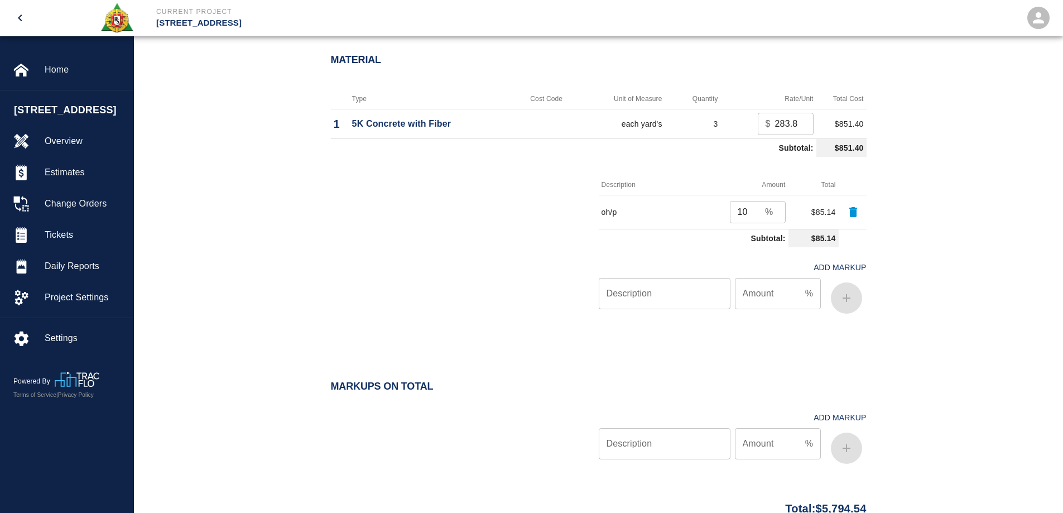
scroll to position [961, 0]
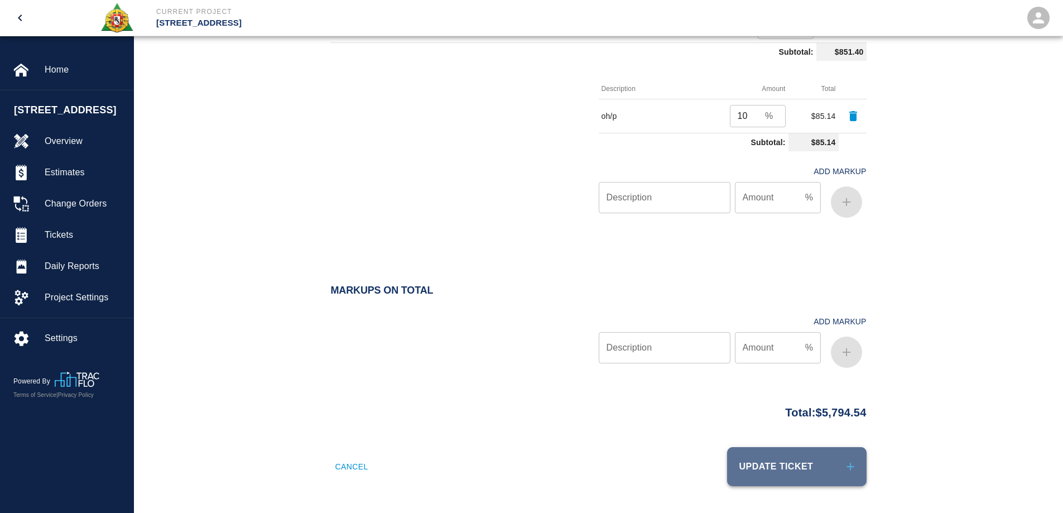
click at [827, 471] on button "Update Ticket" at bounding box center [796, 466] width 139 height 39
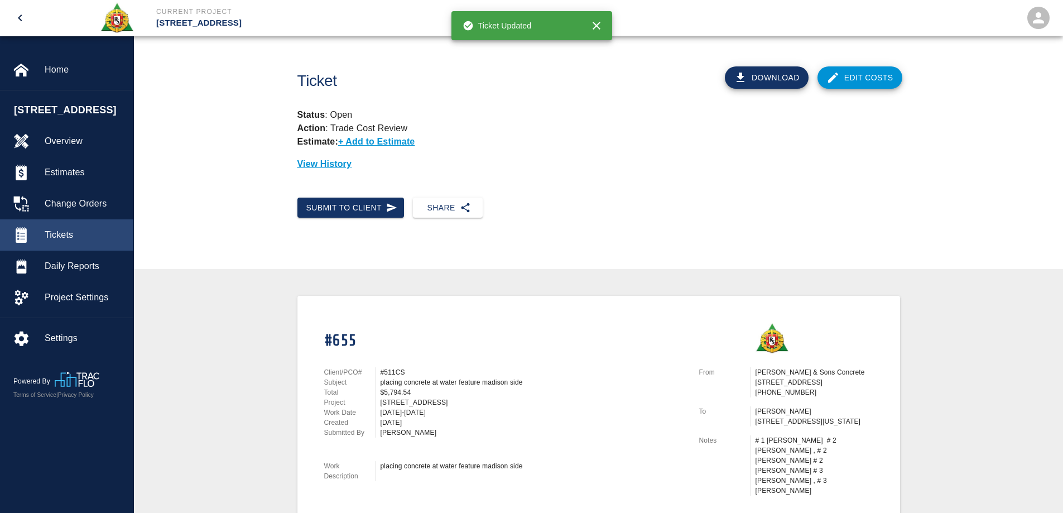
click at [76, 239] on span "Tickets" at bounding box center [85, 234] width 80 height 13
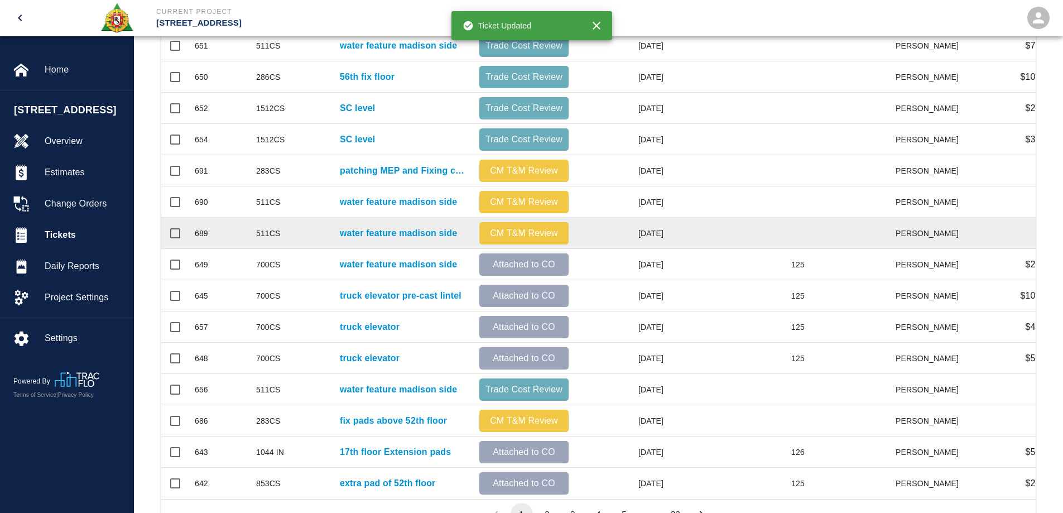
scroll to position [482, 0]
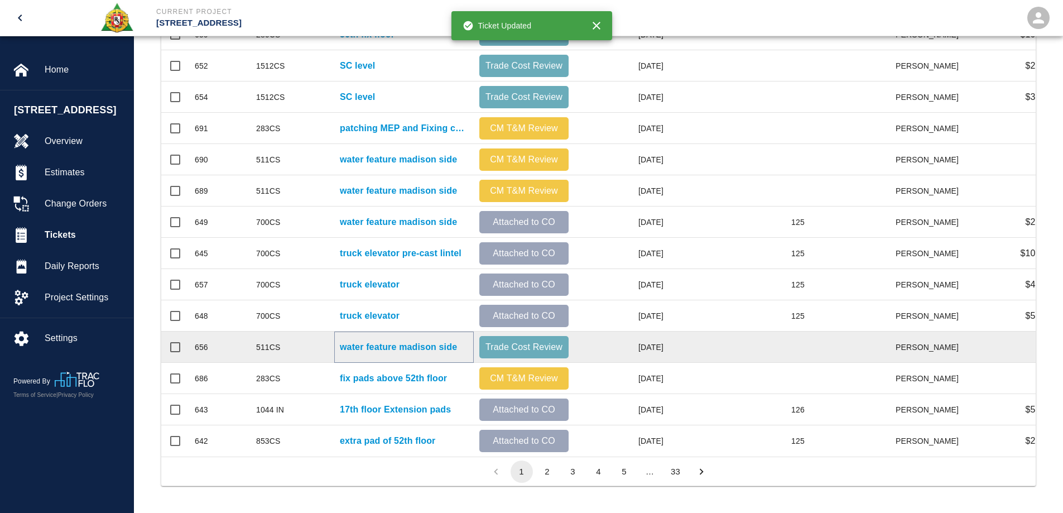
click at [405, 341] on p "water feature madison side" at bounding box center [398, 346] width 117 height 13
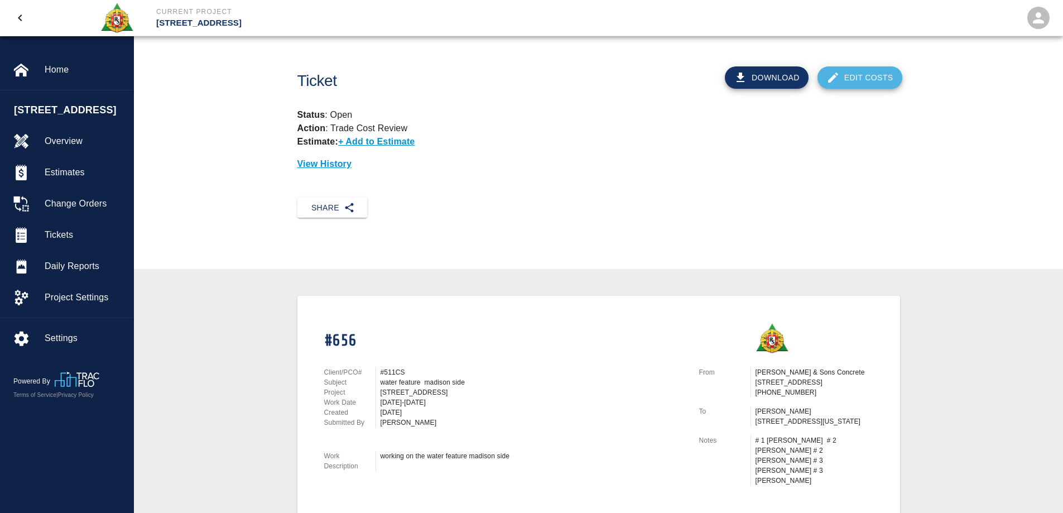
click at [885, 73] on link "Edit Costs" at bounding box center [859, 77] width 85 height 22
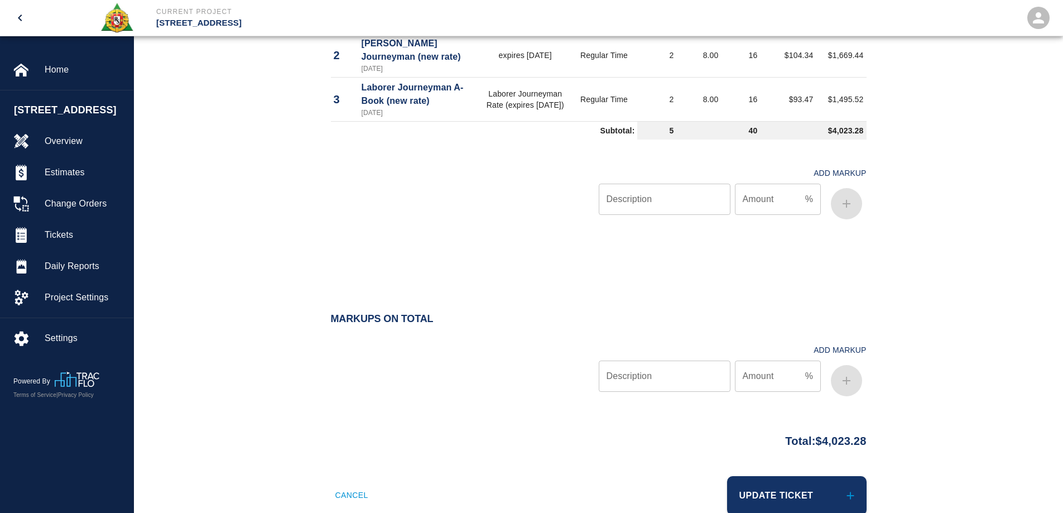
scroll to position [670, 0]
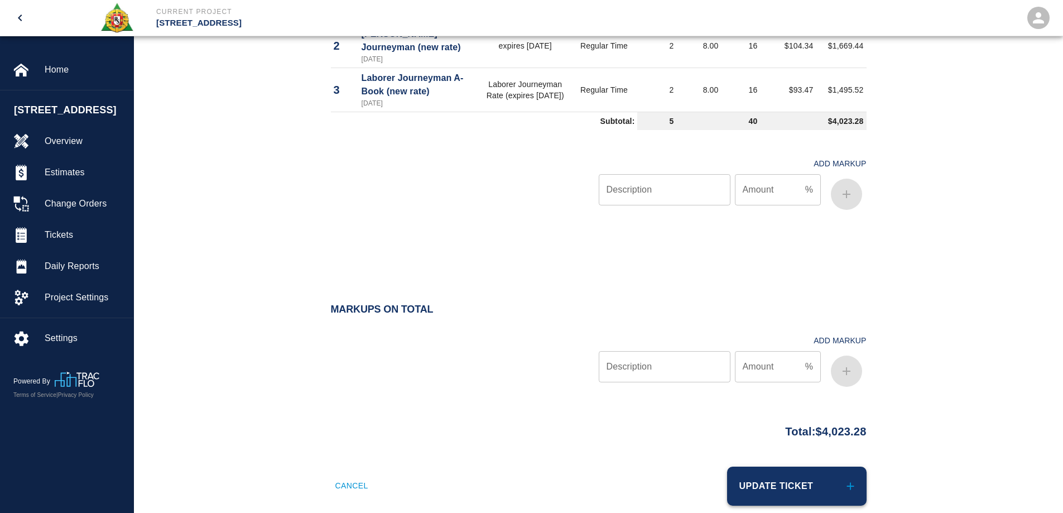
click at [796, 477] on button "Update Ticket" at bounding box center [796, 485] width 139 height 39
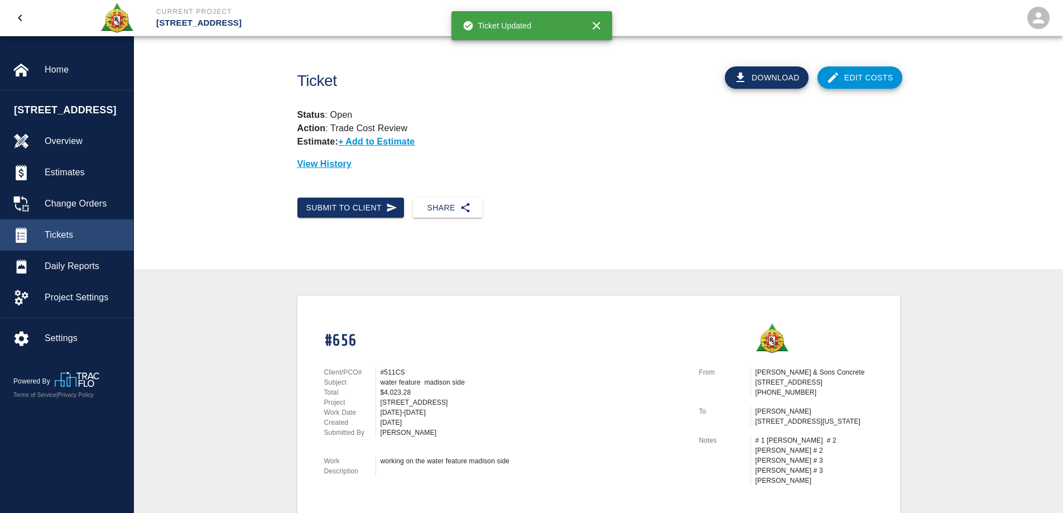
click at [70, 230] on span "Tickets" at bounding box center [85, 234] width 80 height 13
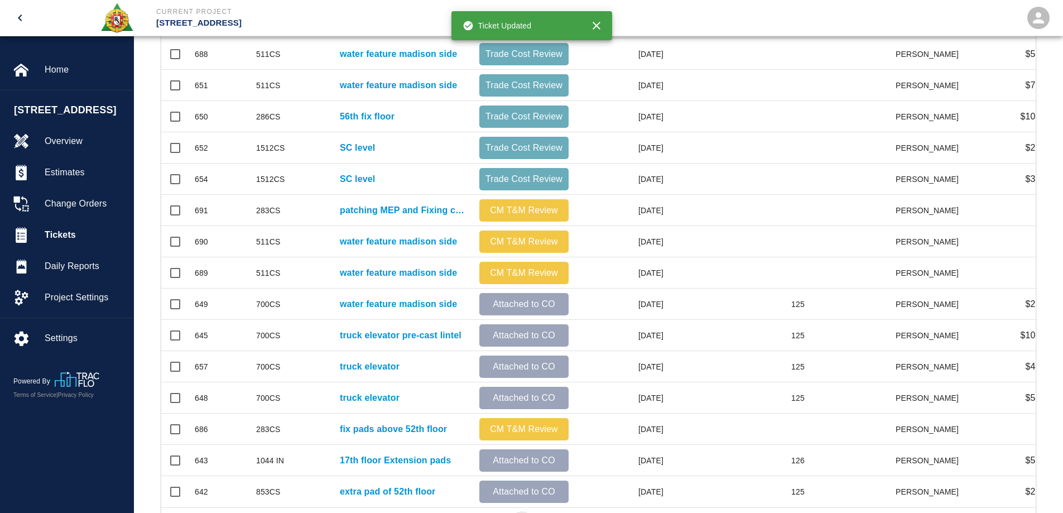
scroll to position [482, 0]
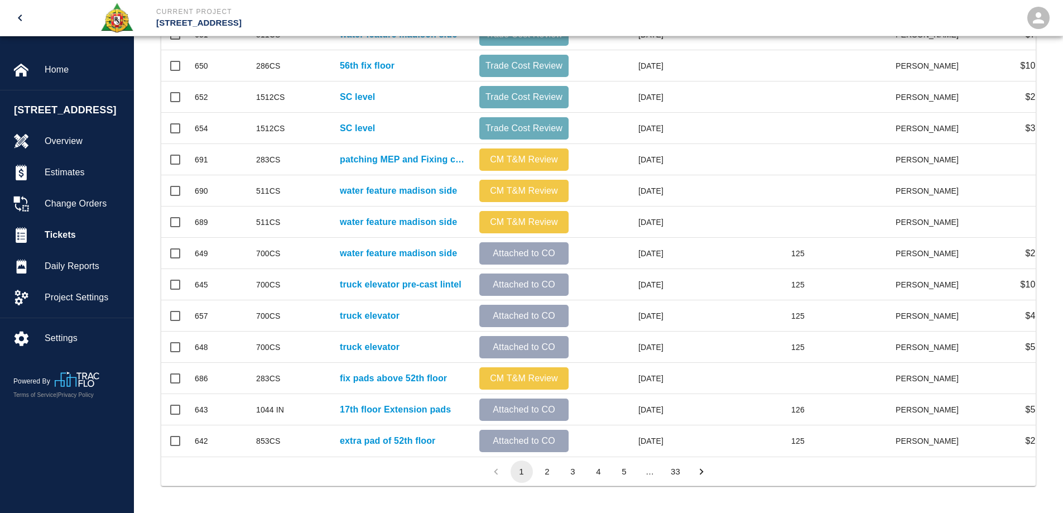
click at [548, 475] on button "2" at bounding box center [547, 471] width 22 height 22
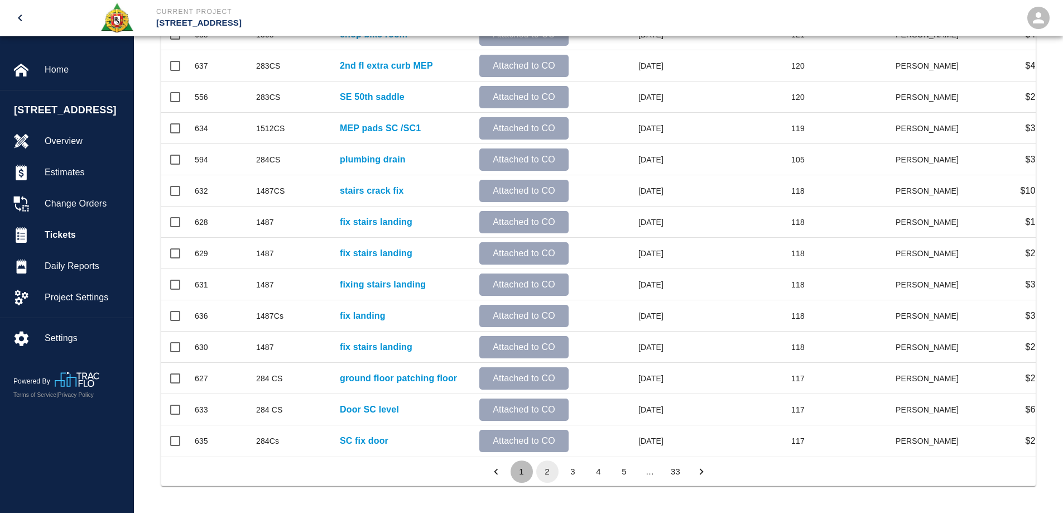
click at [524, 473] on button "1" at bounding box center [522, 471] width 22 height 22
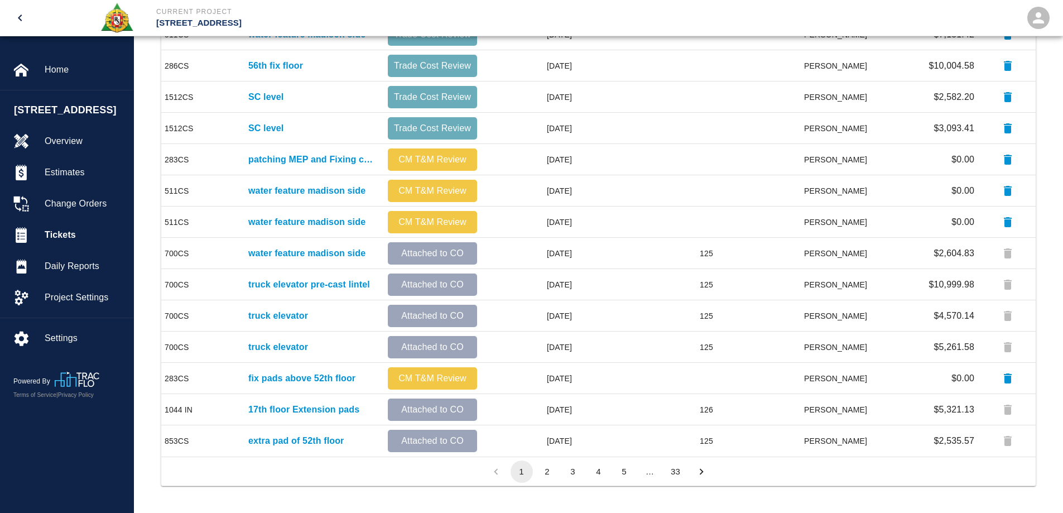
click at [542, 471] on button "2" at bounding box center [547, 471] width 22 height 22
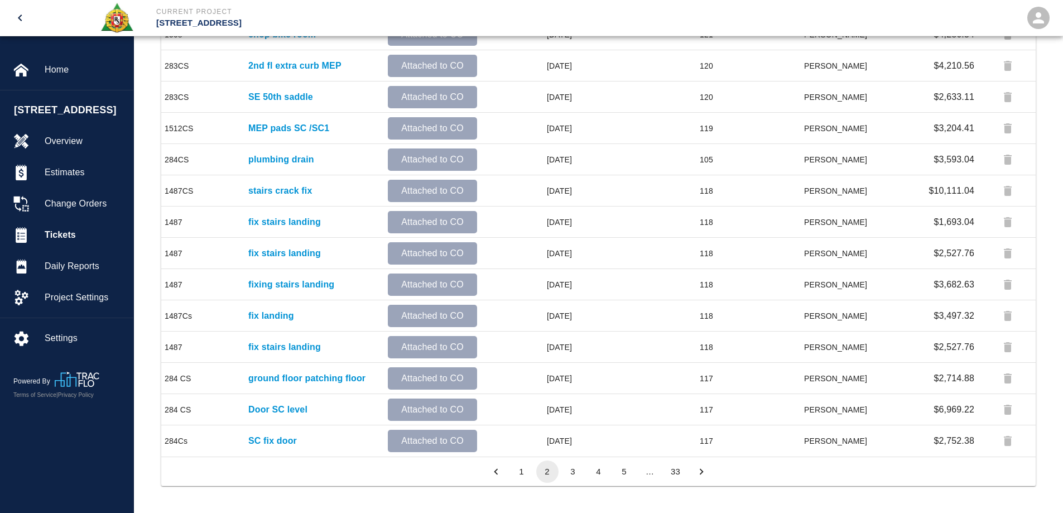
click at [523, 468] on button "1" at bounding box center [522, 471] width 22 height 22
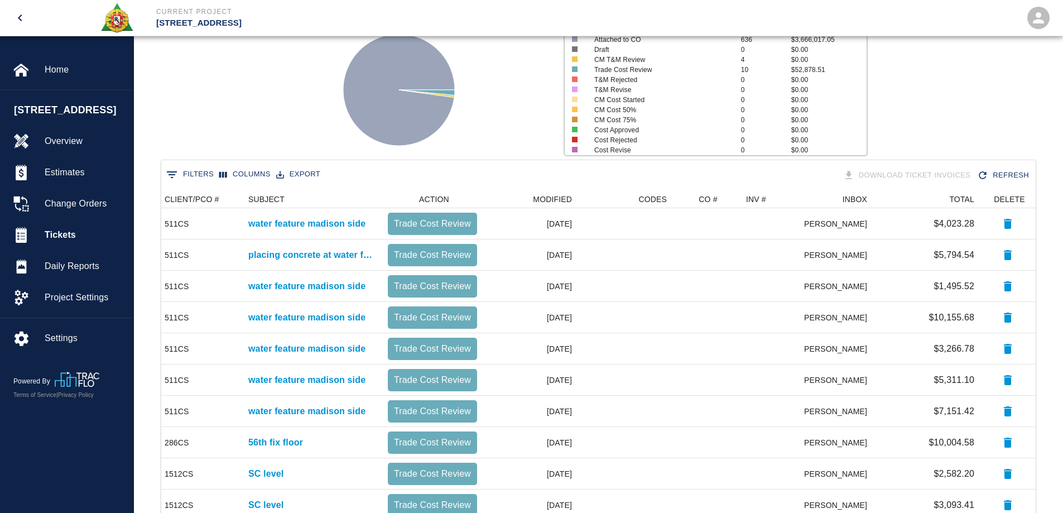
scroll to position [91, 0]
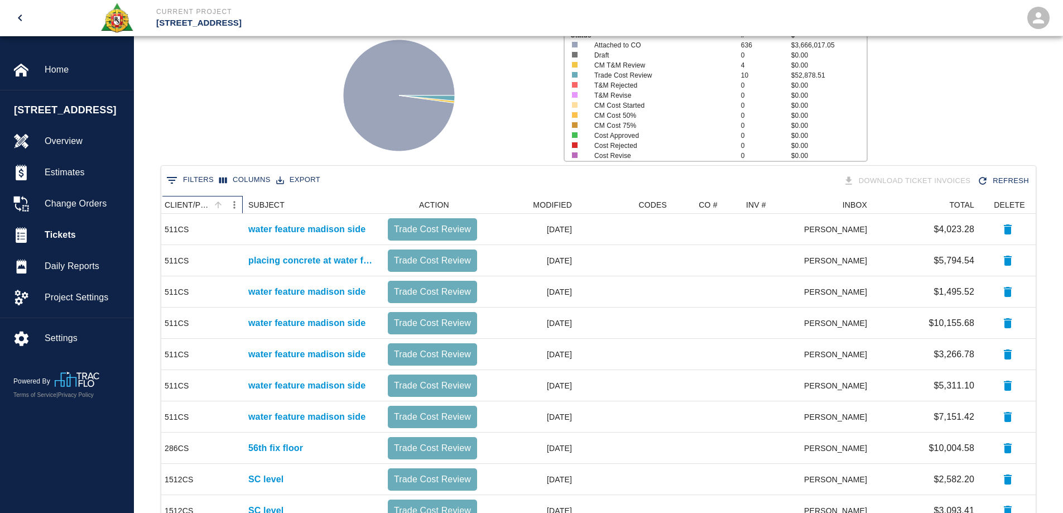
click at [173, 205] on div "CLIENT/PCO #" at bounding box center [188, 205] width 46 height 18
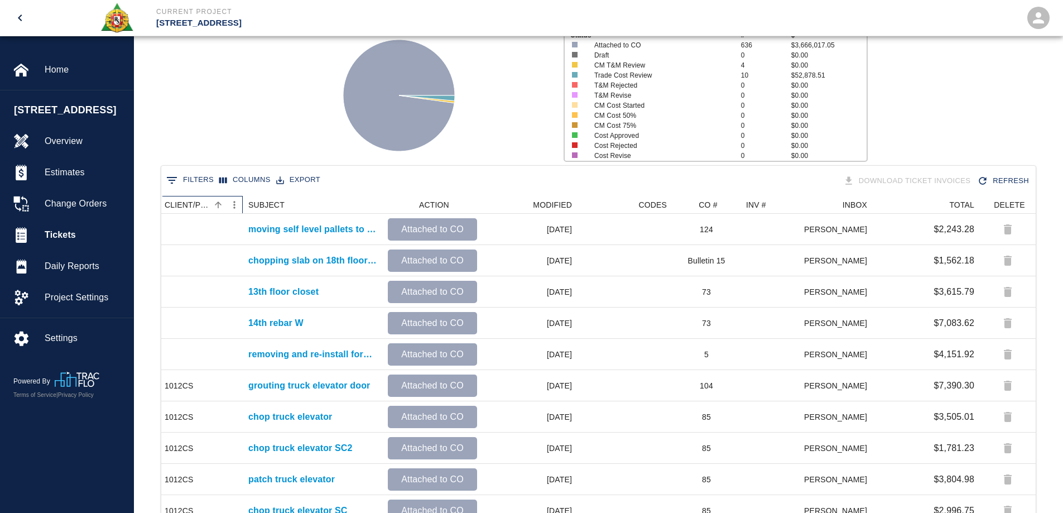
click at [173, 205] on div "CLIENT/PCO #" at bounding box center [188, 205] width 46 height 18
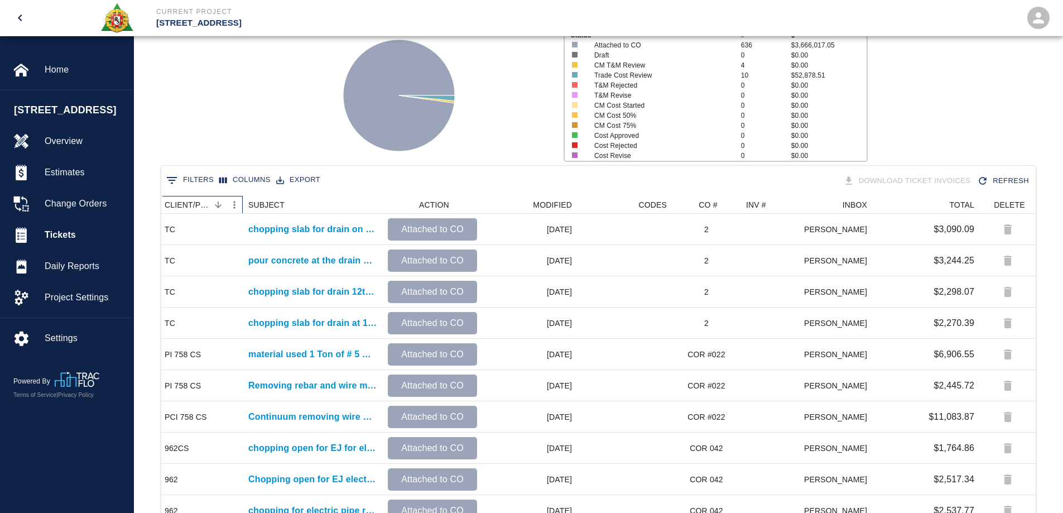
click at [173, 205] on div "CLIENT/PCO #" at bounding box center [188, 205] width 46 height 18
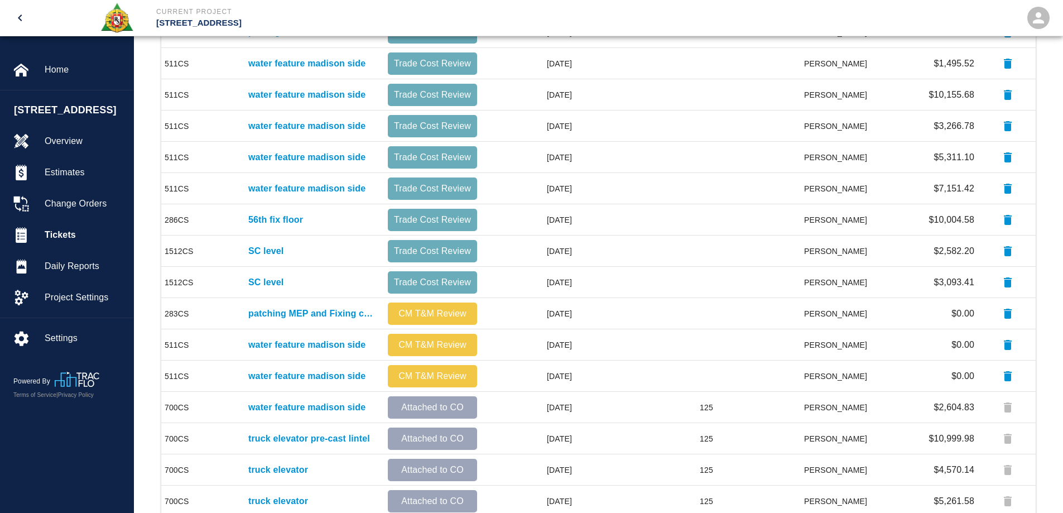
scroll to position [314, 0]
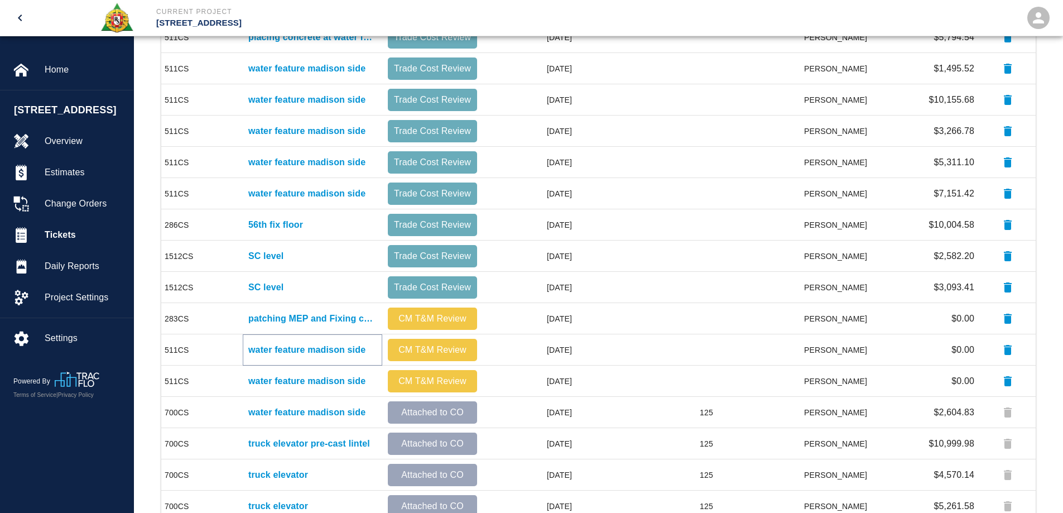
click at [329, 349] on p "water feature madison side" at bounding box center [306, 349] width 117 height 13
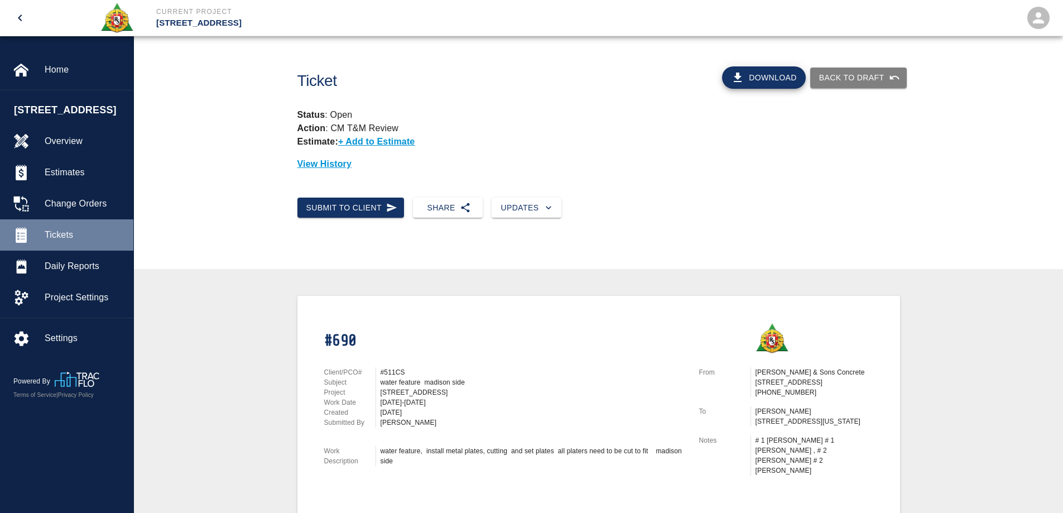
click at [75, 235] on span "Tickets" at bounding box center [85, 234] width 80 height 13
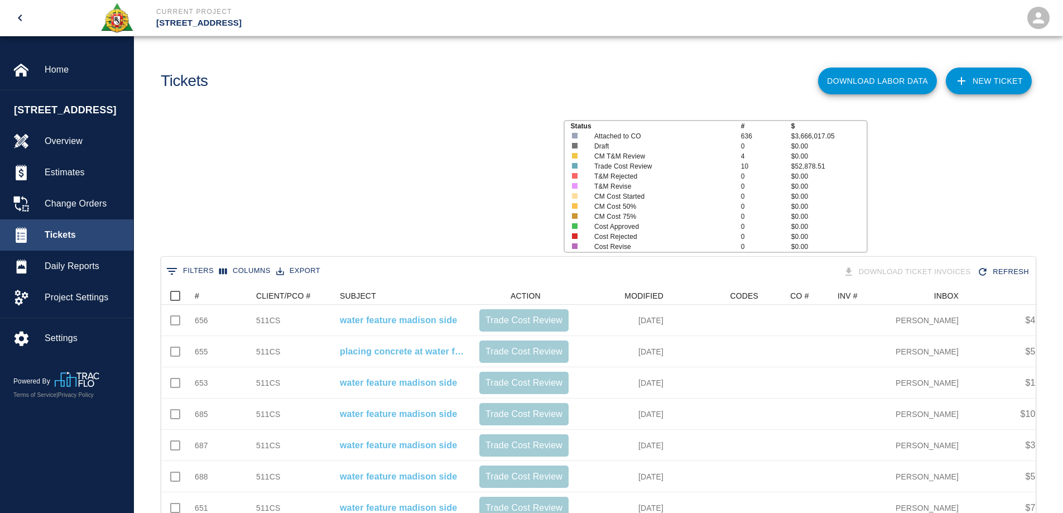
scroll to position [643, 866]
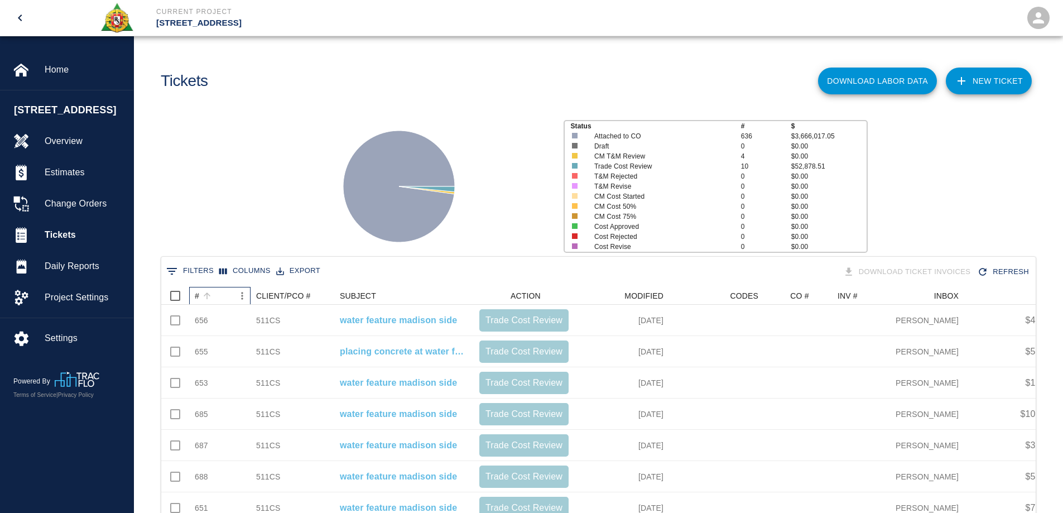
click at [199, 299] on div "#" at bounding box center [207, 296] width 16 height 16
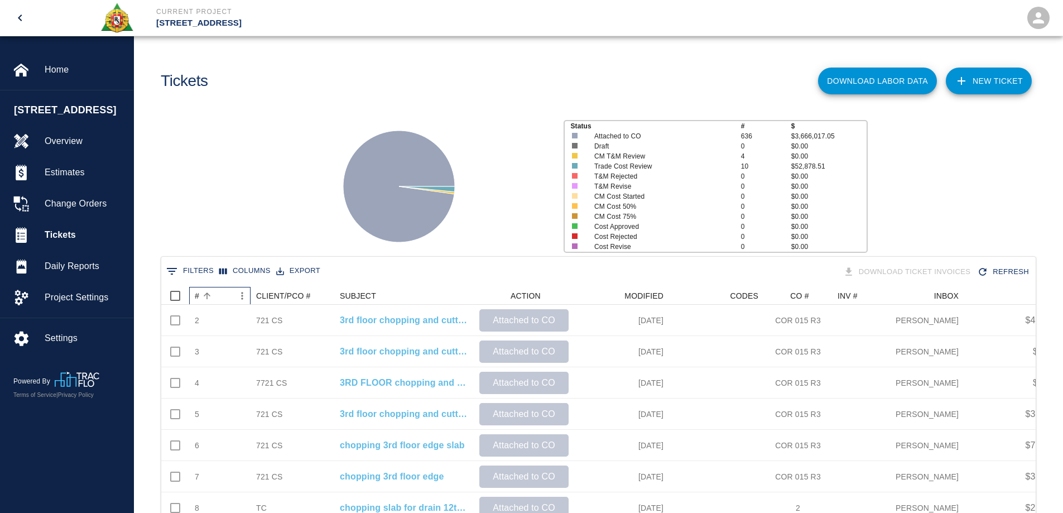
click at [199, 299] on div "#" at bounding box center [207, 296] width 16 height 16
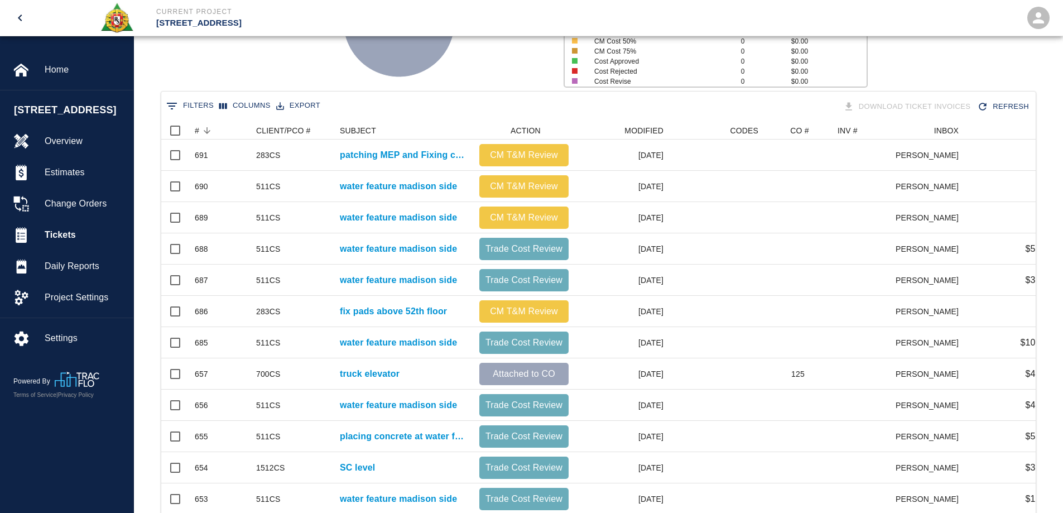
scroll to position [335, 0]
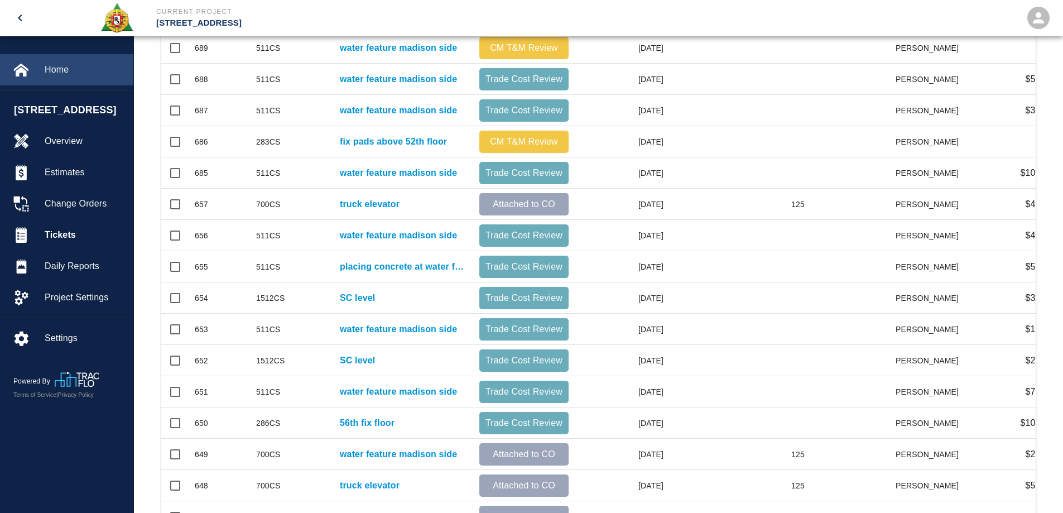
click at [62, 59] on div "Home" at bounding box center [66, 69] width 133 height 31
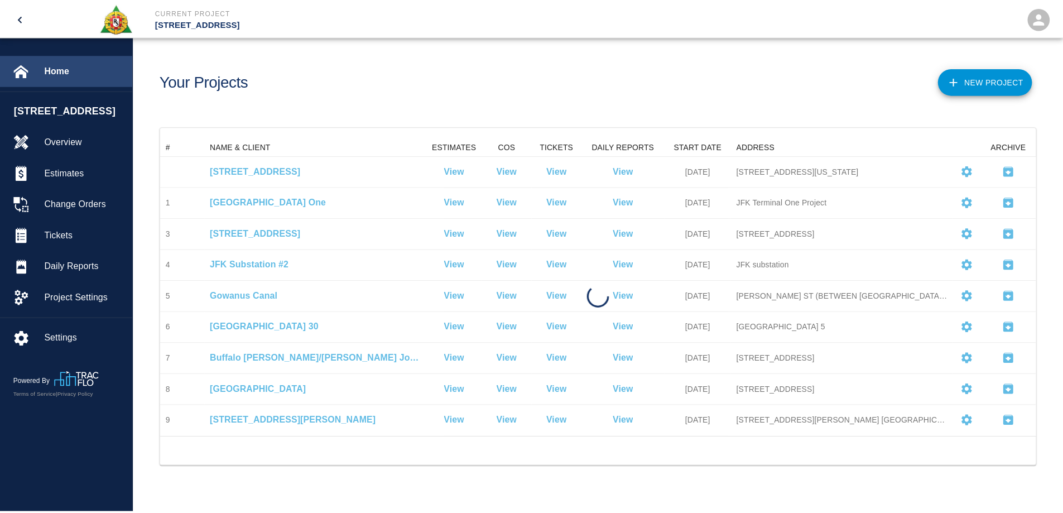
scroll to position [291, 874]
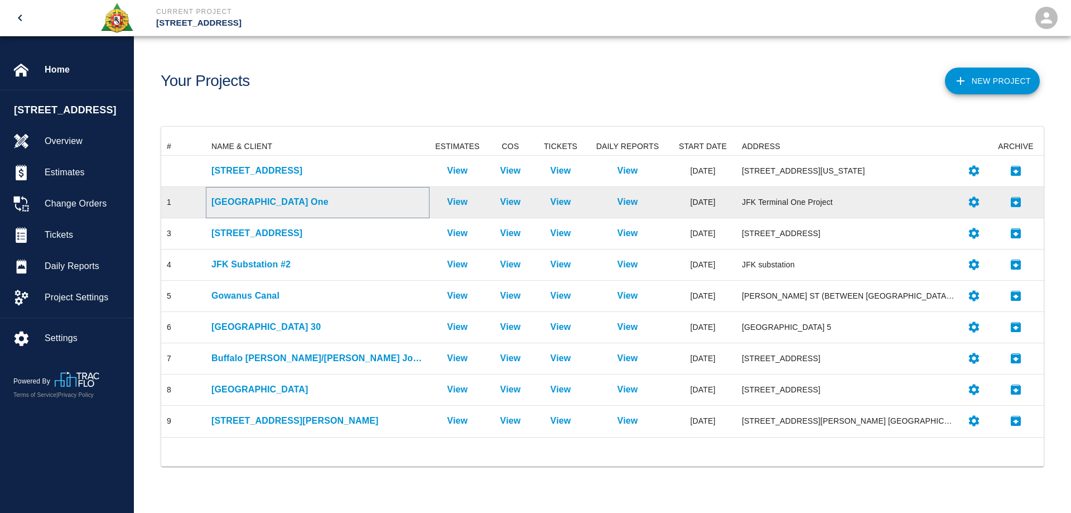
click at [269, 204] on p "JFK Terminal One" at bounding box center [317, 201] width 213 height 13
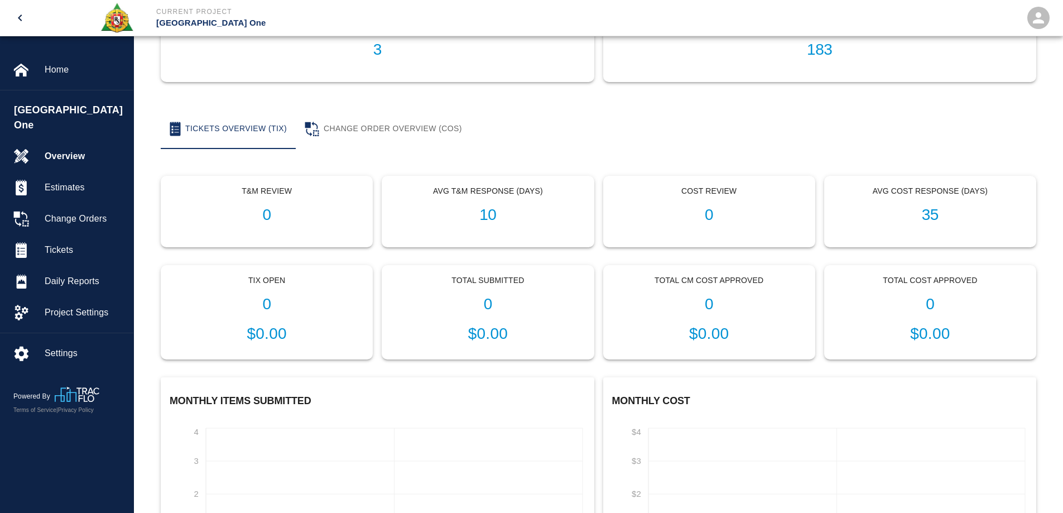
scroll to position [167, 0]
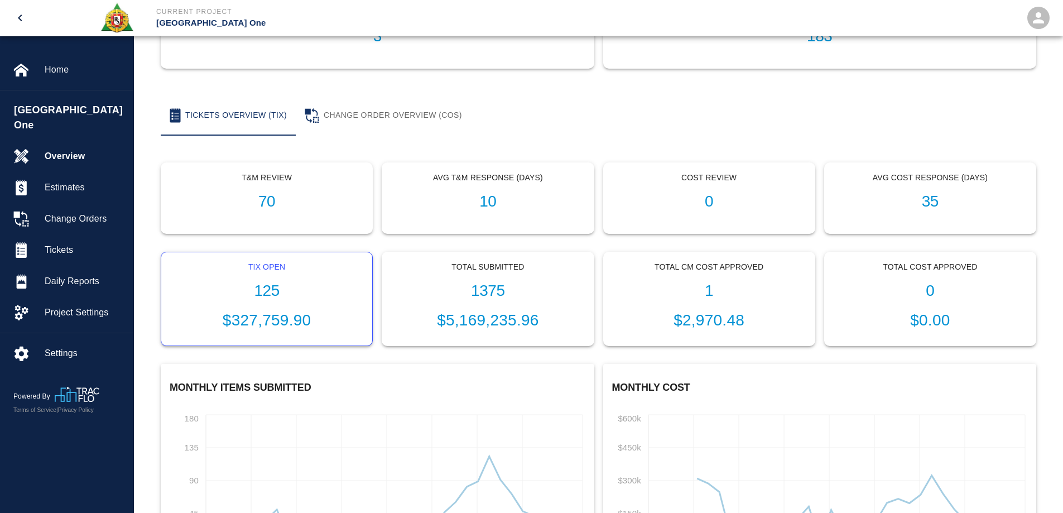
click at [259, 289] on h1 "125" at bounding box center [266, 291] width 193 height 18
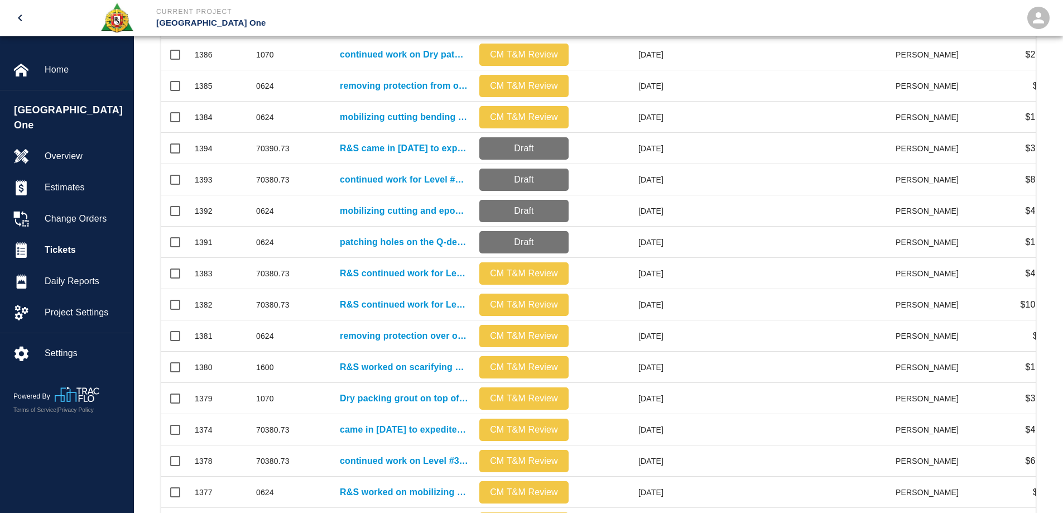
scroll to position [482, 0]
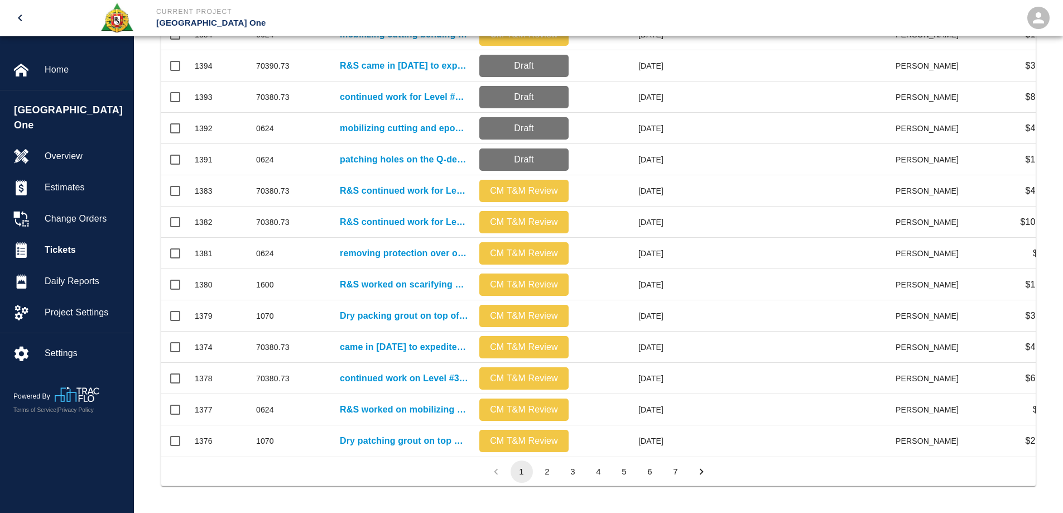
click at [542, 471] on button "2" at bounding box center [547, 471] width 22 height 22
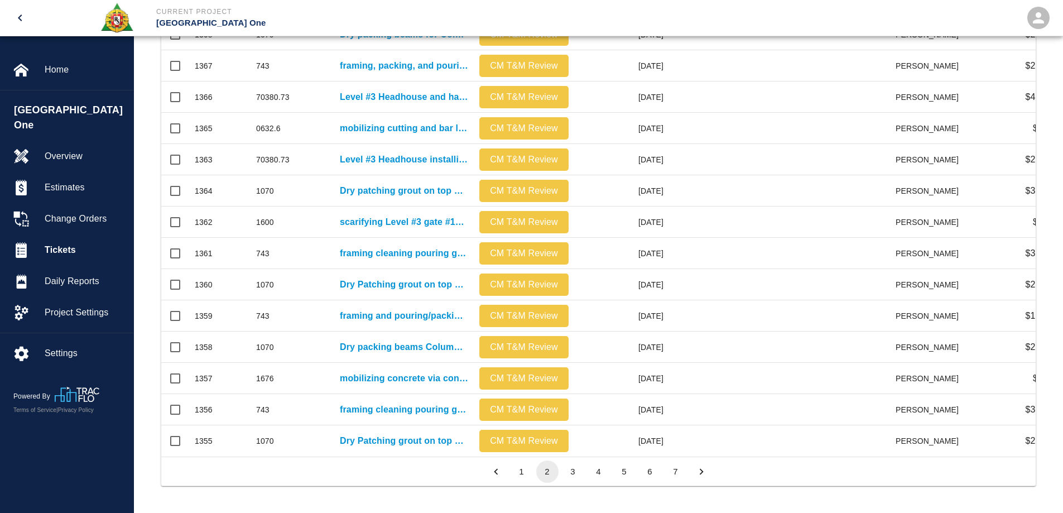
click at [569, 467] on button "3" at bounding box center [573, 471] width 22 height 22
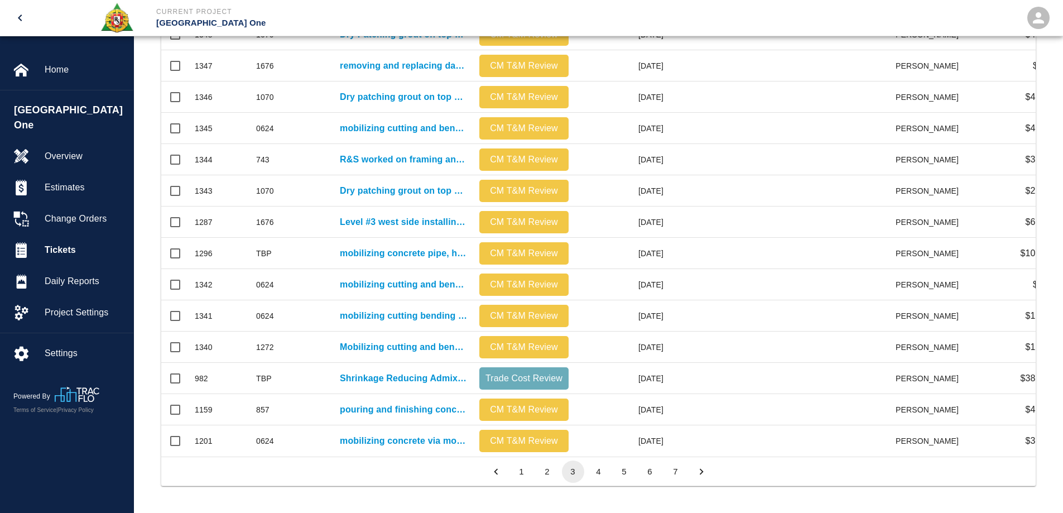
click at [596, 470] on button "4" at bounding box center [599, 471] width 22 height 22
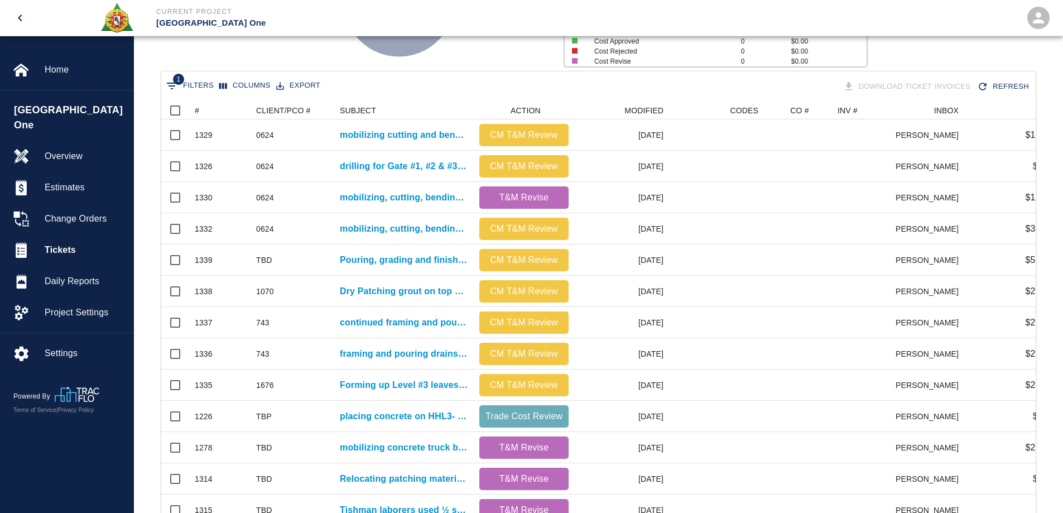
scroll to position [0, 0]
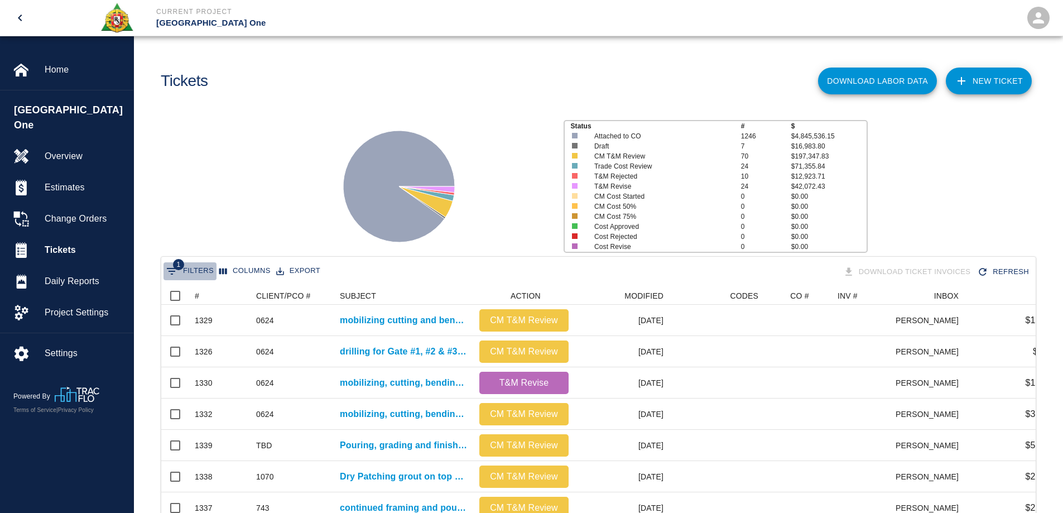
click at [213, 270] on button "1 Filters" at bounding box center [189, 271] width 53 height 18
select select "date_closed"
select select "isEmpty"
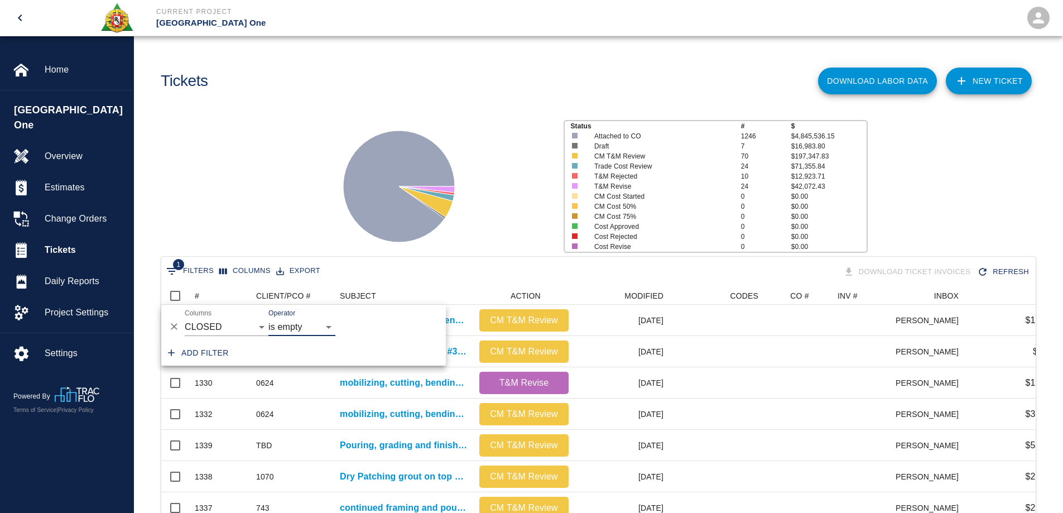
click at [205, 357] on button "Add filter" at bounding box center [198, 353] width 70 height 21
select select "date_closed"
select select "isEmpty"
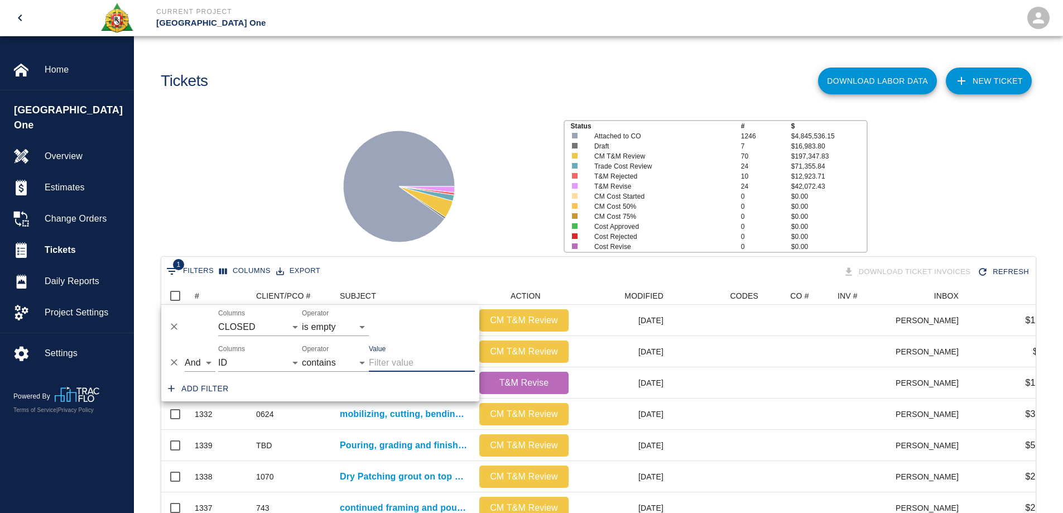
click at [392, 363] on input "Value" at bounding box center [422, 363] width 106 height 18
click at [316, 362] on select "contains equals starts with ends with is empty is not empty is any of" at bounding box center [335, 363] width 67 height 18
click at [417, 356] on input "Value" at bounding box center [422, 363] width 106 height 18
click at [239, 359] on select "ID # CLIENT/PCO # SUBJECT DESCRIPTION ACTION WORK MODIFIED CREATED CODES CO # I…" at bounding box center [260, 363] width 84 height 18
click at [218, 354] on select "ID # CLIENT/PCO # SUBJECT DESCRIPTION ACTION WORK MODIFIED CREATED CODES CO # I…" at bounding box center [260, 363] width 84 height 18
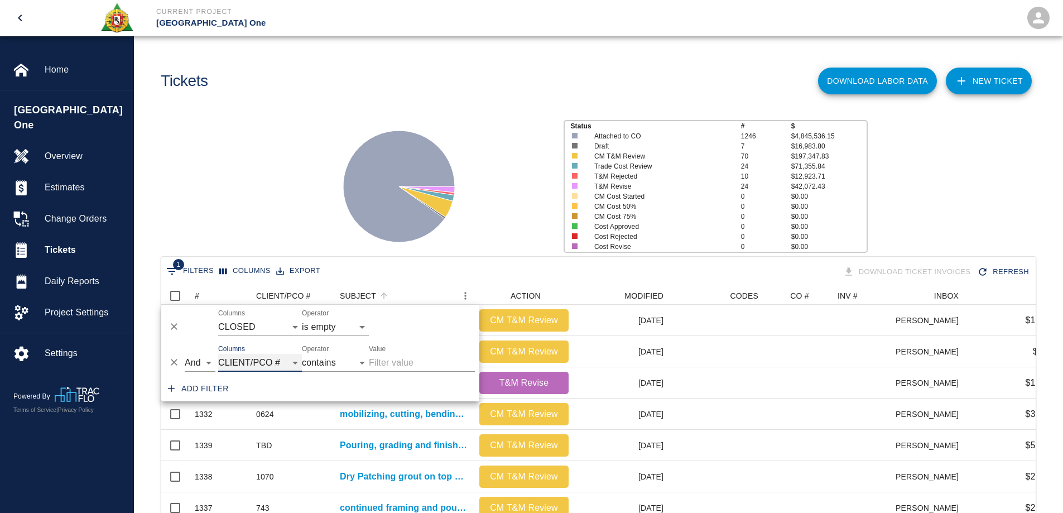
select select "pco_number"
click at [412, 368] on input "Value" at bounding box center [422, 363] width 106 height 18
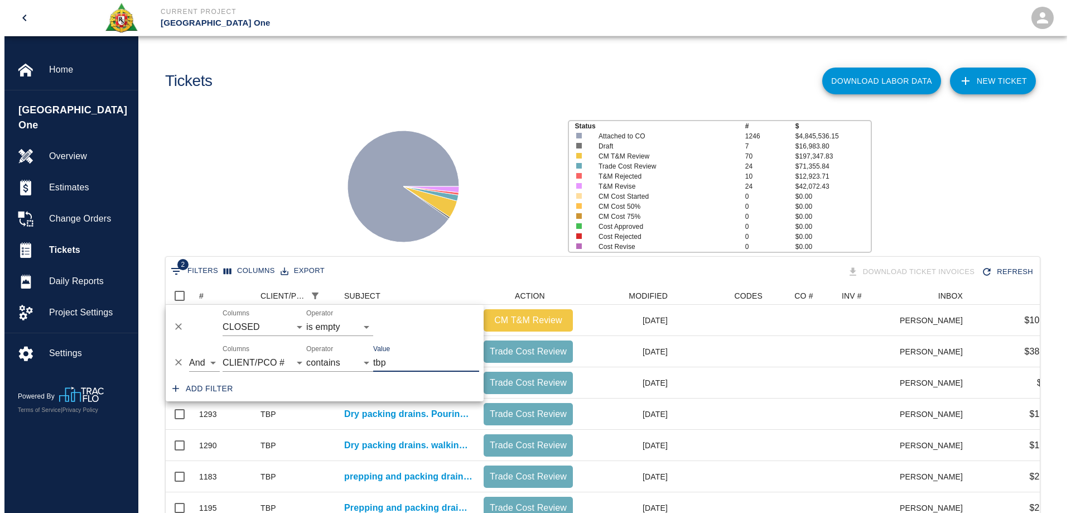
scroll to position [518, 866]
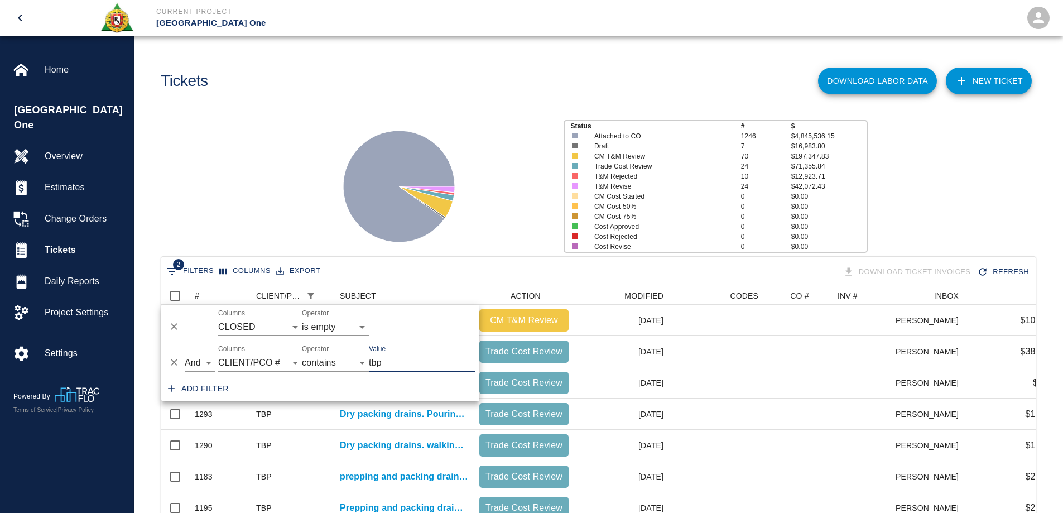
type input "tbp"
click at [358, 183] on icon at bounding box center [399, 187] width 112 height 112
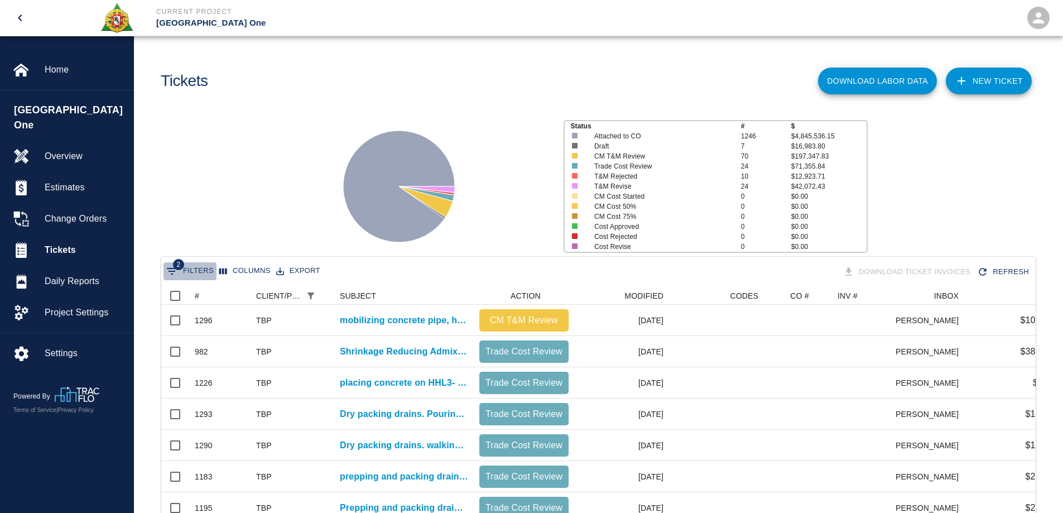
click at [203, 268] on button "2 Filters" at bounding box center [189, 271] width 53 height 18
select select "date_closed"
select select "isEmpty"
select select "pco_number"
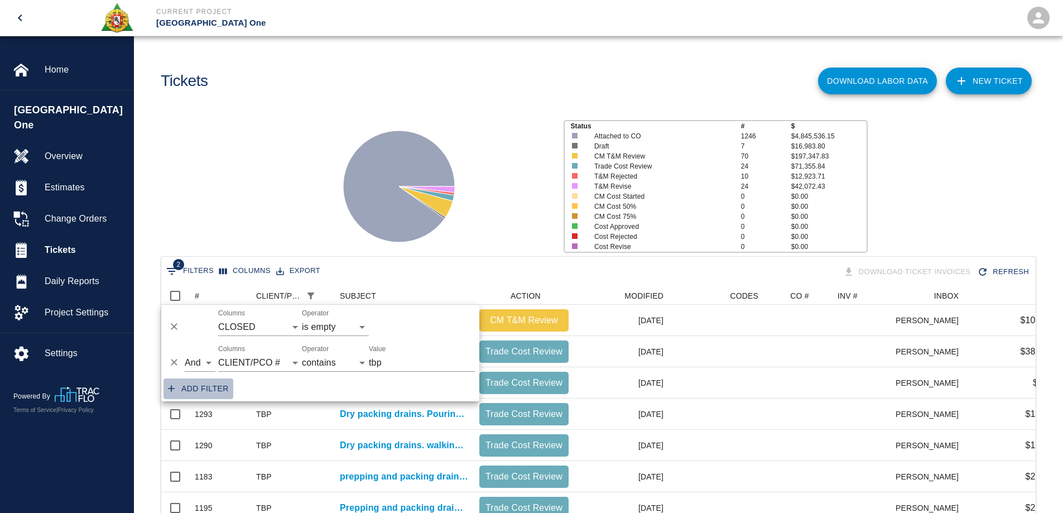
click at [169, 395] on button "Add filter" at bounding box center [198, 388] width 70 height 21
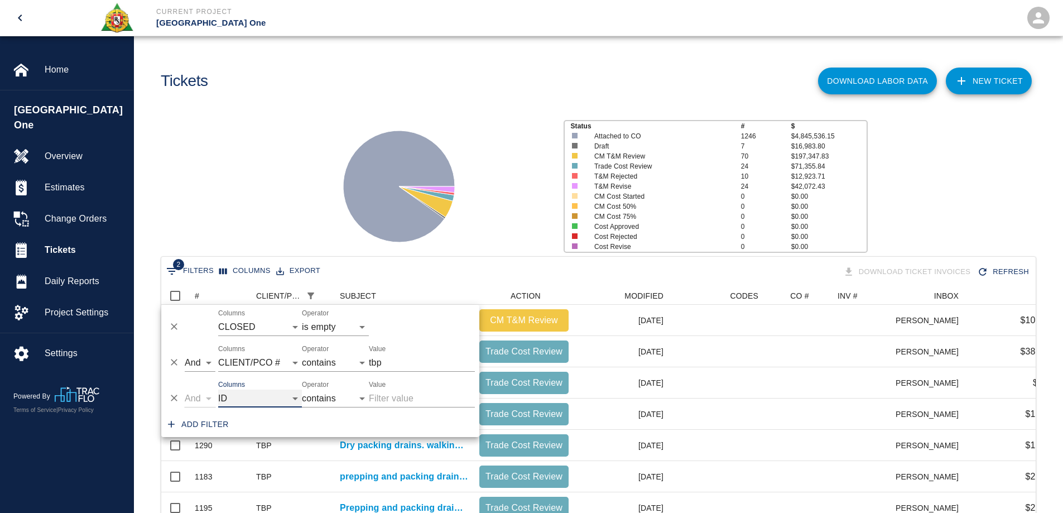
click at [254, 399] on select "ID # CLIENT/PCO # SUBJECT DESCRIPTION ACTION WORK MODIFIED CREATED CODES CO # I…" at bounding box center [260, 398] width 84 height 18
click at [218, 389] on select "ID # CLIENT/PCO # SUBJECT DESCRIPTION ACTION WORK MODIFIED CREATED CODES CO # I…" at bounding box center [260, 398] width 84 height 18
select select "pco_number"
click at [402, 398] on input "Value" at bounding box center [422, 398] width 106 height 18
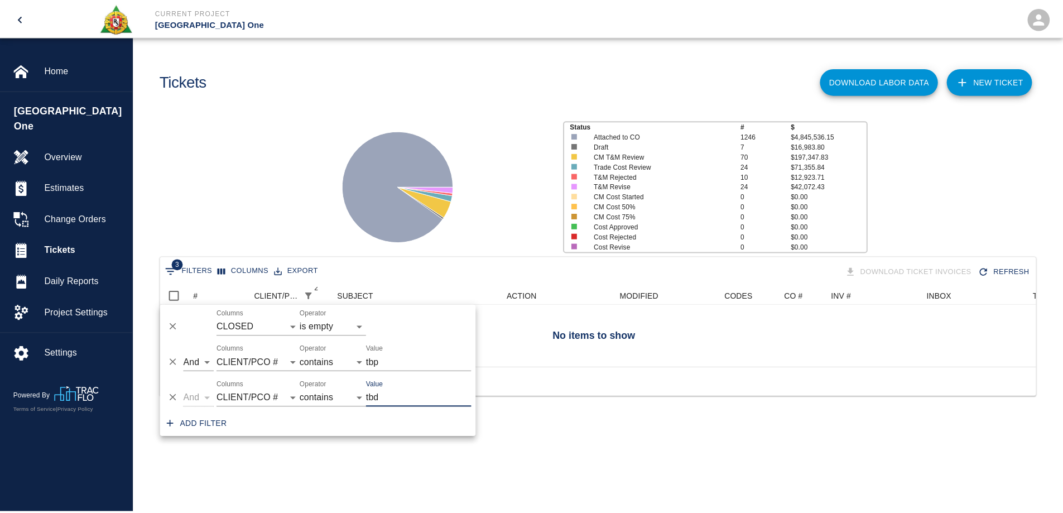
scroll to position [9, 9]
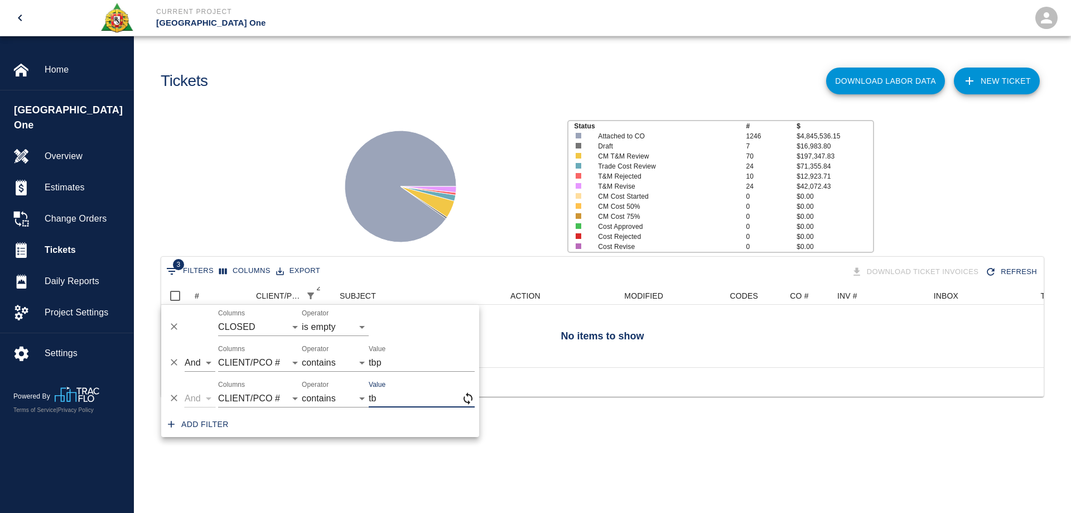
type input "t"
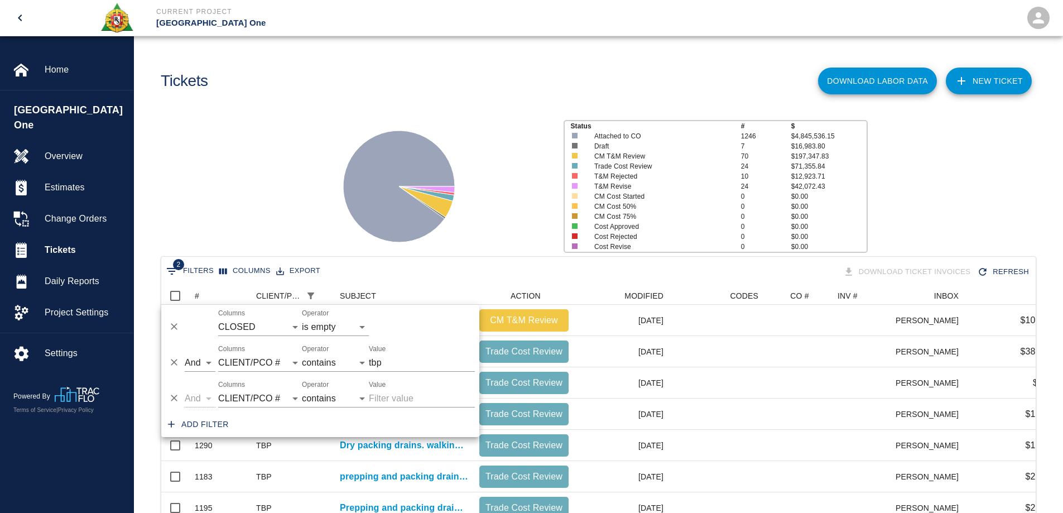
click at [314, 215] on div "Status # $ Attached to CO 1246 $4,845,536.15 Draft 7 $16,983.80 CM T&M Review 7…" at bounding box center [594, 182] width 938 height 148
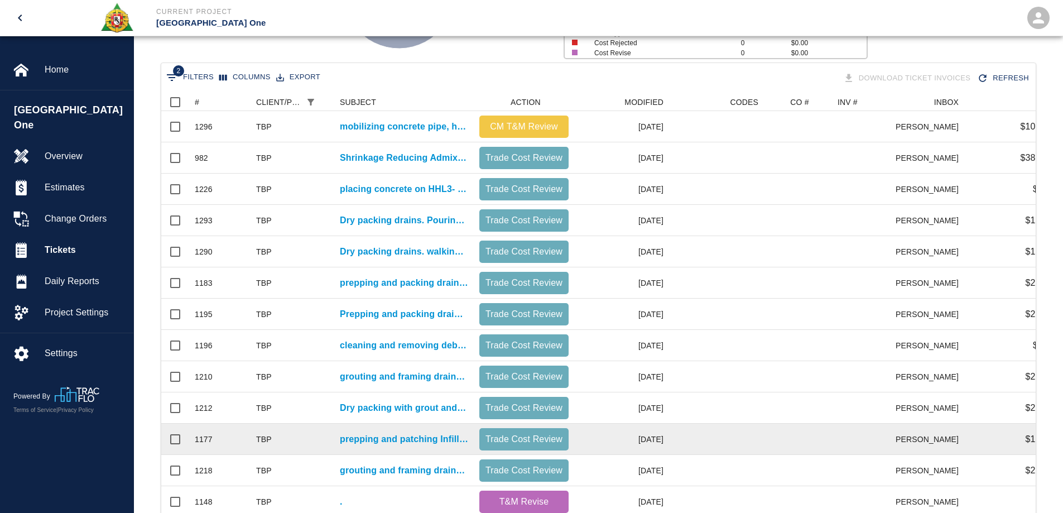
scroll to position [0, 0]
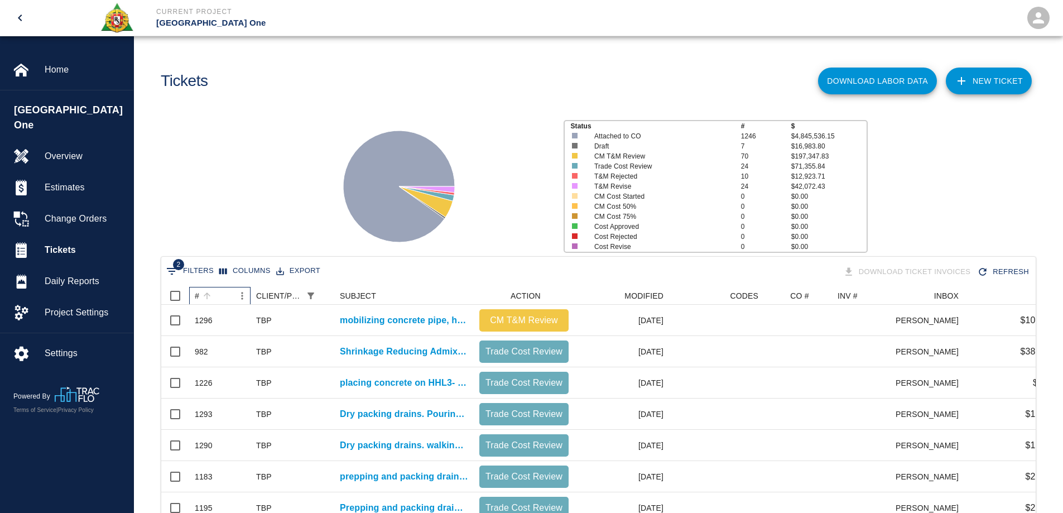
click at [198, 299] on div "#" at bounding box center [197, 296] width 4 height 18
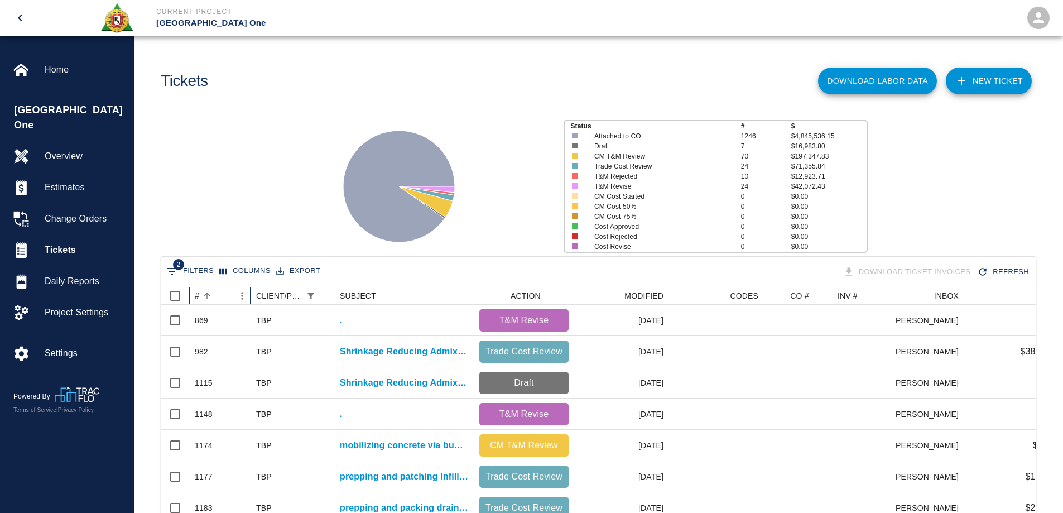
click at [198, 299] on div "#" at bounding box center [197, 296] width 4 height 18
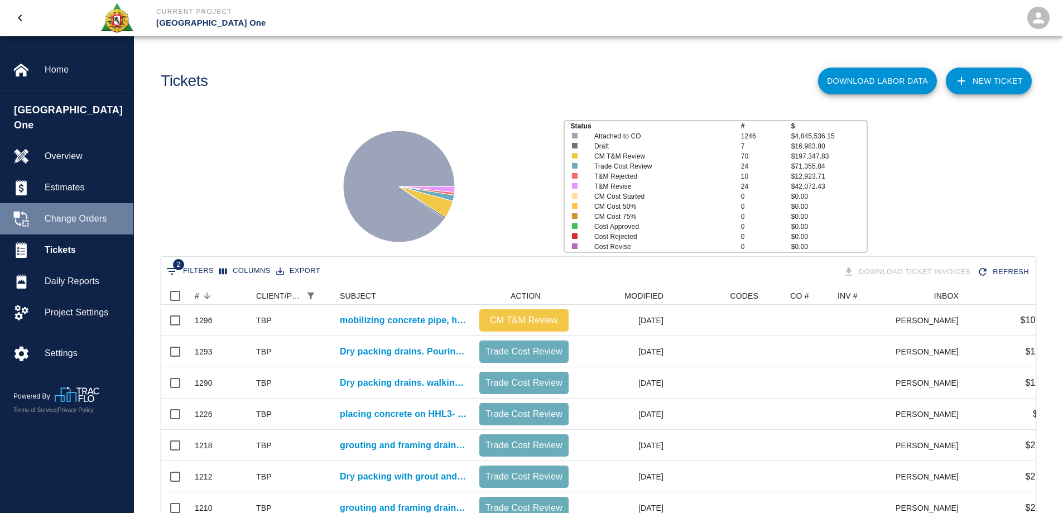
click at [83, 212] on span "Change Orders" at bounding box center [85, 218] width 80 height 13
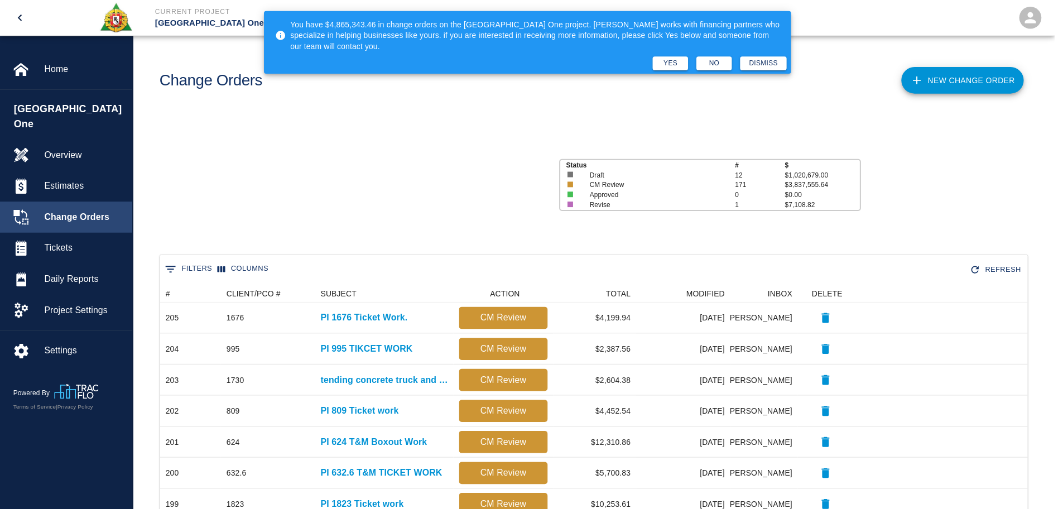
scroll to position [9, 9]
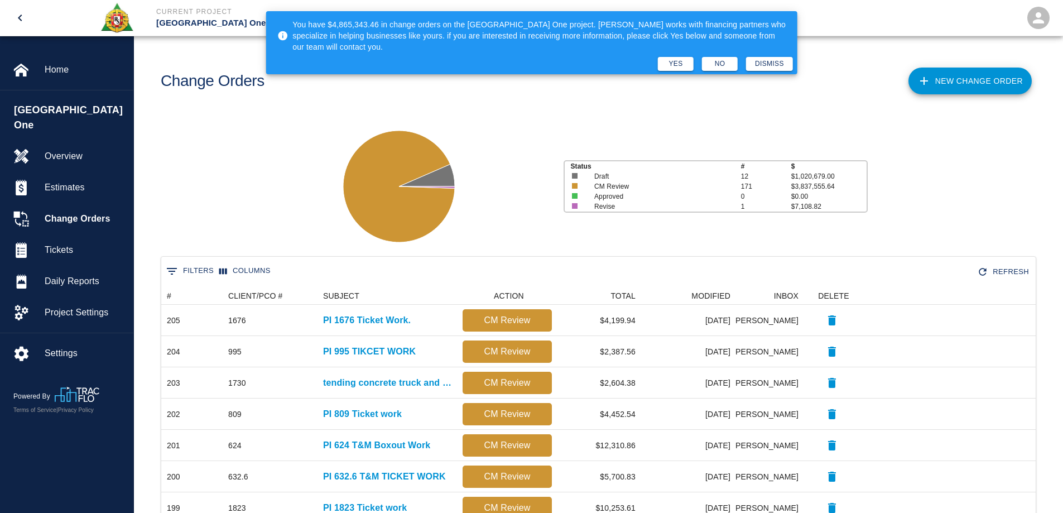
click at [968, 79] on link "New Change Order" at bounding box center [969, 81] width 123 height 27
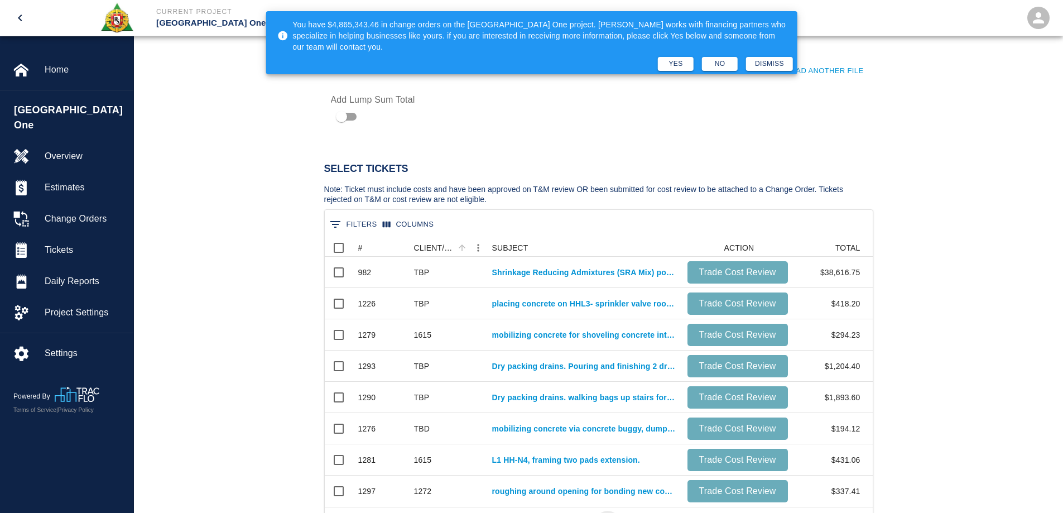
scroll to position [502, 0]
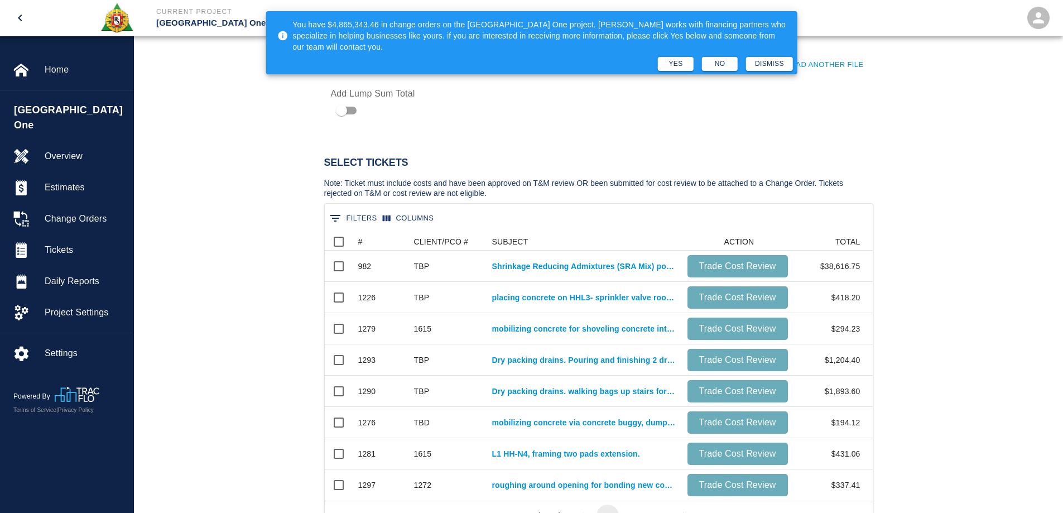
click at [360, 220] on button "0 Filters" at bounding box center [353, 218] width 53 height 18
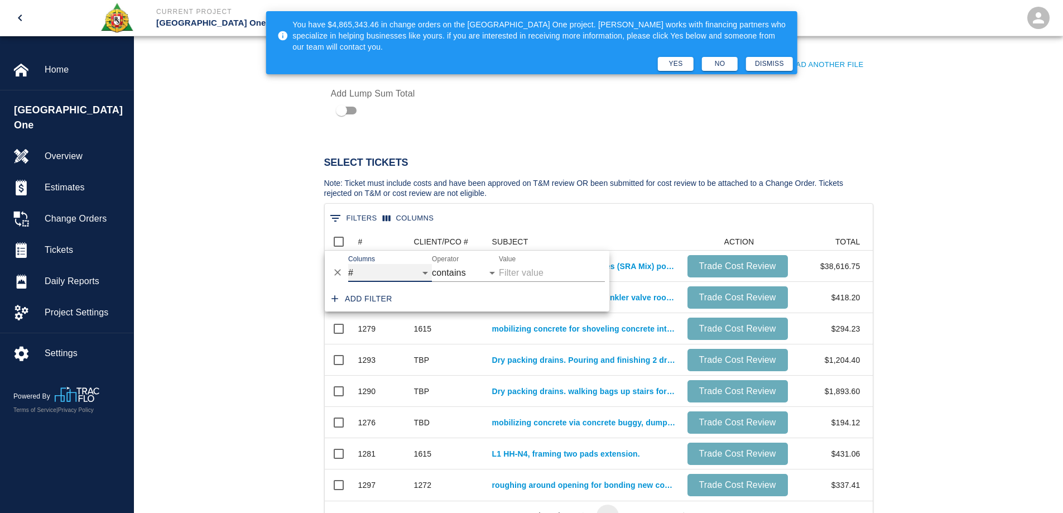
click at [404, 268] on select "# CLIENT/PCO # SUBJECT ACTION TOTAL" at bounding box center [390, 273] width 84 height 18
select select "pco_number"
click at [348, 264] on select "# CLIENT/PCO # SUBJECT ACTION TOTAL" at bounding box center [390, 273] width 84 height 18
click at [532, 276] on input "Value" at bounding box center [552, 273] width 106 height 18
type input "tbp"
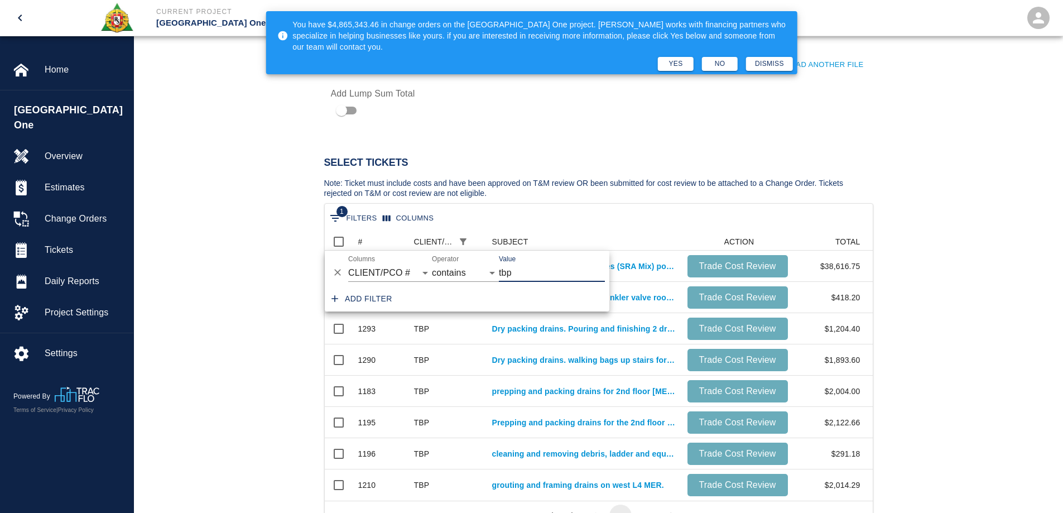
click at [270, 333] on div "Select Tickets Note: Ticket must include costs and have been approved on T&M re…" at bounding box center [598, 339] width 929 height 436
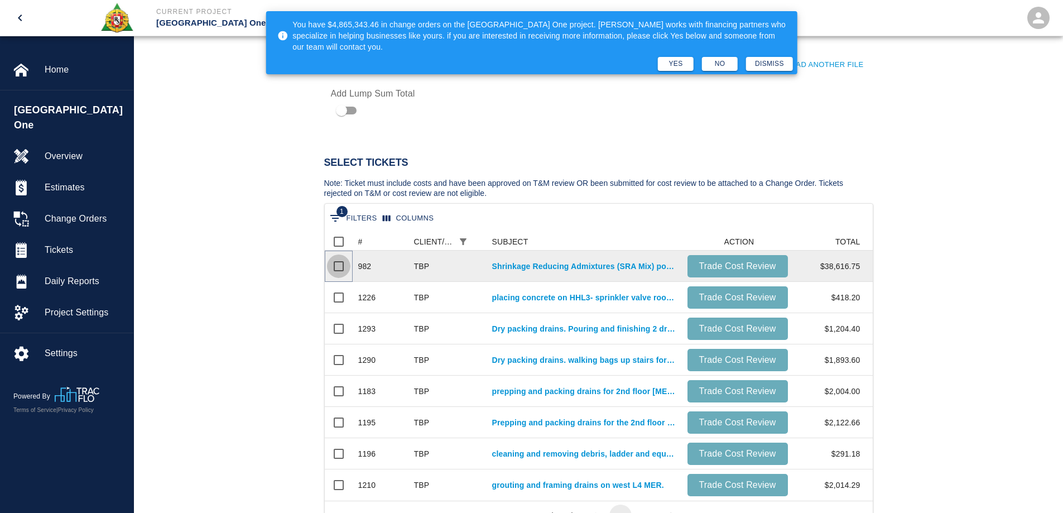
click at [342, 266] on input "Select row" at bounding box center [338, 265] width 23 height 23
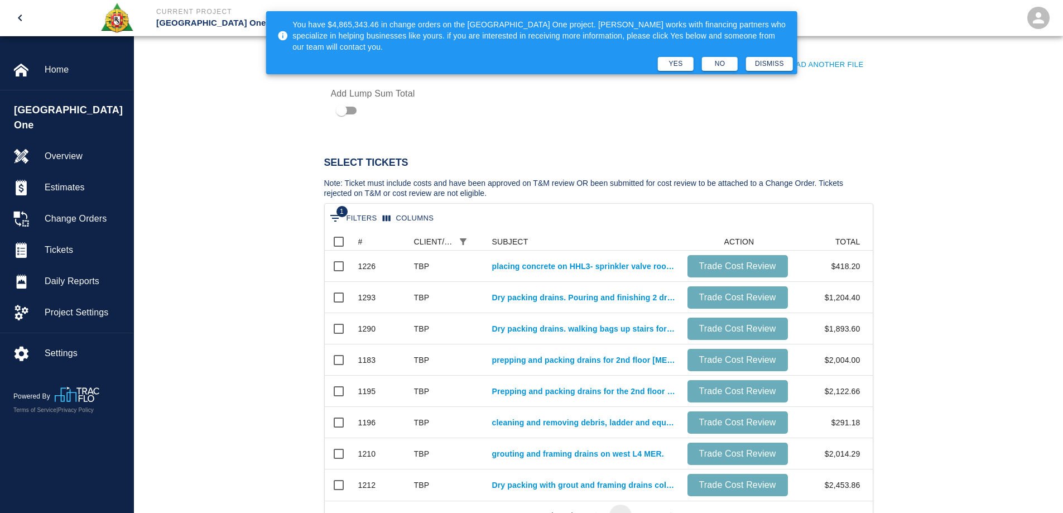
scroll to position [41, 540]
click at [342, 266] on input "Select row" at bounding box center [338, 265] width 23 height 23
click at [342, 286] on input "Select row" at bounding box center [338, 297] width 23 height 23
click at [342, 266] on input "Select row" at bounding box center [338, 265] width 23 height 23
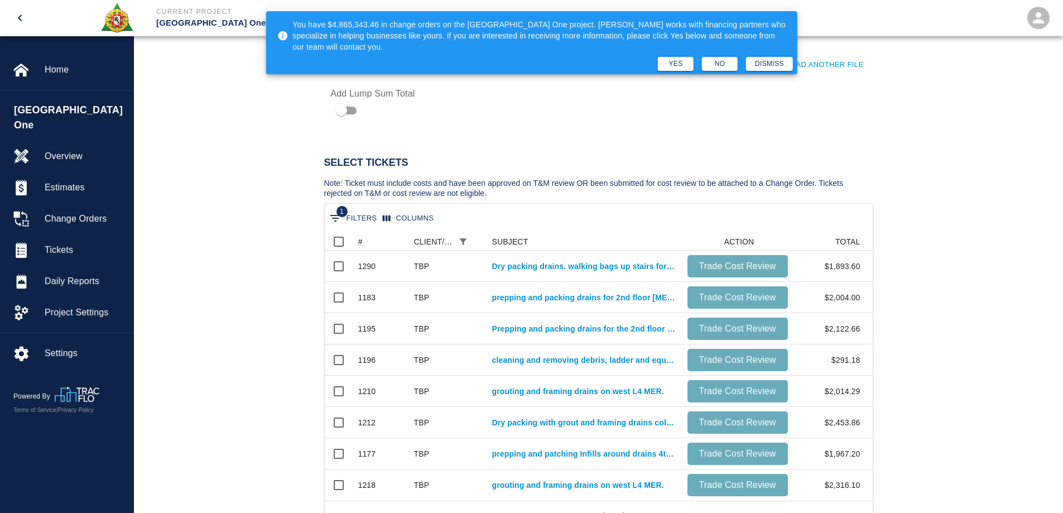
scroll to position [134, 540]
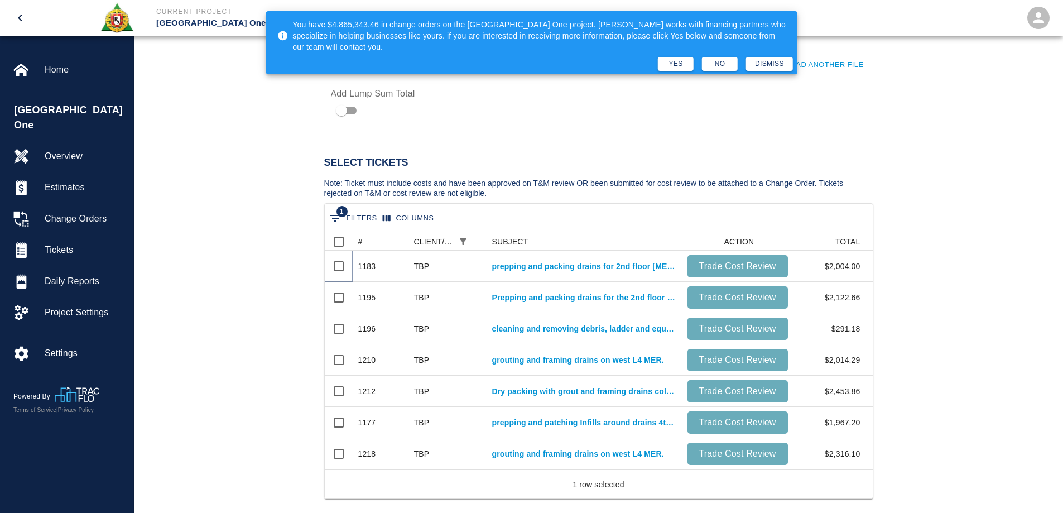
click at [342, 266] on input "Select row" at bounding box center [338, 265] width 23 height 23
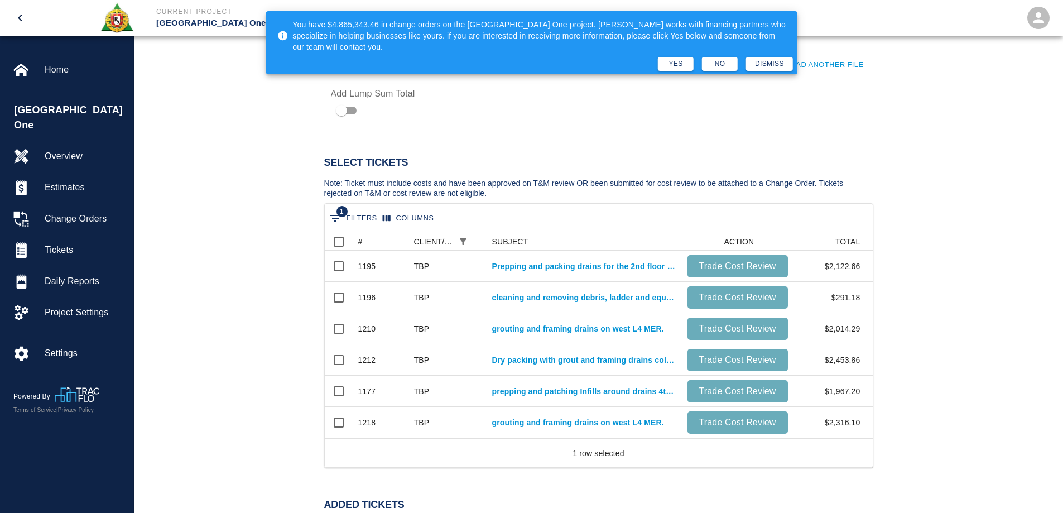
scroll to position [166, 540]
click at [342, 266] on input "Select row" at bounding box center [338, 265] width 23 height 23
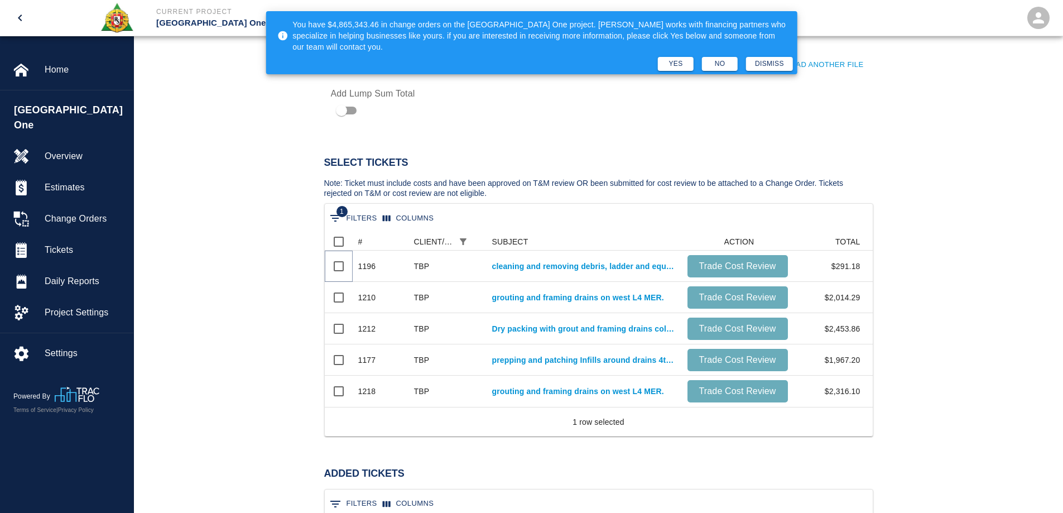
scroll to position [197, 540]
click at [342, 266] on input "Select row" at bounding box center [338, 265] width 23 height 23
click at [342, 286] on input "Select row" at bounding box center [338, 297] width 23 height 23
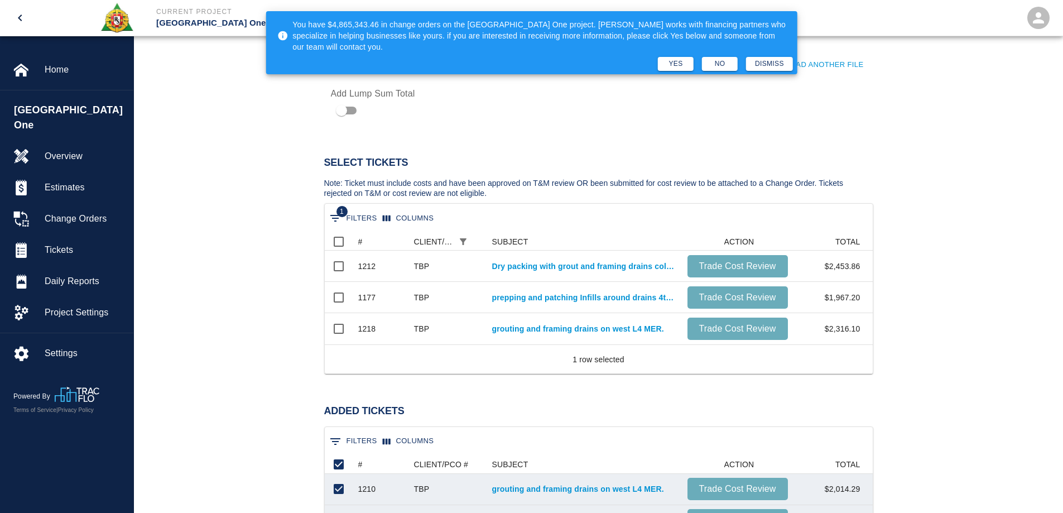
scroll to position [103, 540]
click at [342, 266] on input "Select row" at bounding box center [338, 265] width 23 height 23
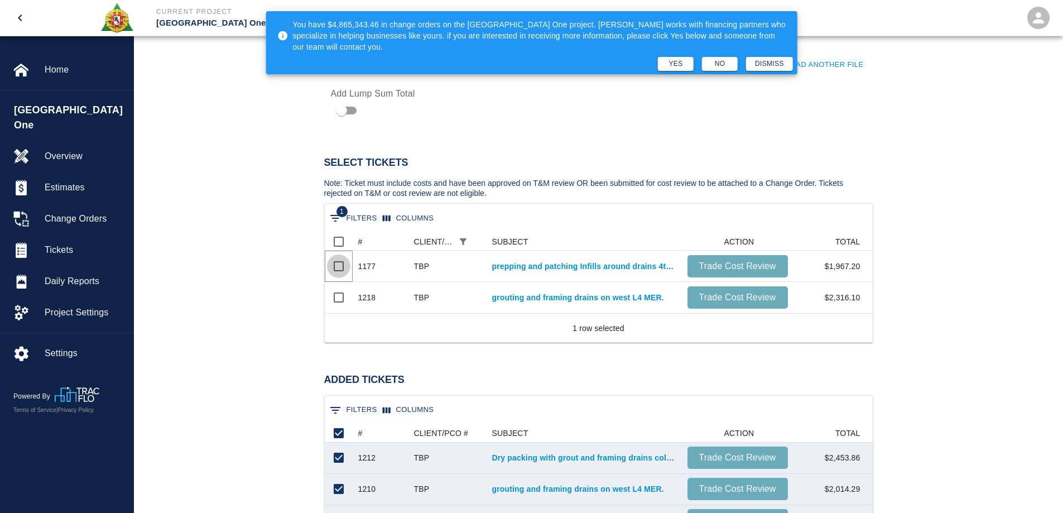
click at [342, 266] on input "Select row" at bounding box center [338, 265] width 23 height 23
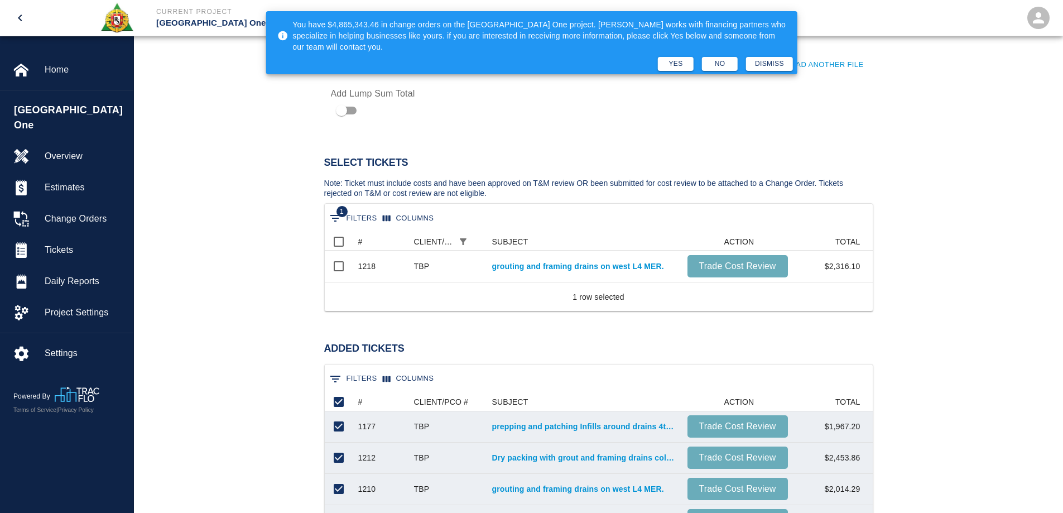
scroll to position [41, 540]
click at [342, 266] on input "Select row" at bounding box center [338, 265] width 23 height 23
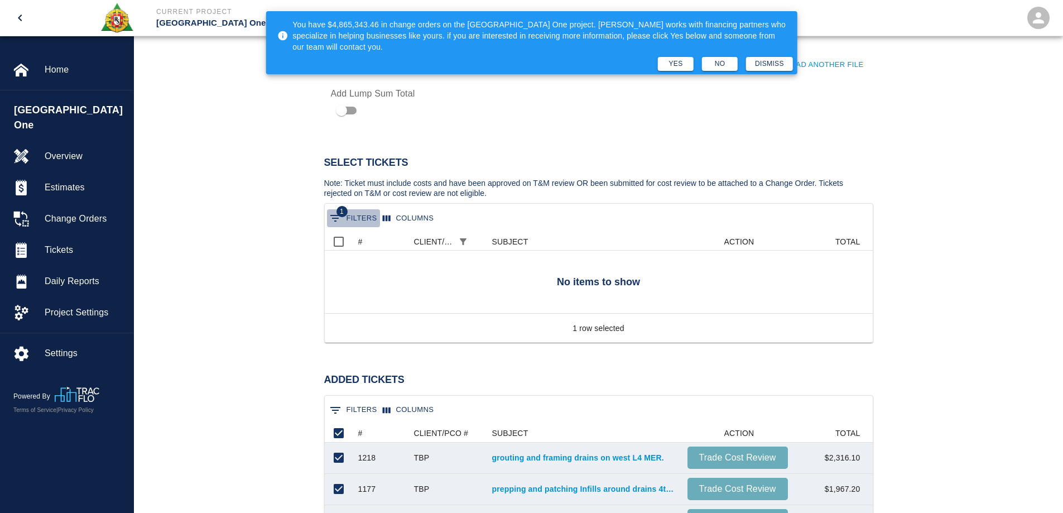
click at [340, 220] on icon "Show filters" at bounding box center [335, 217] width 13 height 13
select select "pco_number"
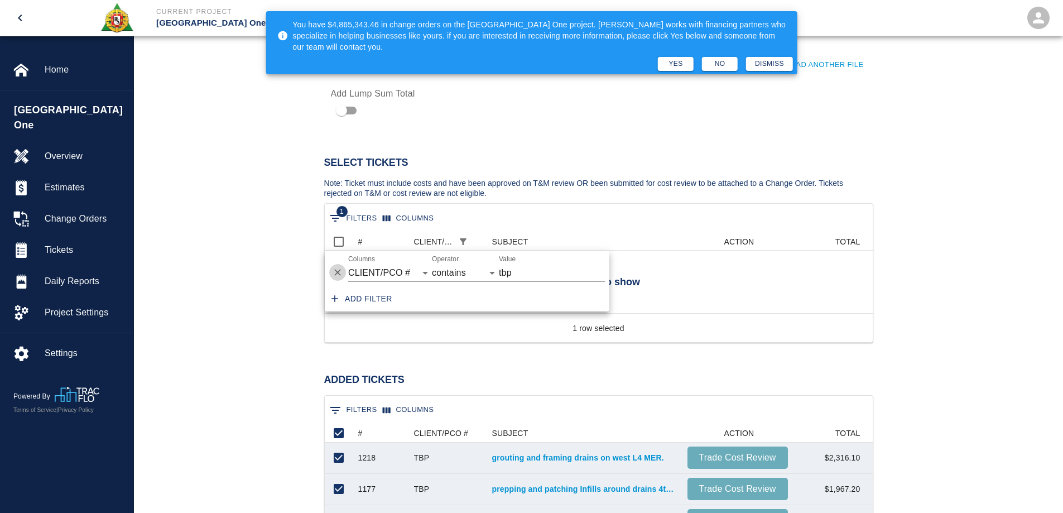
click at [342, 270] on icon "Delete" at bounding box center [337, 272] width 11 height 11
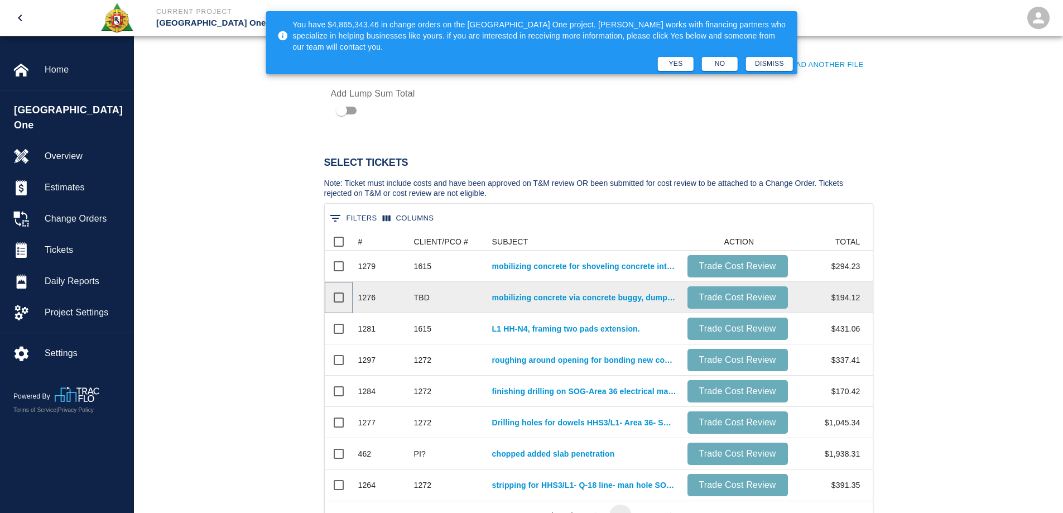
click at [341, 295] on input "Select row" at bounding box center [338, 297] width 23 height 23
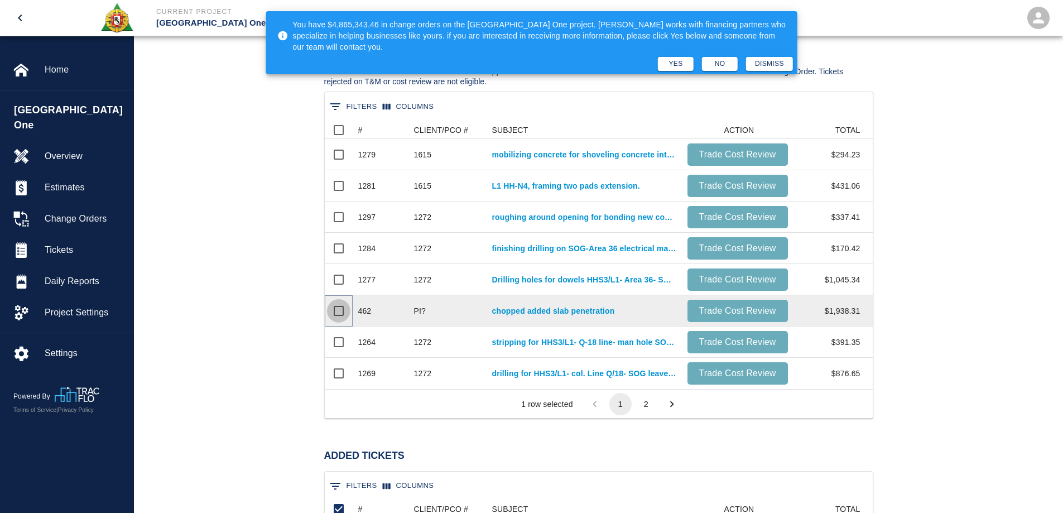
click at [340, 310] on input "Select row" at bounding box center [338, 310] width 23 height 23
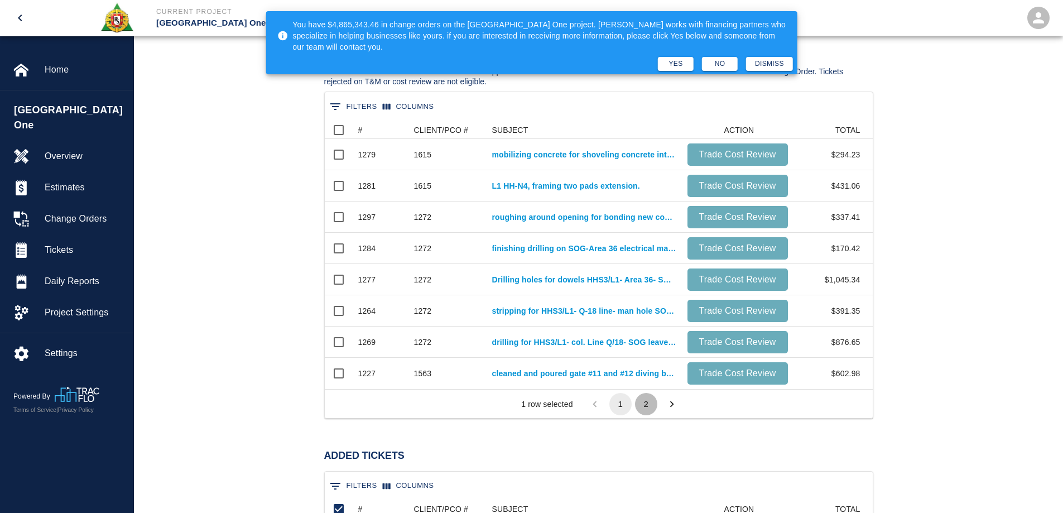
click at [655, 408] on button "2" at bounding box center [646, 404] width 22 height 22
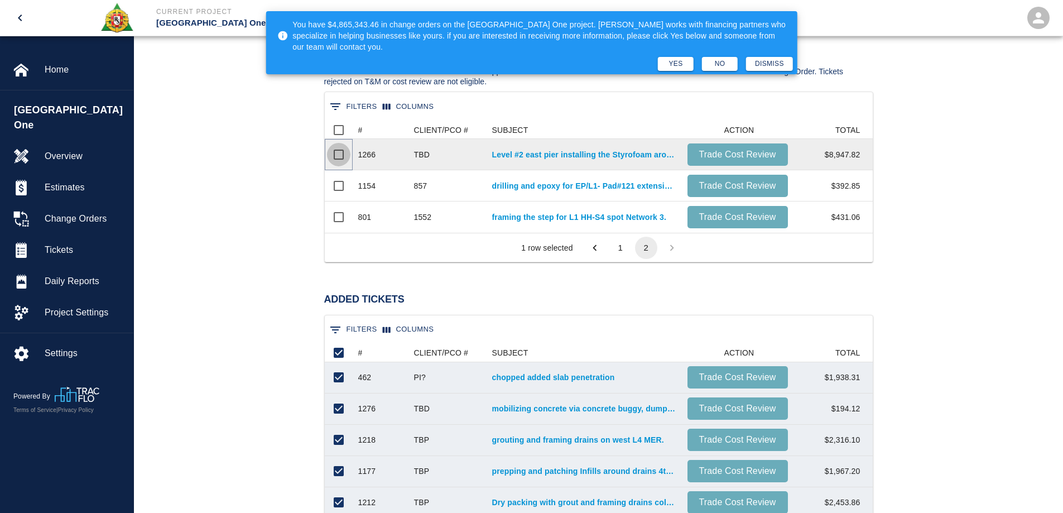
click at [342, 157] on input "Select row" at bounding box center [338, 154] width 23 height 23
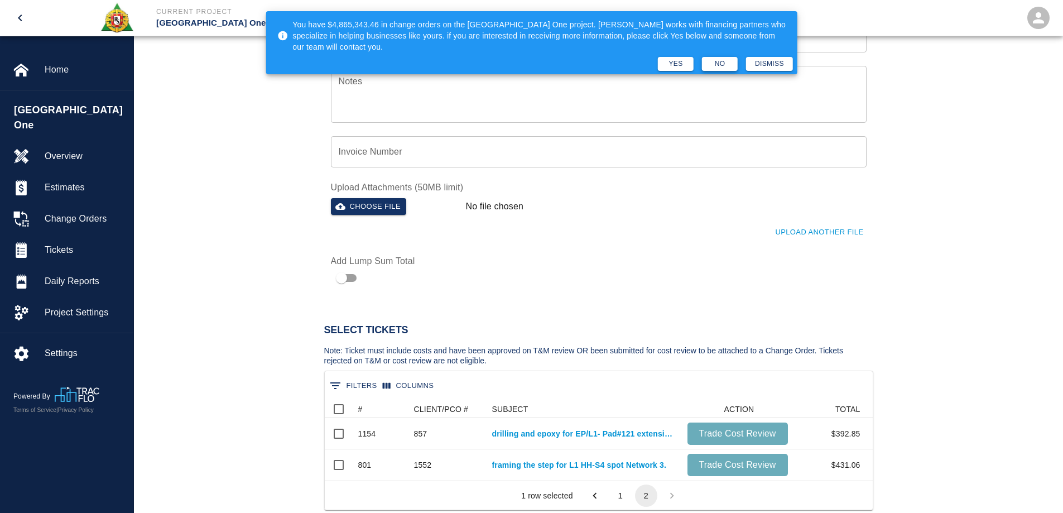
click at [721, 67] on button "No" at bounding box center [720, 64] width 36 height 14
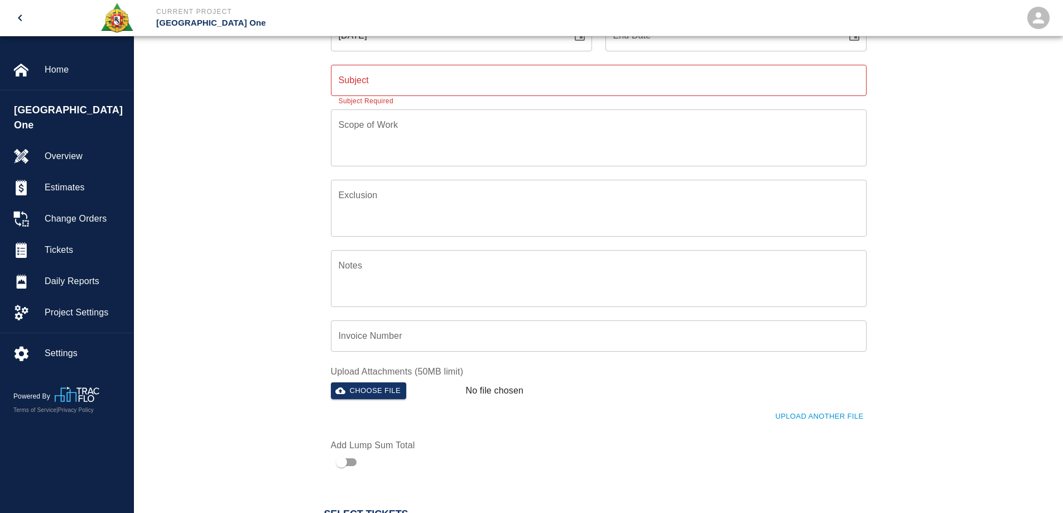
scroll to position [0, 0]
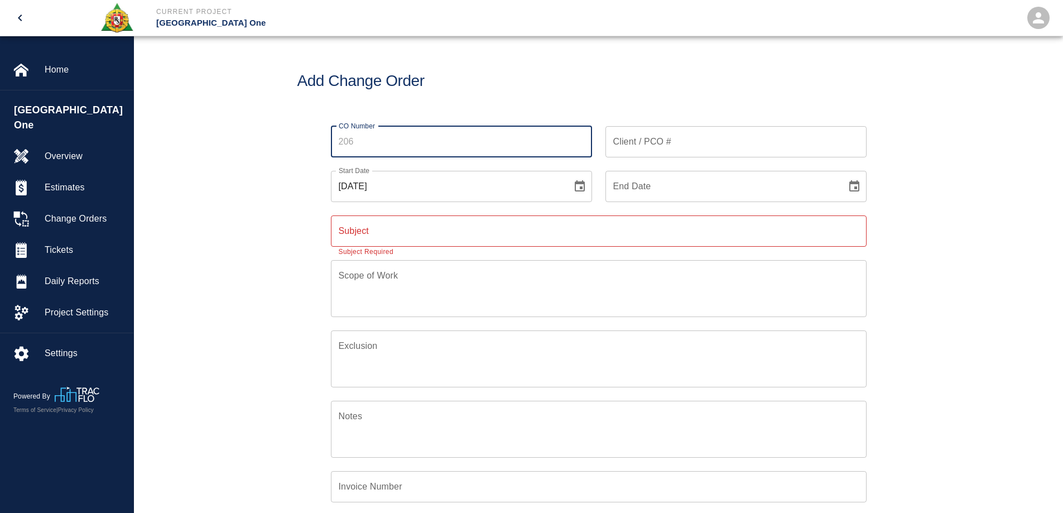
drag, startPoint x: 403, startPoint y: 145, endPoint x: 308, endPoint y: 140, distance: 95.0
click at [308, 140] on div "CO Number CO Number Client / PCO # Client / PCO # Start Date 09/25/2025 Start D…" at bounding box center [598, 368] width 603 height 511
type input "n/a"
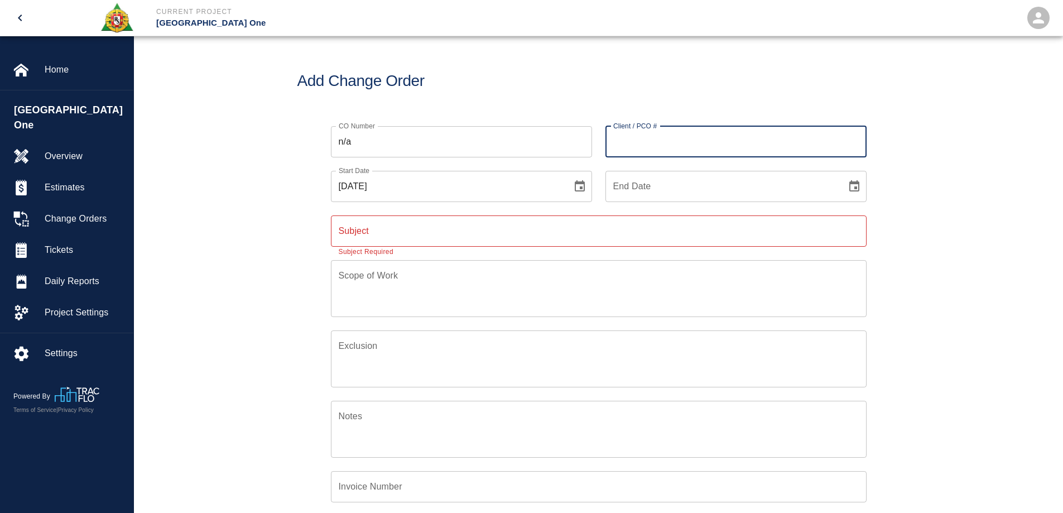
click at [637, 146] on input "Client / PCO #" at bounding box center [735, 141] width 261 height 31
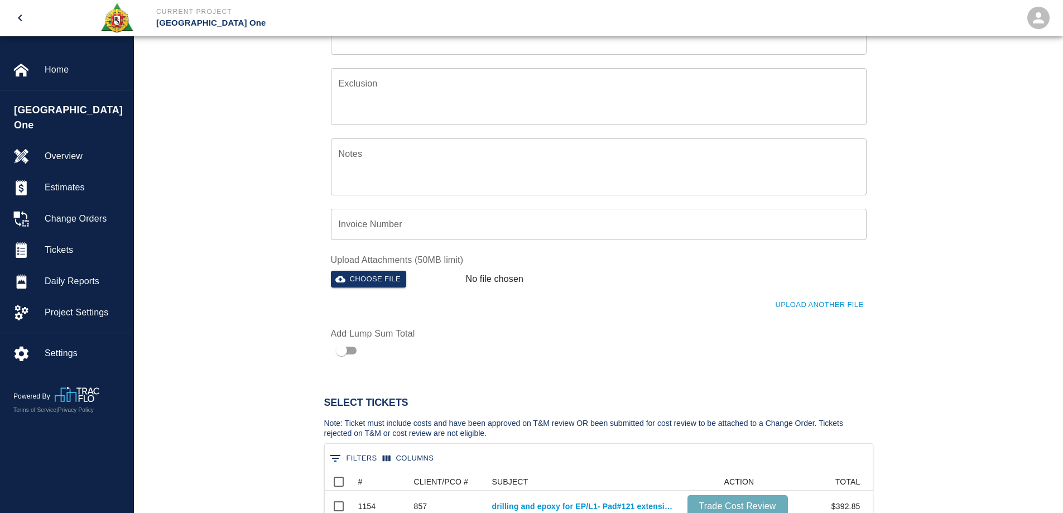
scroll to position [105, 0]
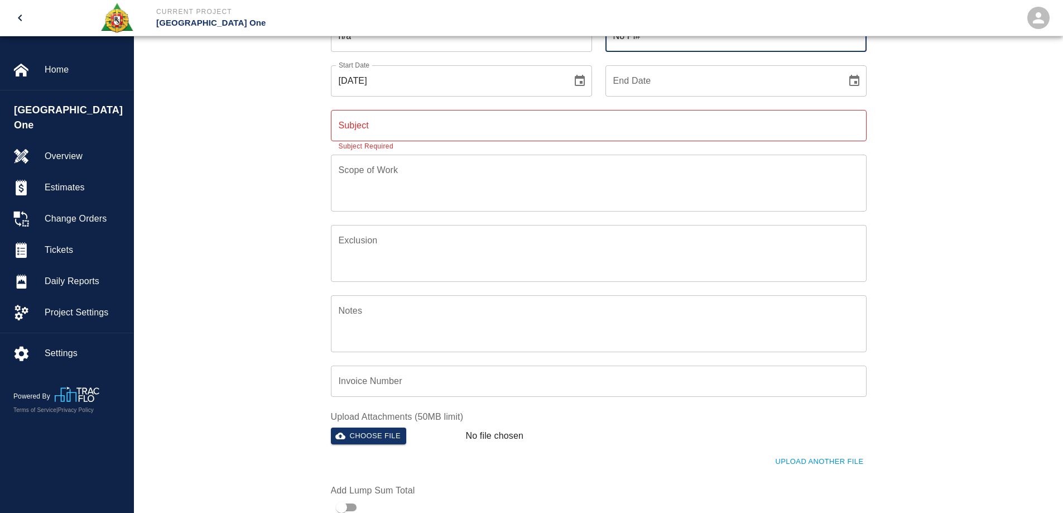
type input "No Pi#"
click at [398, 119] on input "Subject" at bounding box center [599, 125] width 536 height 31
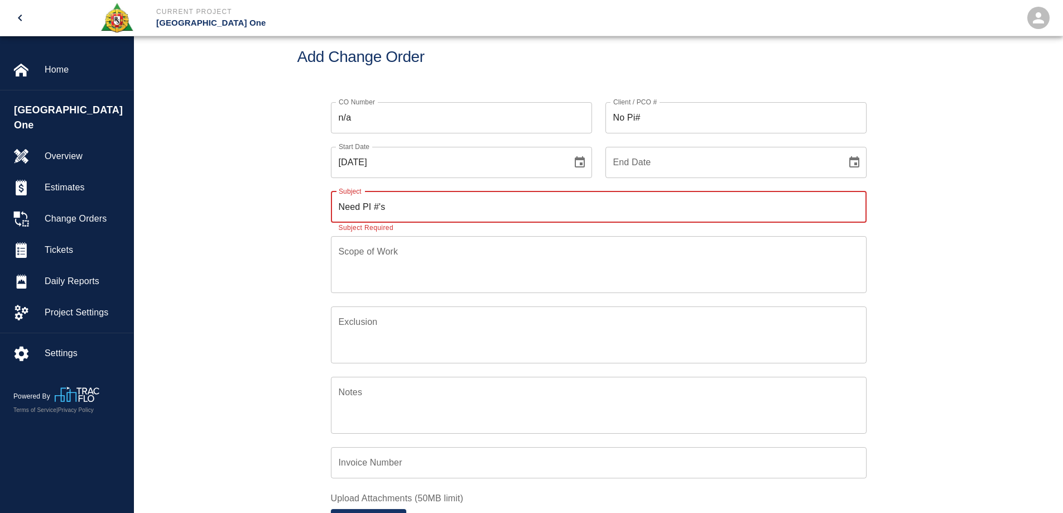
scroll to position [0, 0]
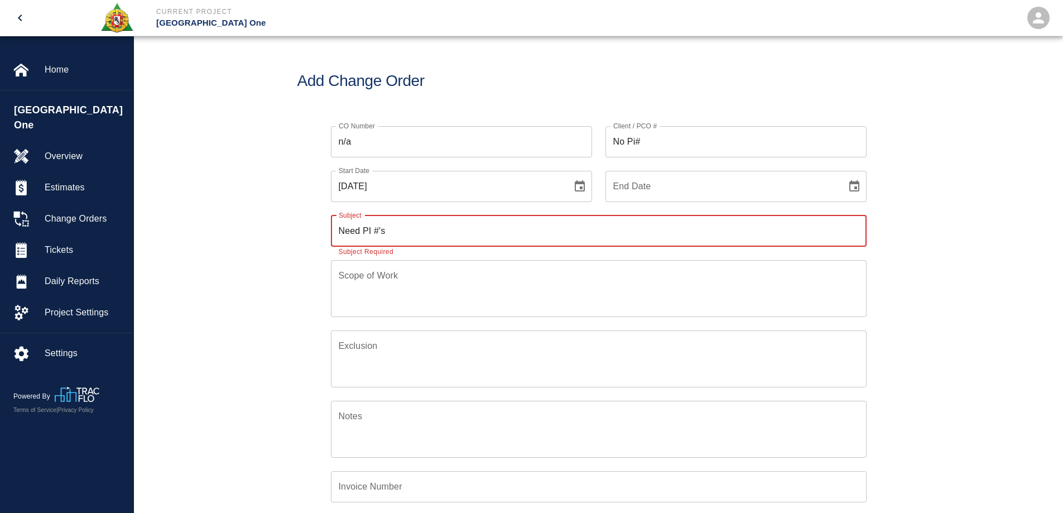
type input "Need PI #'s"
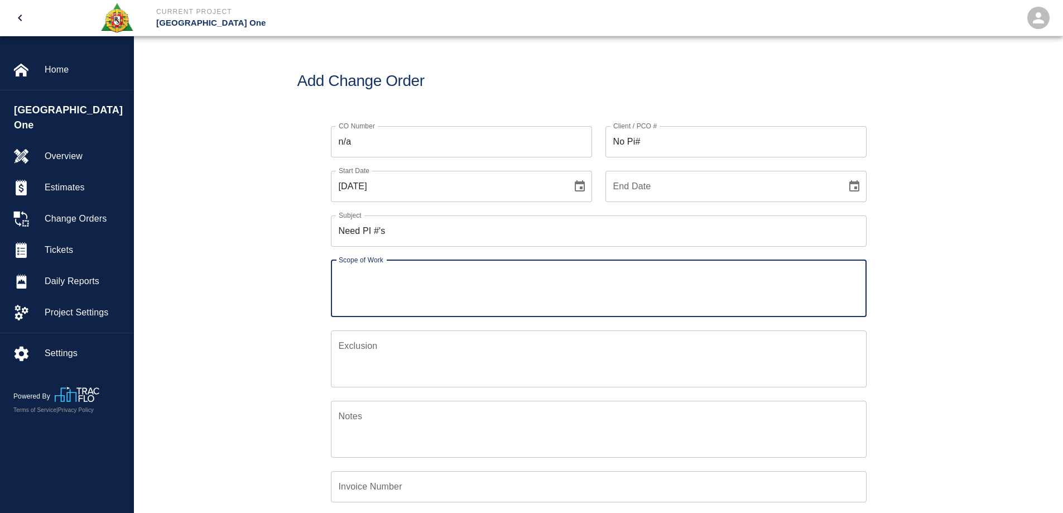
click at [442, 295] on textarea "Scope of Work" at bounding box center [599, 288] width 520 height 38
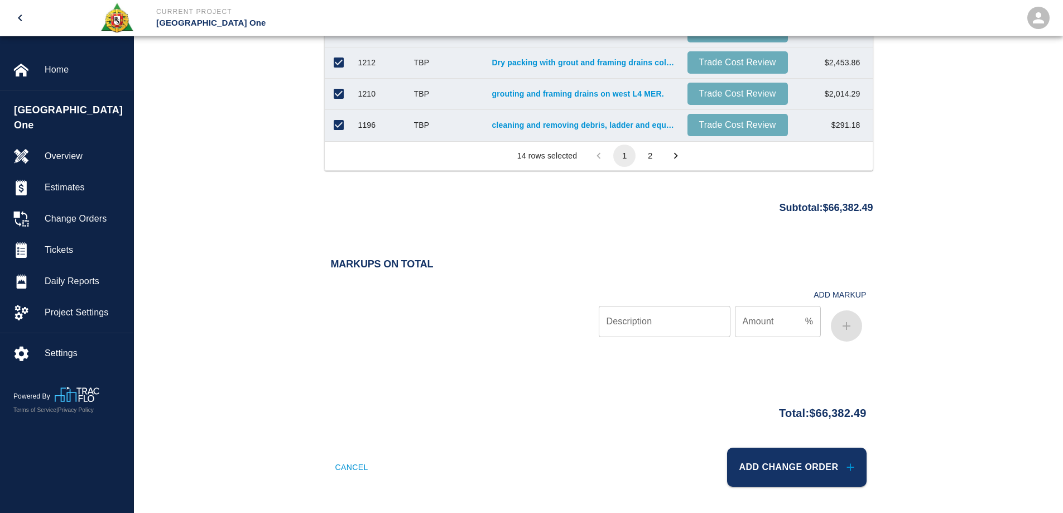
scroll to position [1054, 0]
click at [810, 463] on button "Add Change Order" at bounding box center [796, 466] width 139 height 39
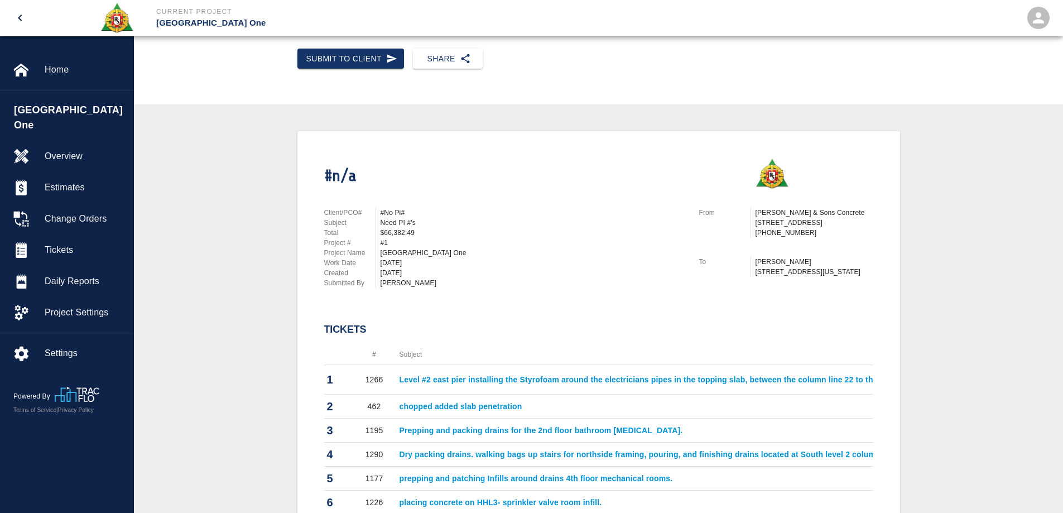
scroll to position [94, 0]
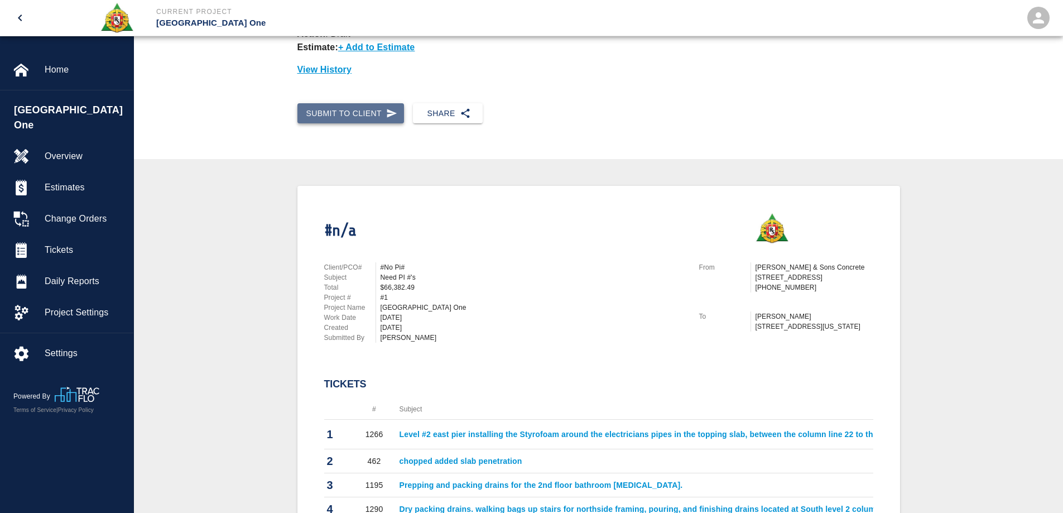
click at [349, 116] on button "Submit to Client" at bounding box center [350, 113] width 107 height 21
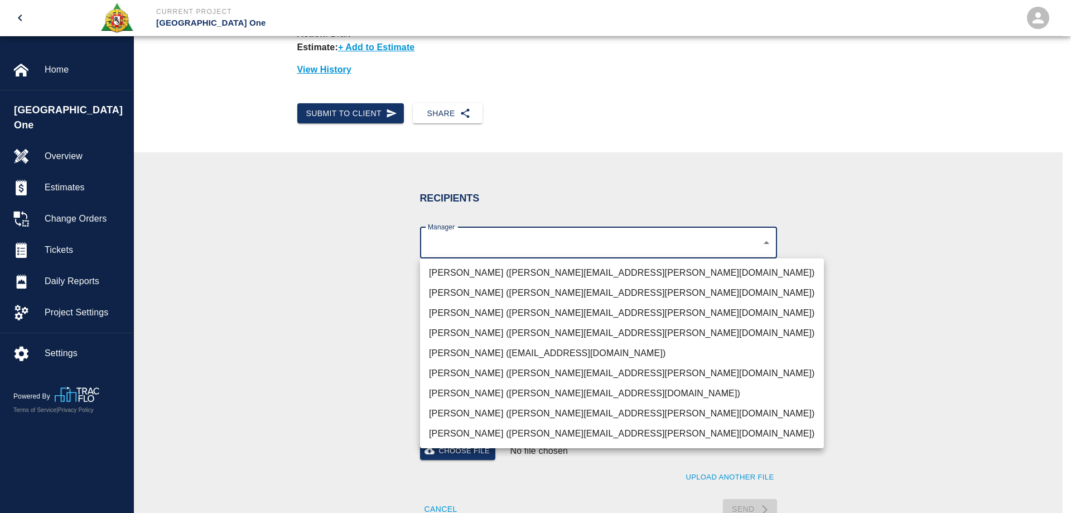
click at [435, 239] on body "Current Project JFK Terminal One Home JFK Terminal One Overview Estimates Chang…" at bounding box center [535, 162] width 1071 height 513
click at [468, 308] on li "Parin Kanani (parin.kanani@aecom.com)" at bounding box center [622, 313] width 404 height 20
type input "69d78ca4-8a93-4c72-a988-7271956ccf0b"
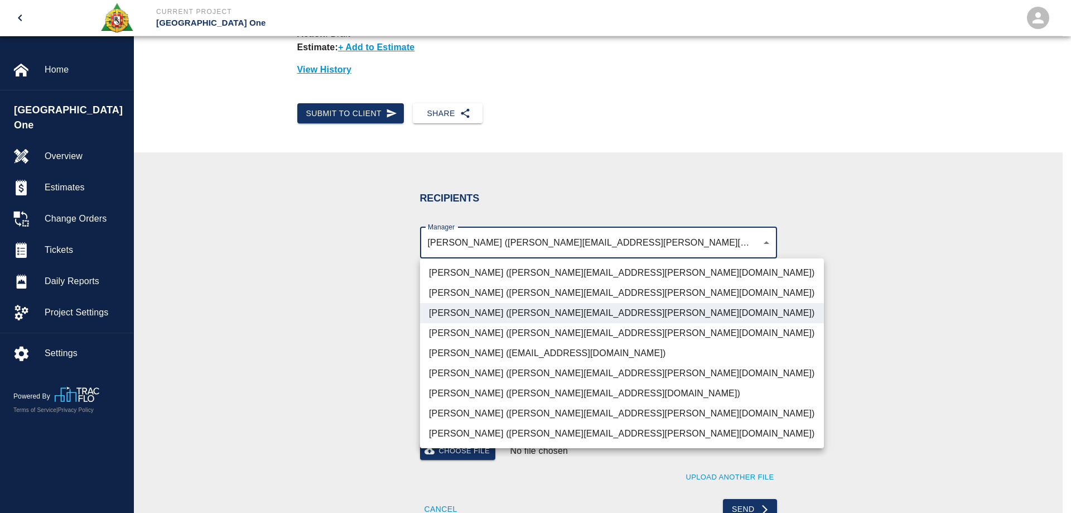
click at [317, 349] on div at bounding box center [535, 256] width 1071 height 513
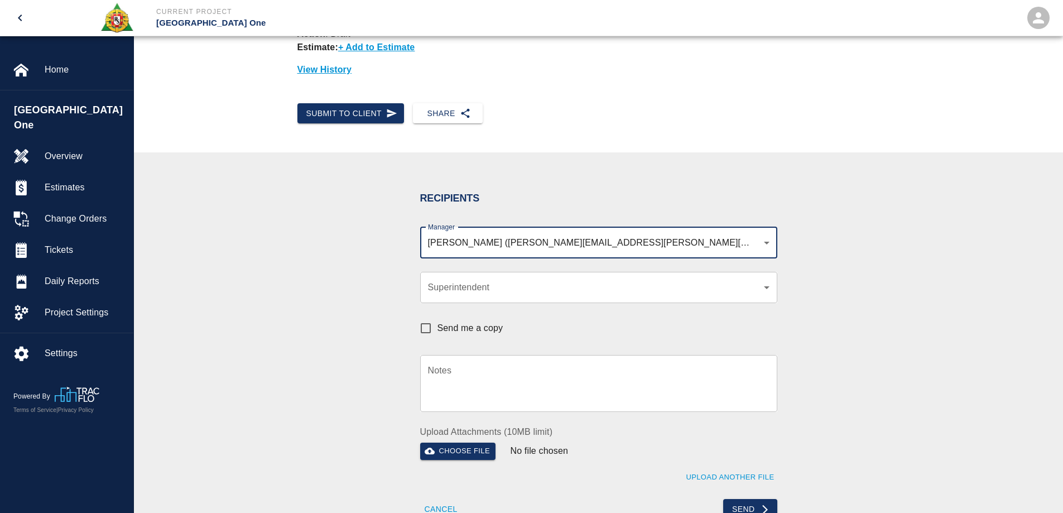
click at [461, 387] on textarea "Notes" at bounding box center [598, 383] width 341 height 38
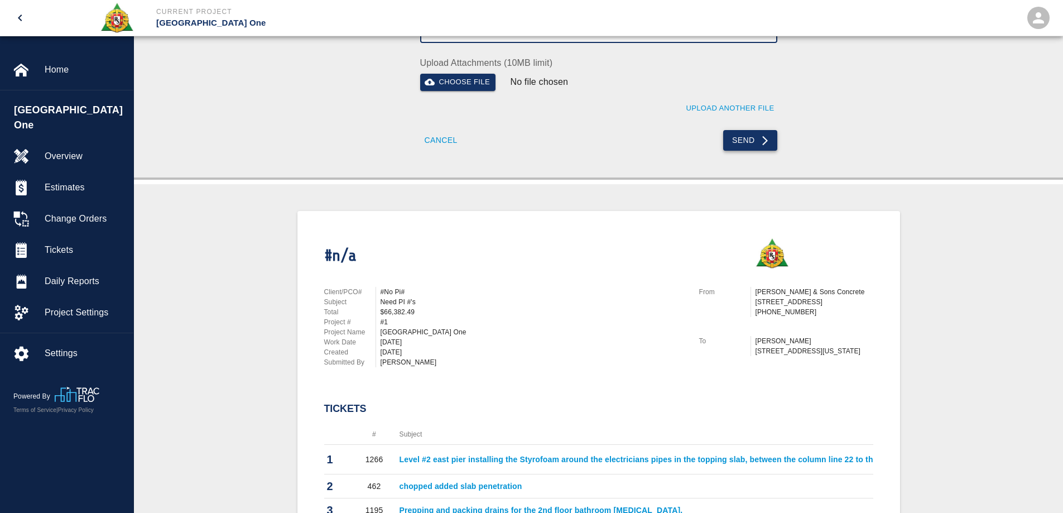
scroll to position [485, 0]
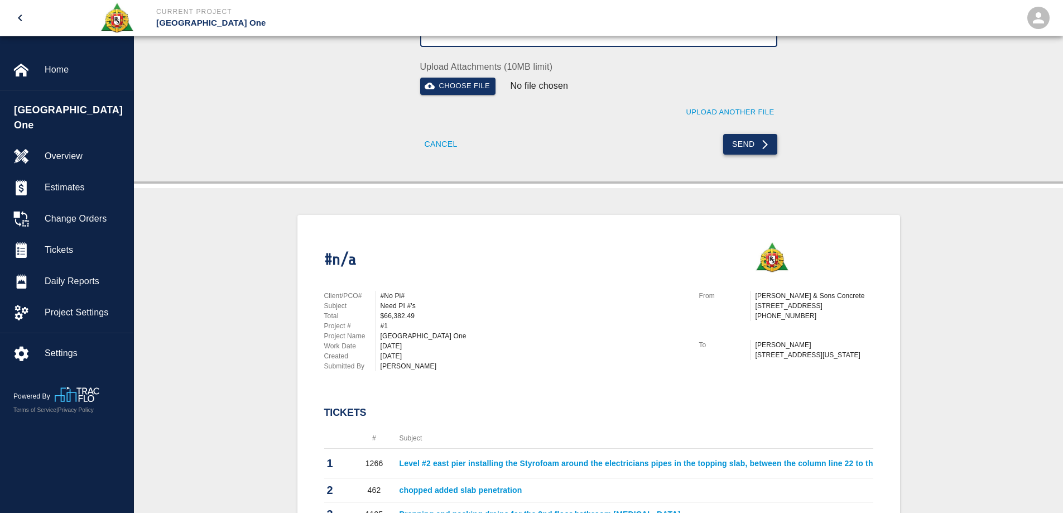
type textarea "Parin, The attached tickets have no PI# assigned to them. I will reach out to y…"
click at [742, 145] on button "Send" at bounding box center [750, 144] width 54 height 21
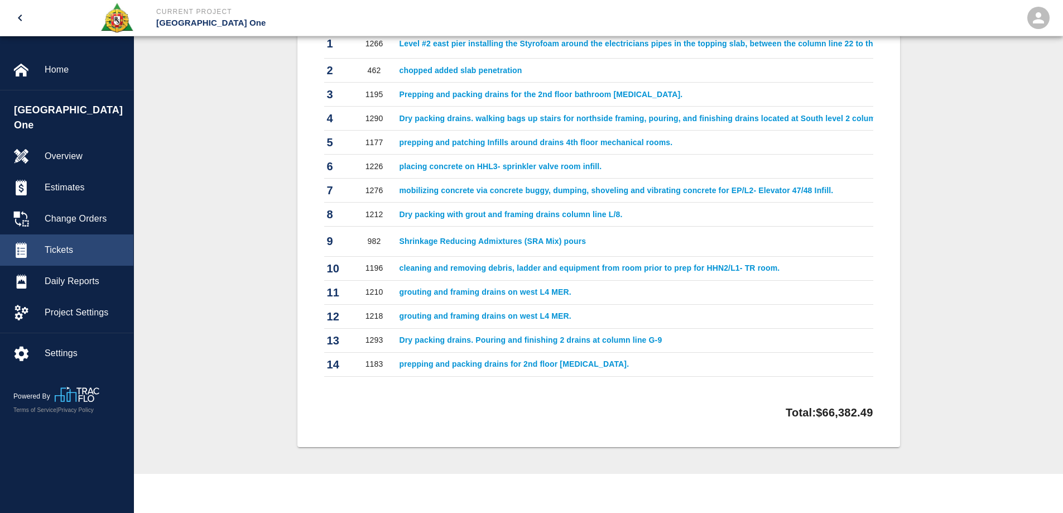
click at [84, 243] on span "Tickets" at bounding box center [85, 249] width 80 height 13
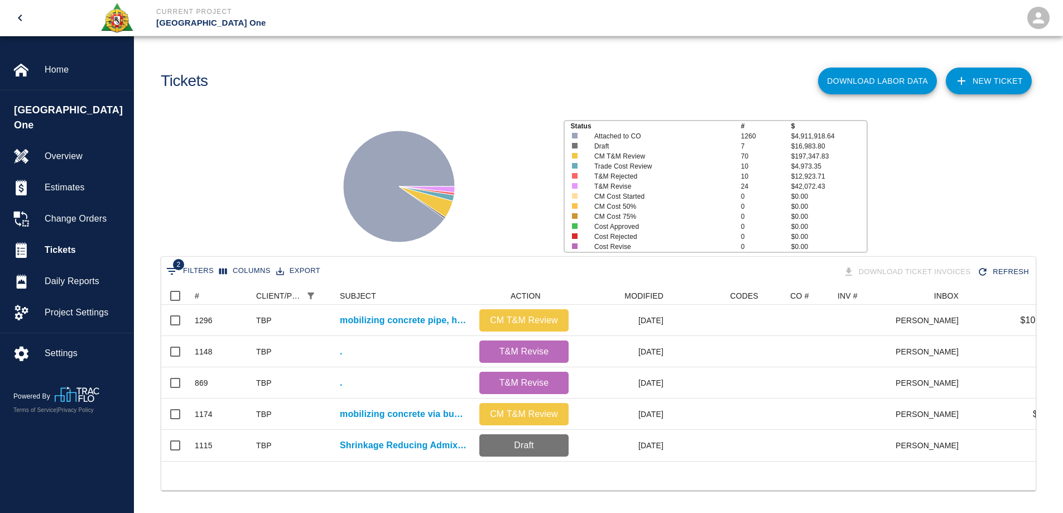
scroll to position [174, 866]
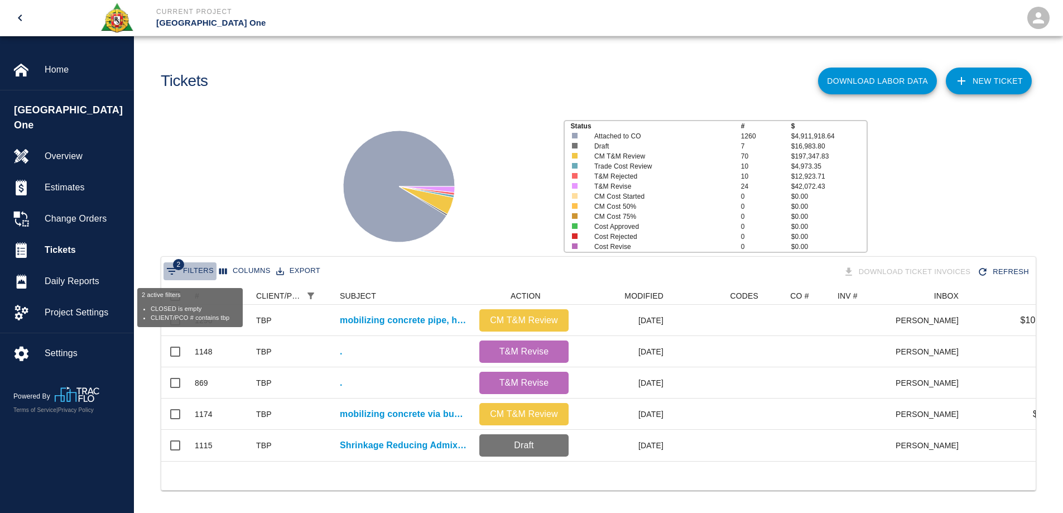
click at [176, 271] on icon "Show filters" at bounding box center [171, 270] width 13 height 13
select select "date_closed"
select select "isEmpty"
select select "pco_number"
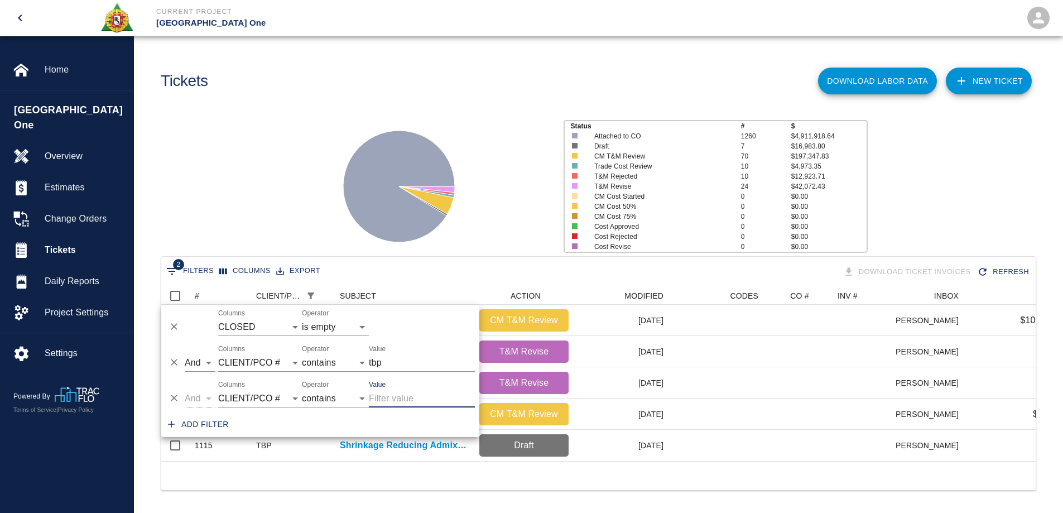
click at [174, 360] on icon "Delete" at bounding box center [174, 362] width 11 height 11
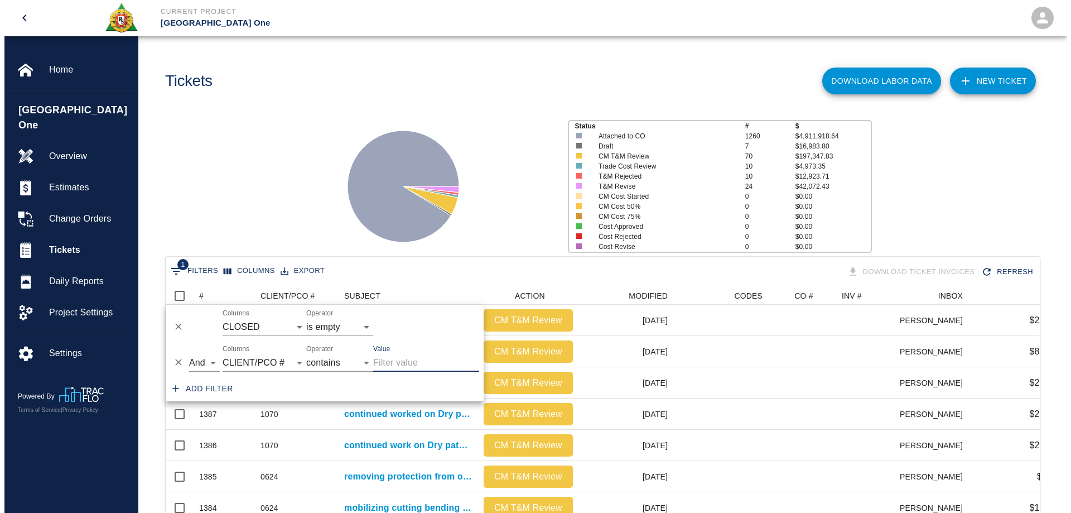
scroll to position [643, 866]
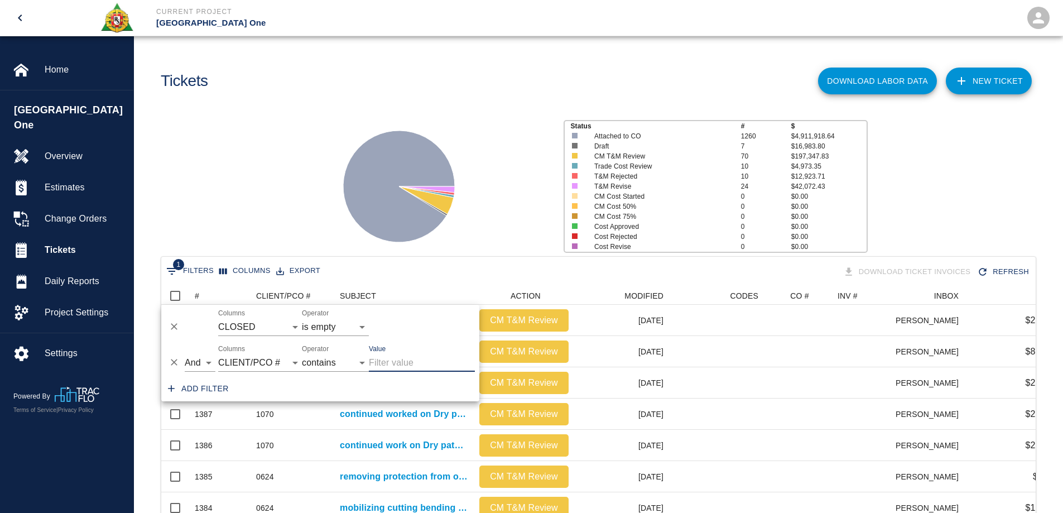
click at [174, 360] on icon "Delete" at bounding box center [174, 362] width 11 height 11
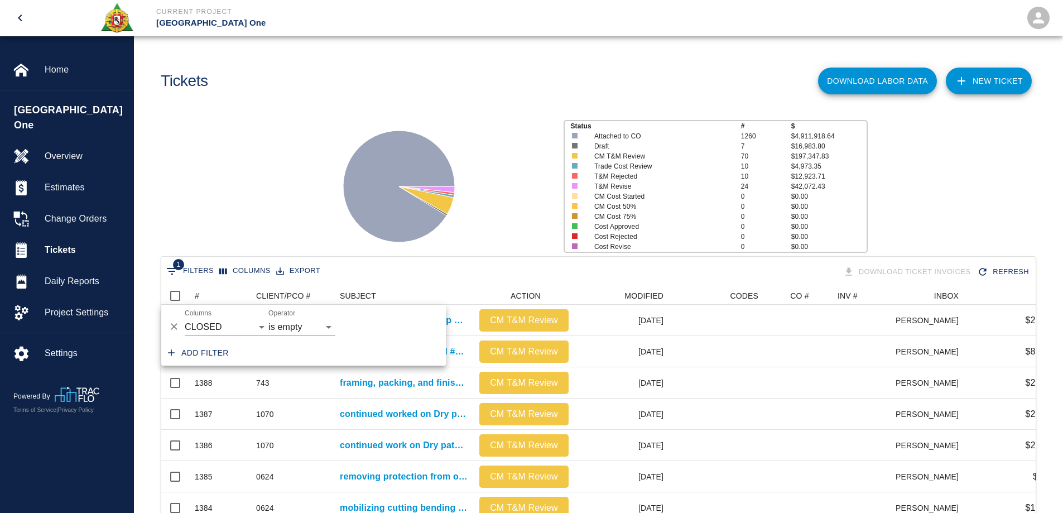
click at [242, 213] on div "Status # $ Attached to CO 1260 $4,911,918.64 Draft 7 $16,983.80 CM T&M Review 7…" at bounding box center [594, 182] width 938 height 148
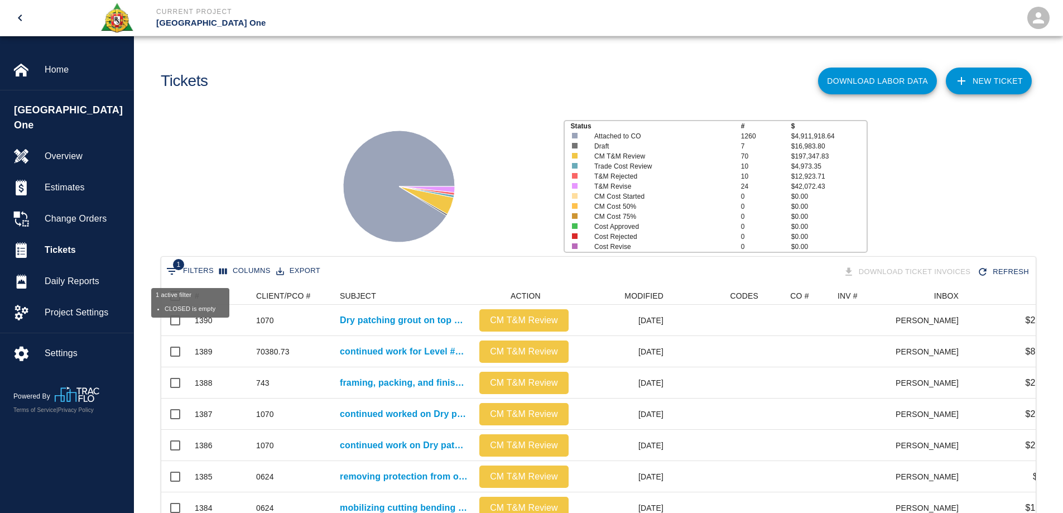
click at [204, 273] on button "1 Filters" at bounding box center [189, 271] width 53 height 18
select select "date_closed"
select select "isEmpty"
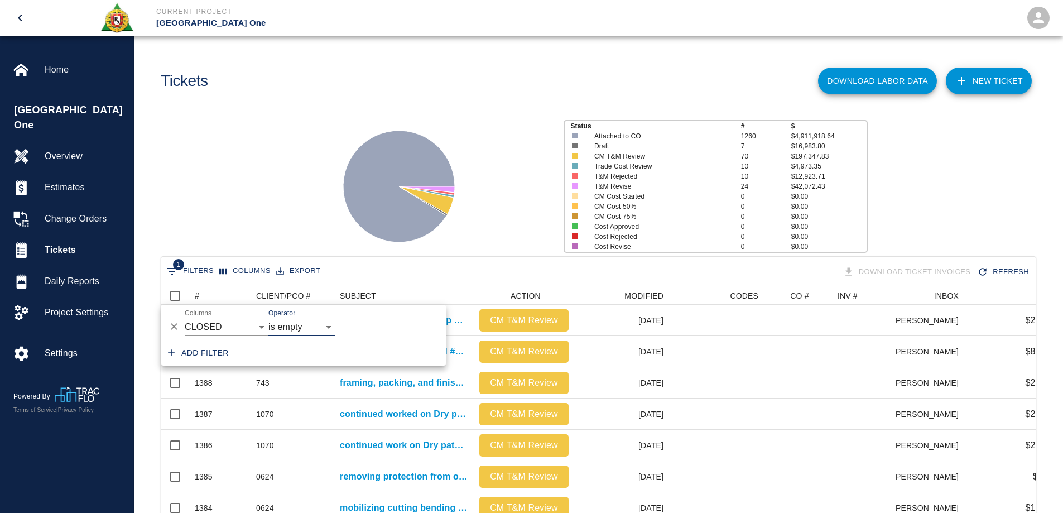
click at [176, 325] on icon "Delete" at bounding box center [174, 327] width 7 height 7
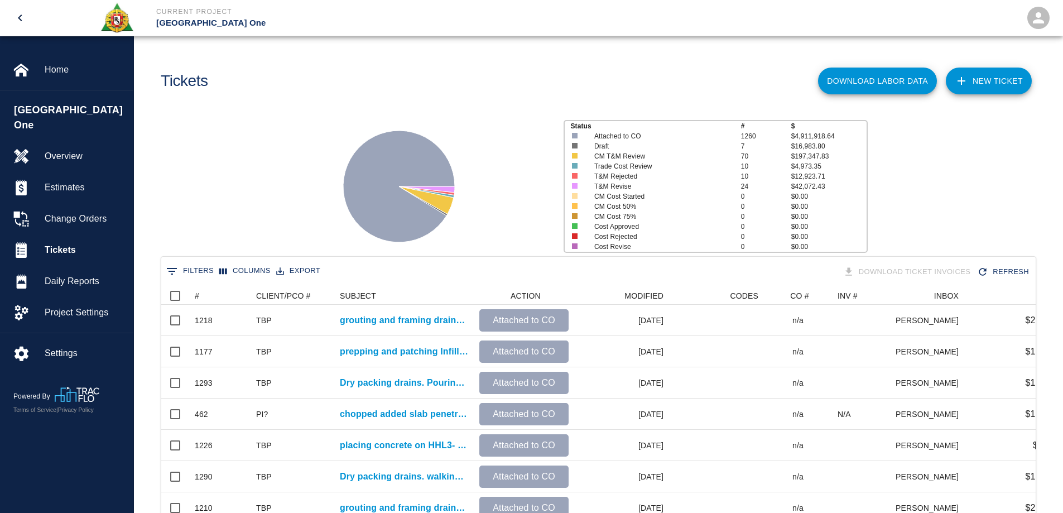
click at [204, 268] on button "0 Filters" at bounding box center [189, 271] width 53 height 18
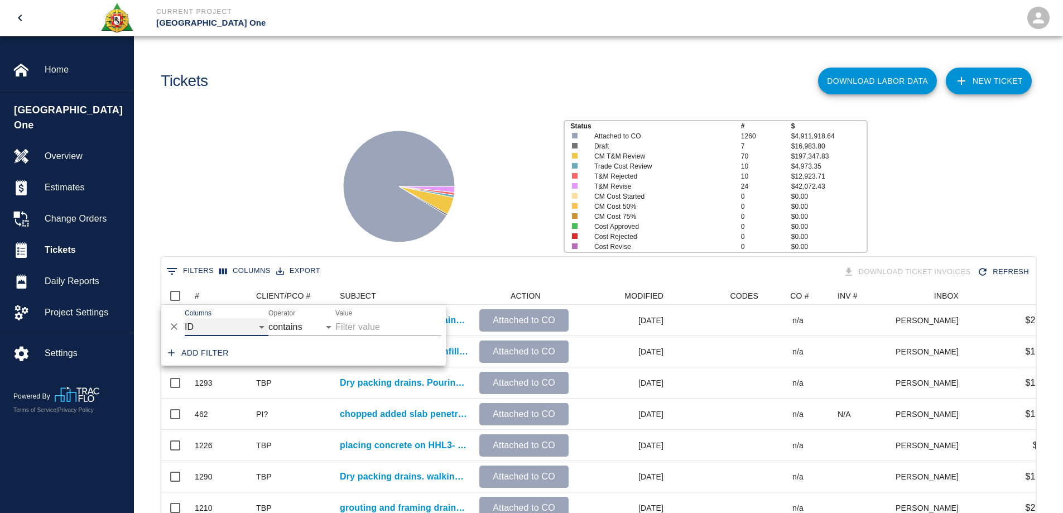
click at [208, 327] on select "ID # CLIENT/PCO # SUBJECT DESCRIPTION ACTION WORK MODIFIED CREATED CODES CO # I…" at bounding box center [227, 327] width 84 height 18
click at [185, 318] on select "ID # CLIENT/PCO # SUBJECT DESCRIPTION ACTION WORK MODIFIED CREATED CODES CO # I…" at bounding box center [227, 327] width 84 height 18
select select "number"
select select "="
click at [302, 329] on select "= != > >= < <= is empty is not empty is any of" at bounding box center [301, 327] width 67 height 18
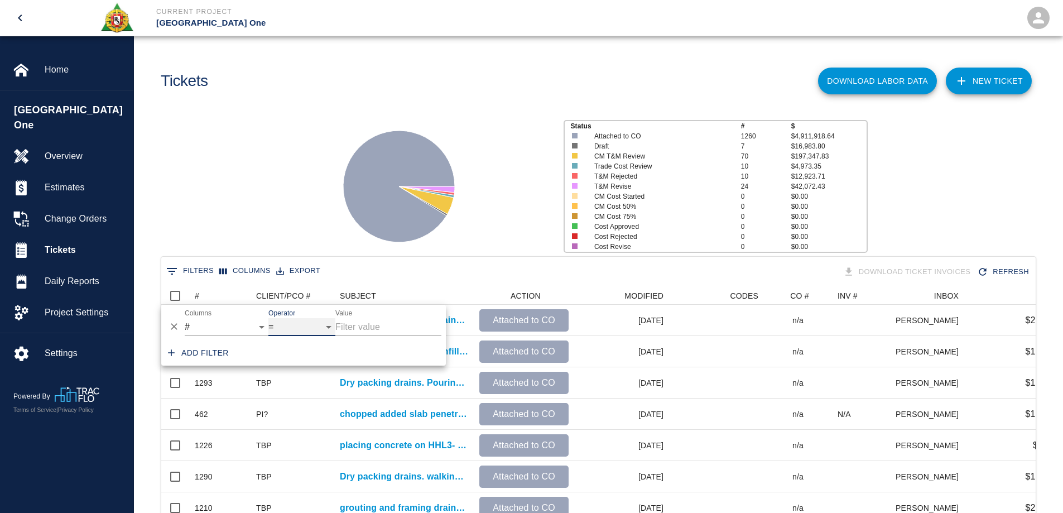
click at [302, 329] on select "= != > >= < <= is empty is not empty is any of" at bounding box center [301, 327] width 67 height 18
click at [362, 330] on input "Value" at bounding box center [388, 327] width 106 height 18
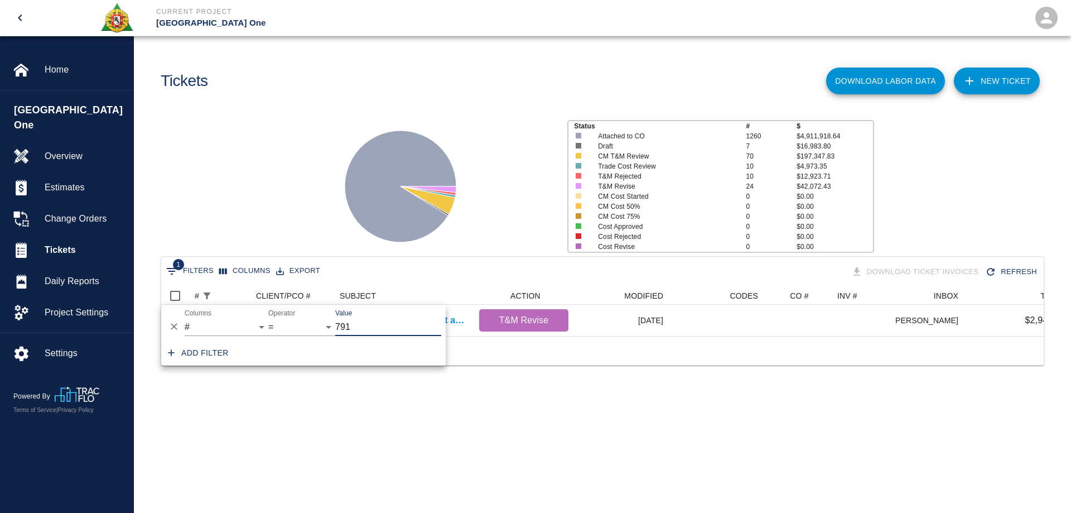
scroll to position [9, 9]
type input "791"
click at [259, 133] on div "Status # $ Attached to CO 1260 $4,911,918.64 Draft 7 $16,983.80 CM T&M Review 7…" at bounding box center [598, 182] width 946 height 148
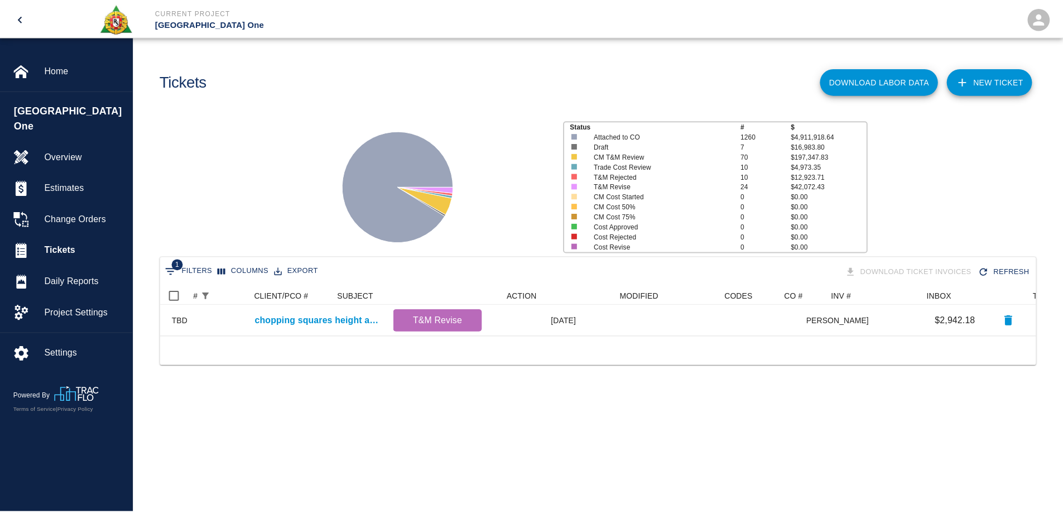
scroll to position [0, 0]
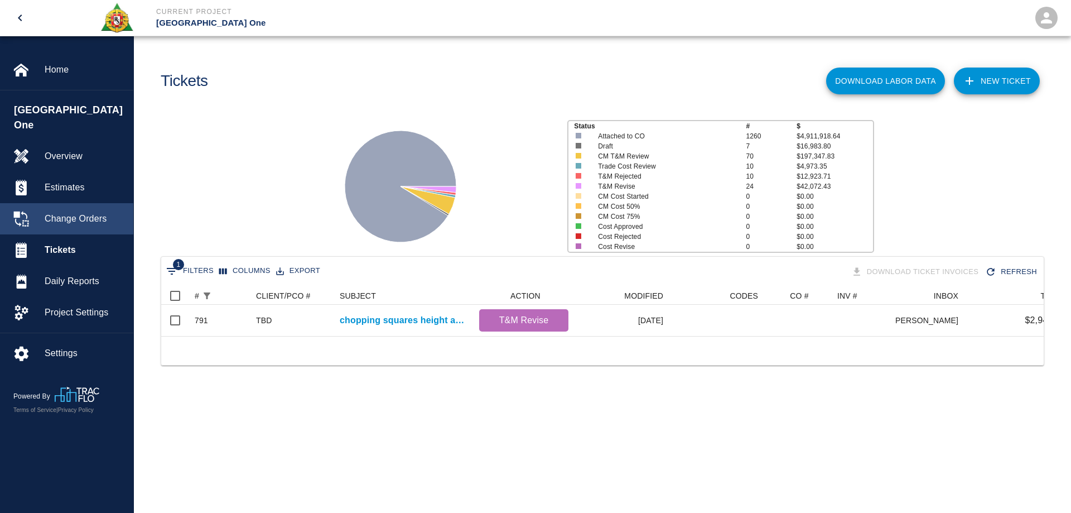
click at [79, 212] on span "Change Orders" at bounding box center [85, 218] width 80 height 13
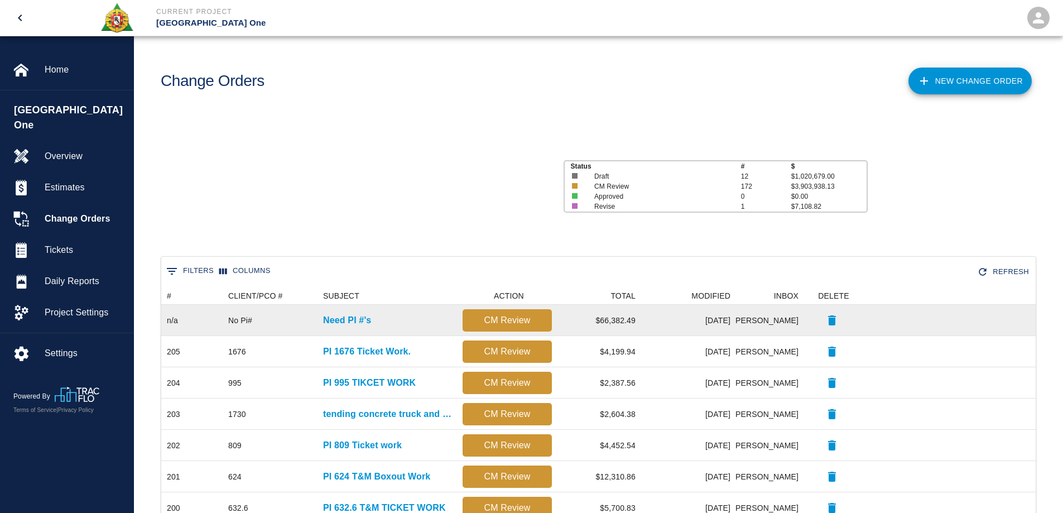
scroll to position [634, 866]
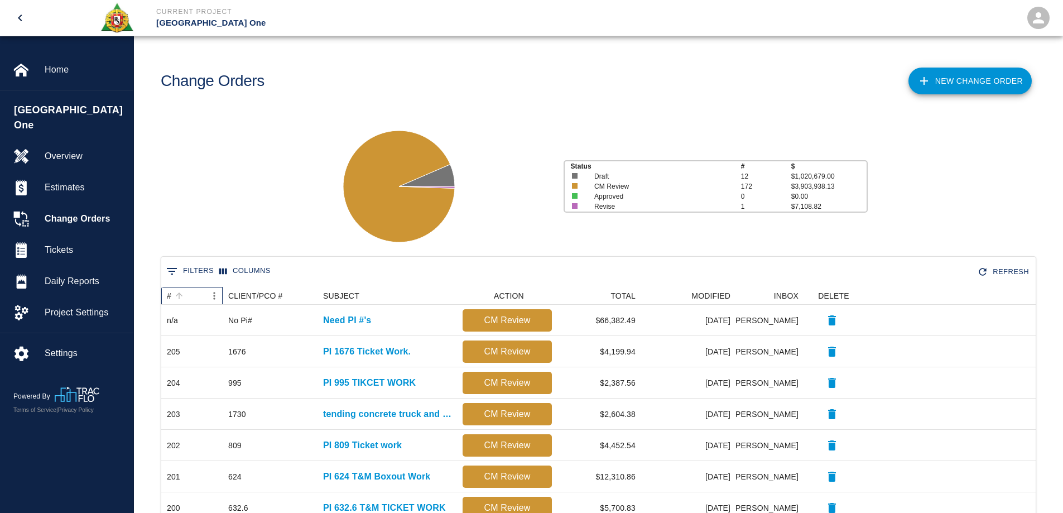
click at [168, 293] on div "#" at bounding box center [169, 296] width 4 height 18
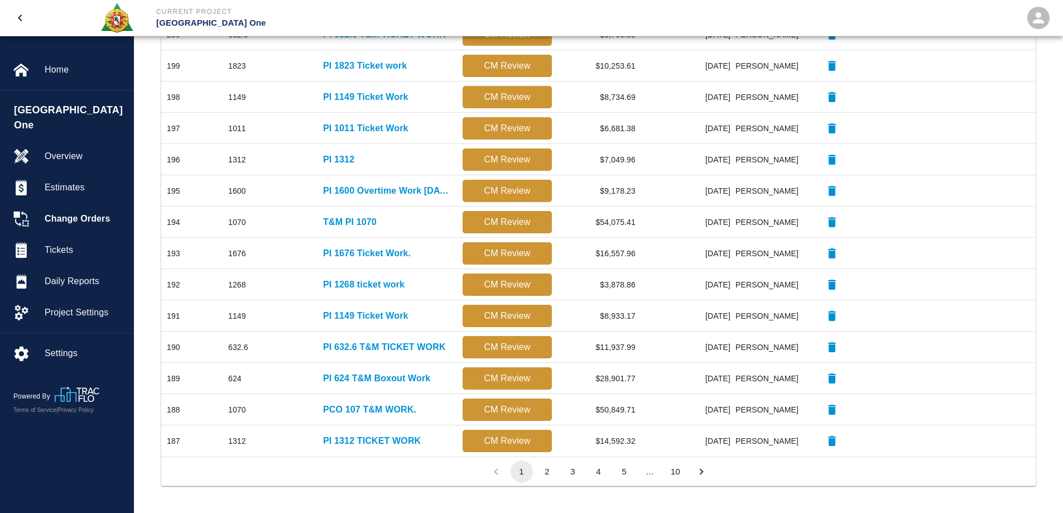
click at [627, 471] on button "5" at bounding box center [624, 471] width 22 height 22
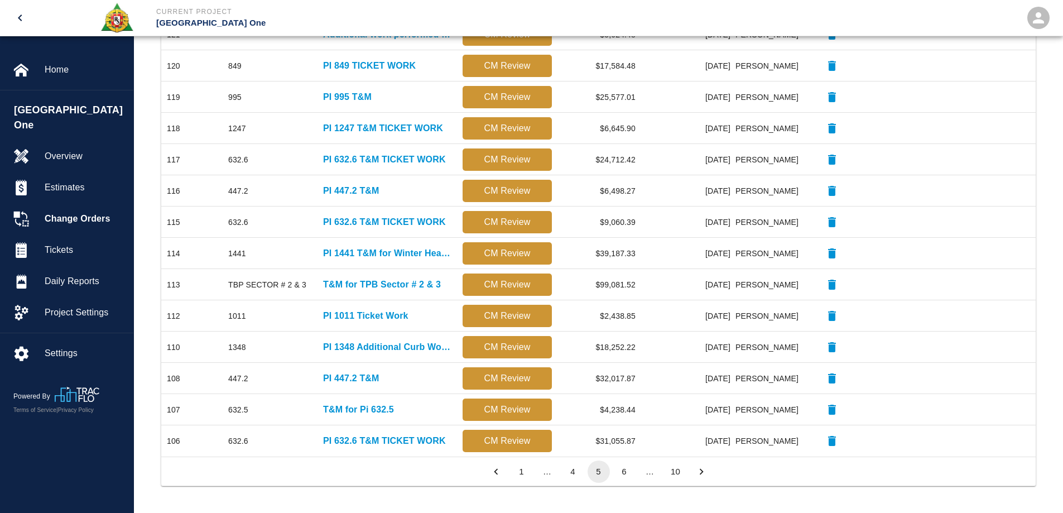
click at [600, 471] on button "5" at bounding box center [599, 471] width 22 height 22
click at [565, 471] on button "4" at bounding box center [573, 471] width 22 height 22
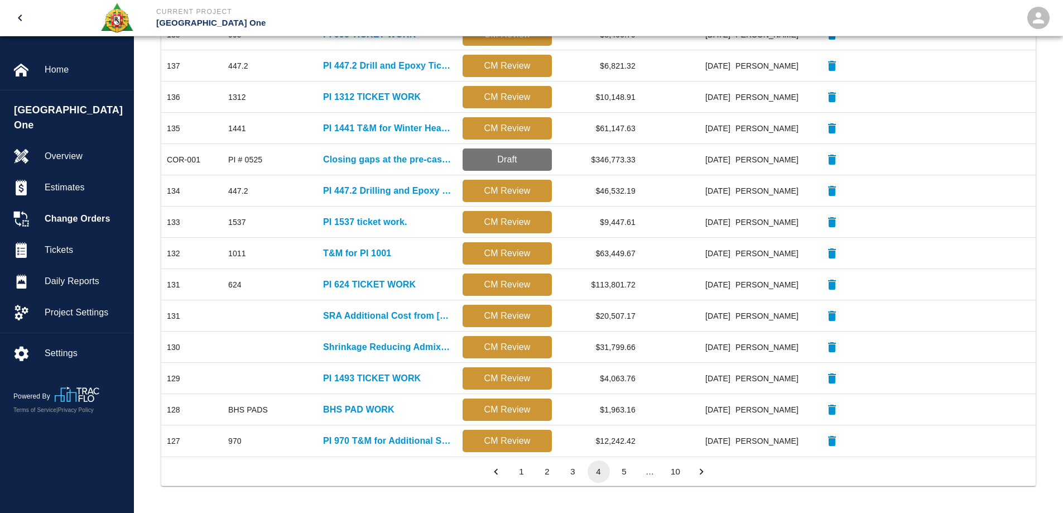
click at [566, 466] on button "3" at bounding box center [573, 471] width 22 height 22
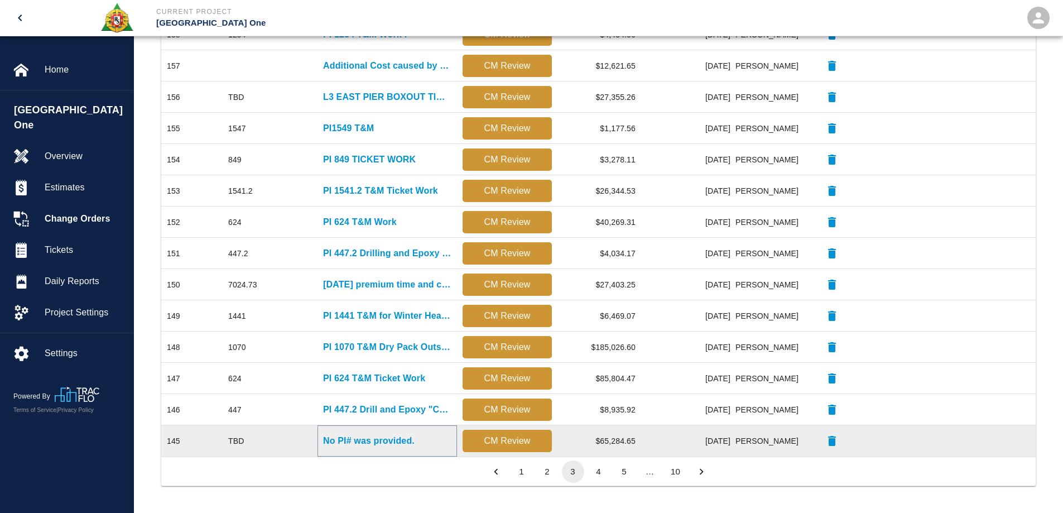
click at [415, 437] on p "No PI# was provided." at bounding box center [369, 440] width 92 height 13
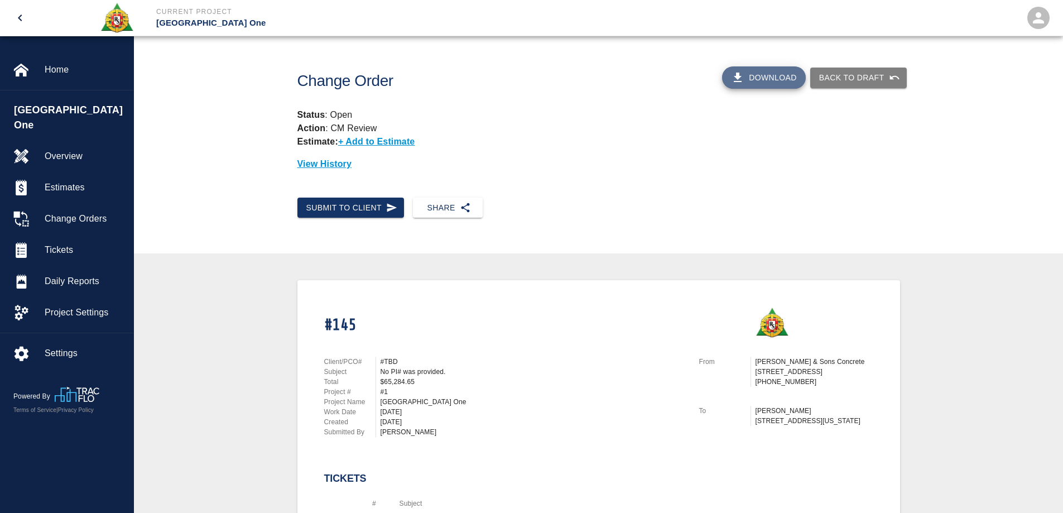
click at [772, 78] on button "Download" at bounding box center [764, 77] width 84 height 22
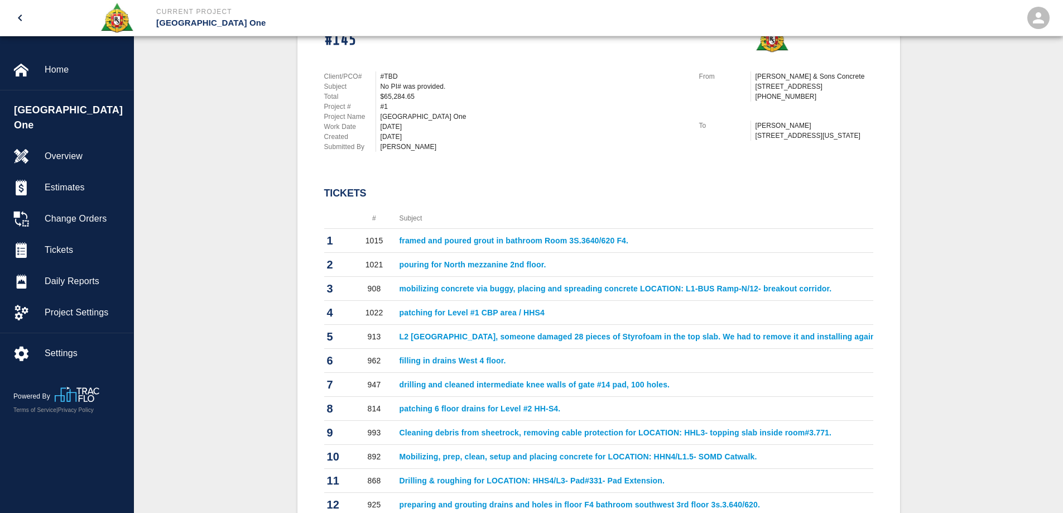
scroll to position [56, 0]
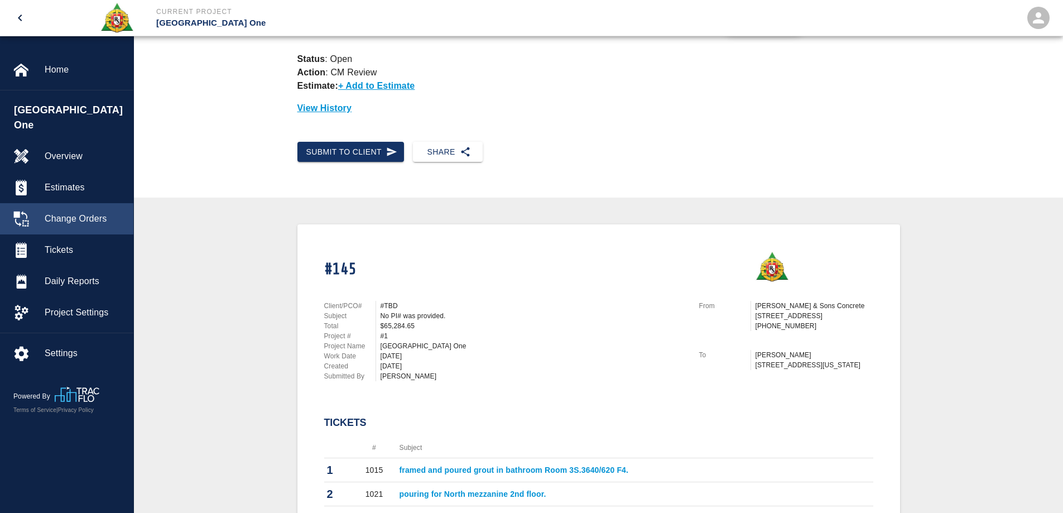
click at [79, 214] on div "Change Orders" at bounding box center [66, 218] width 133 height 31
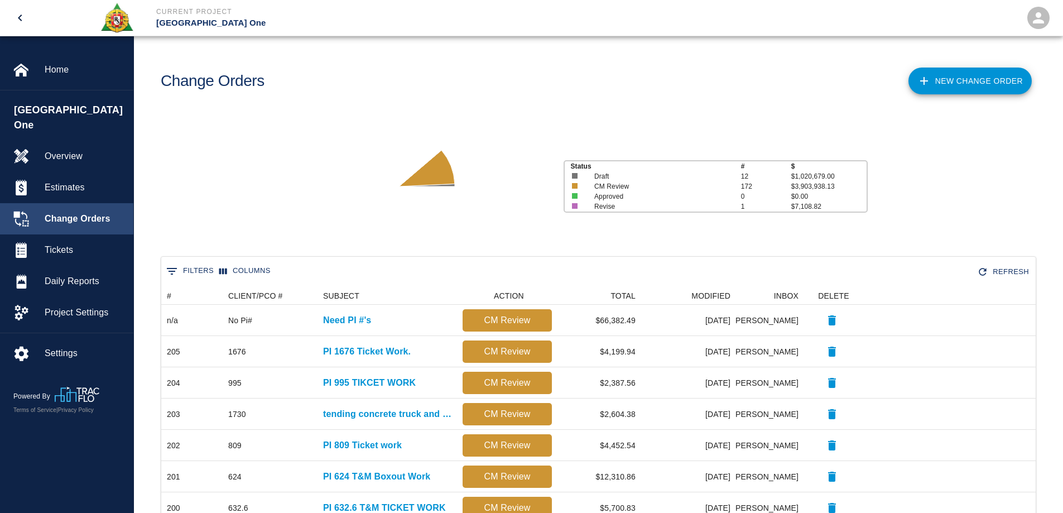
scroll to position [634, 866]
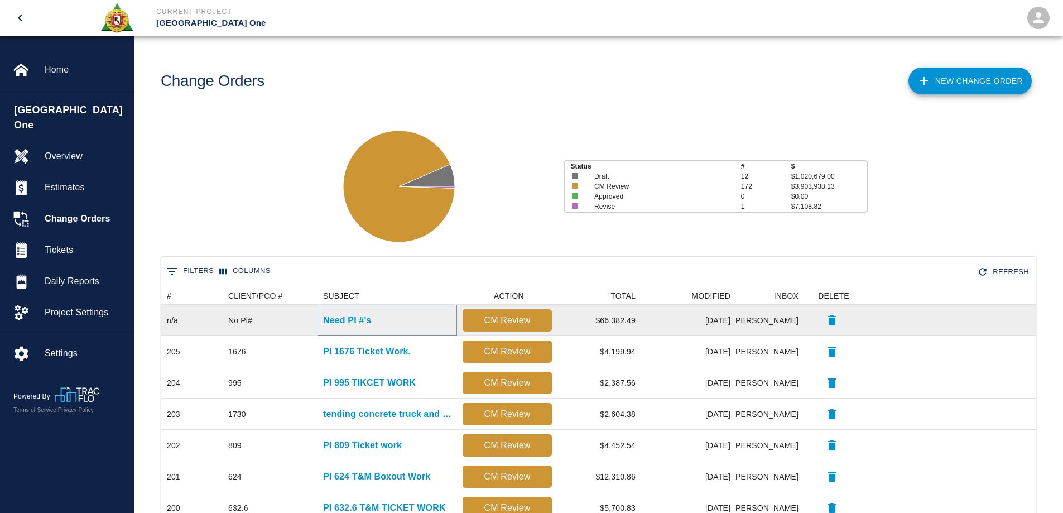
click at [349, 317] on p "Need PI #'s" at bounding box center [347, 320] width 48 height 13
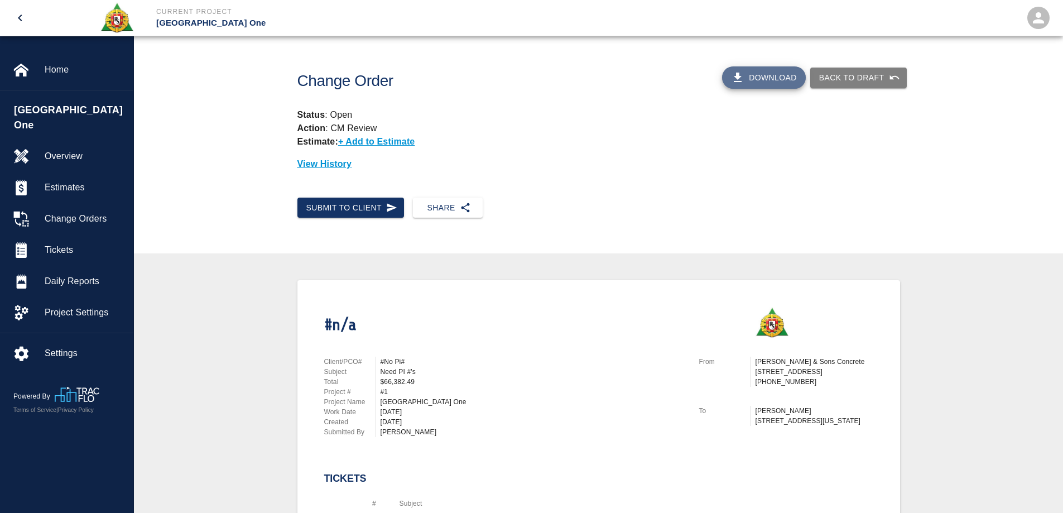
click at [750, 81] on button "Download" at bounding box center [764, 77] width 84 height 22
